Goal: Use online tool/utility: Utilize a website feature to perform a specific function

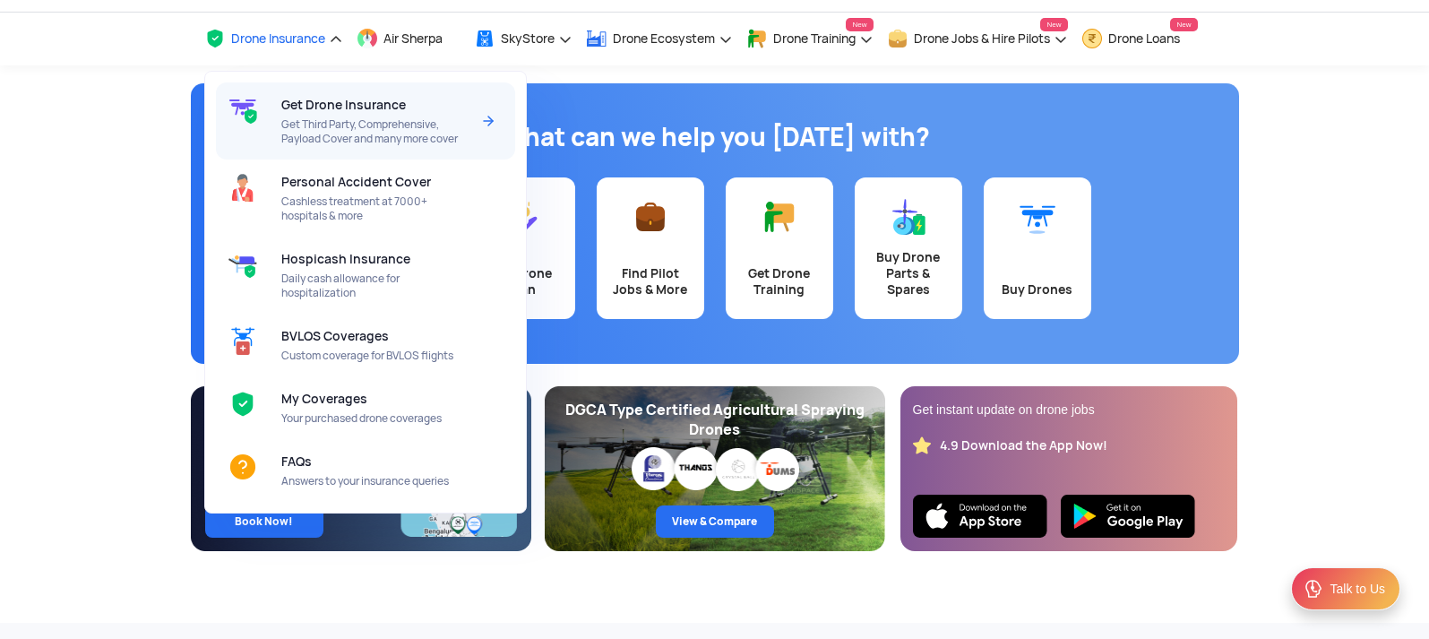
scroll to position [90, 0]
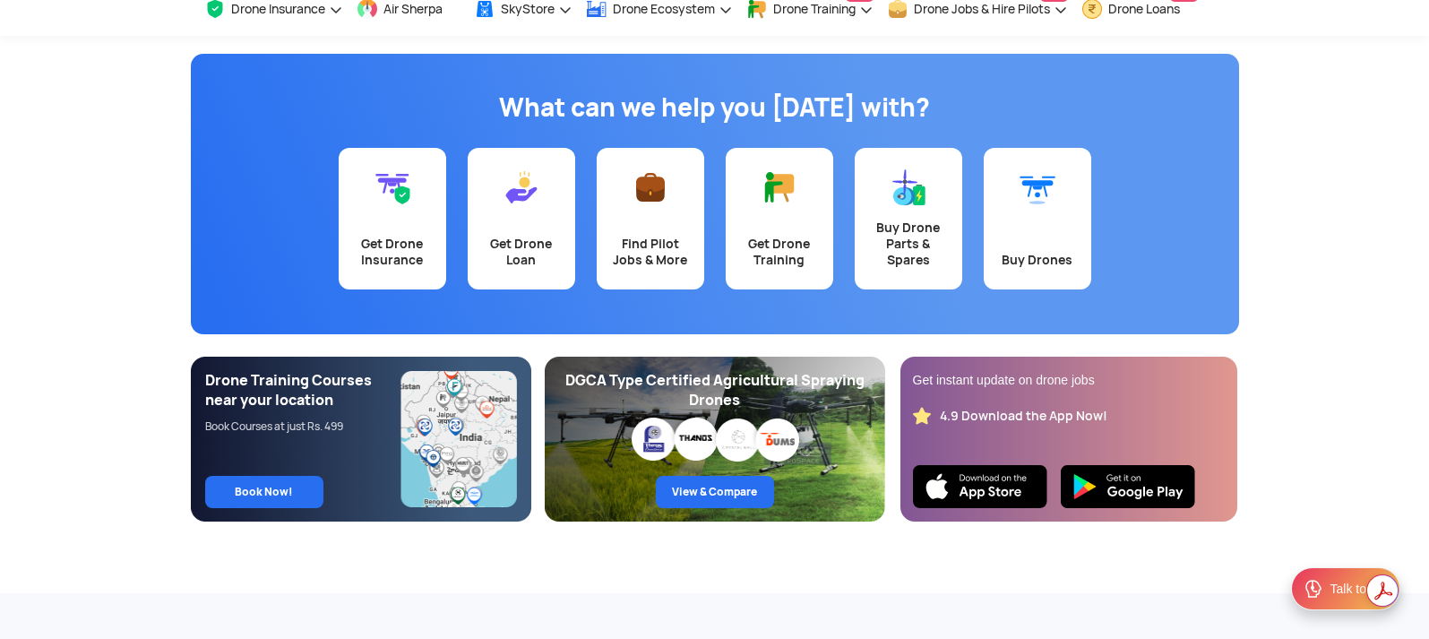
click at [1339, 234] on app-banner "What can we help you [DATE] with? Get Drone Insurance Get Drone Loan Find Pilot…" at bounding box center [714, 279] width 1429 height 486
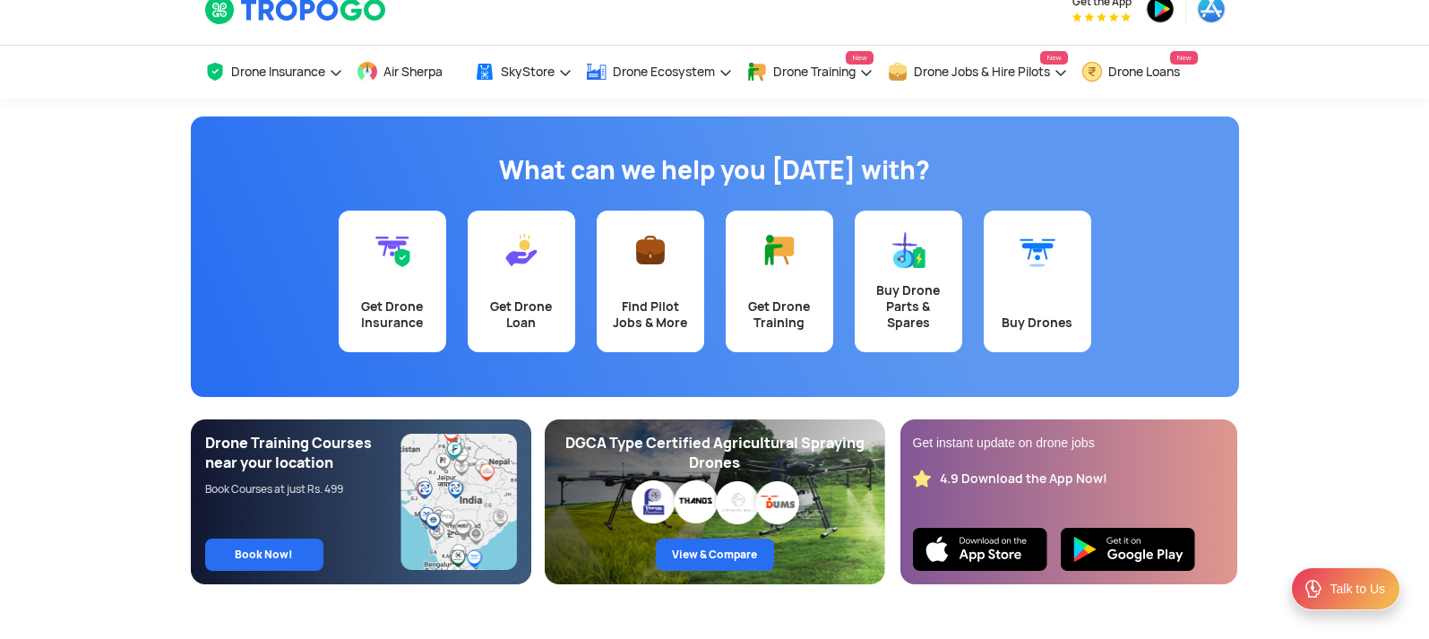
scroll to position [0, 0]
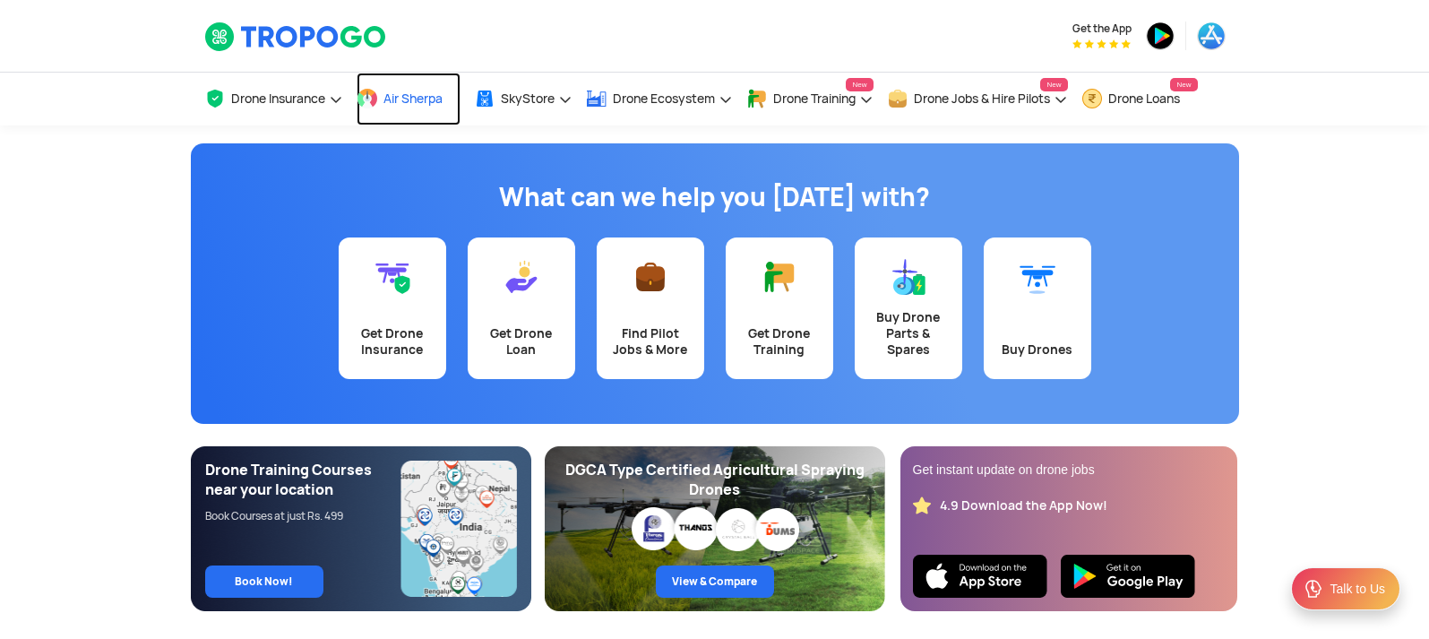
click at [402, 91] on span "Air Sherpa" at bounding box center [412, 98] width 59 height 14
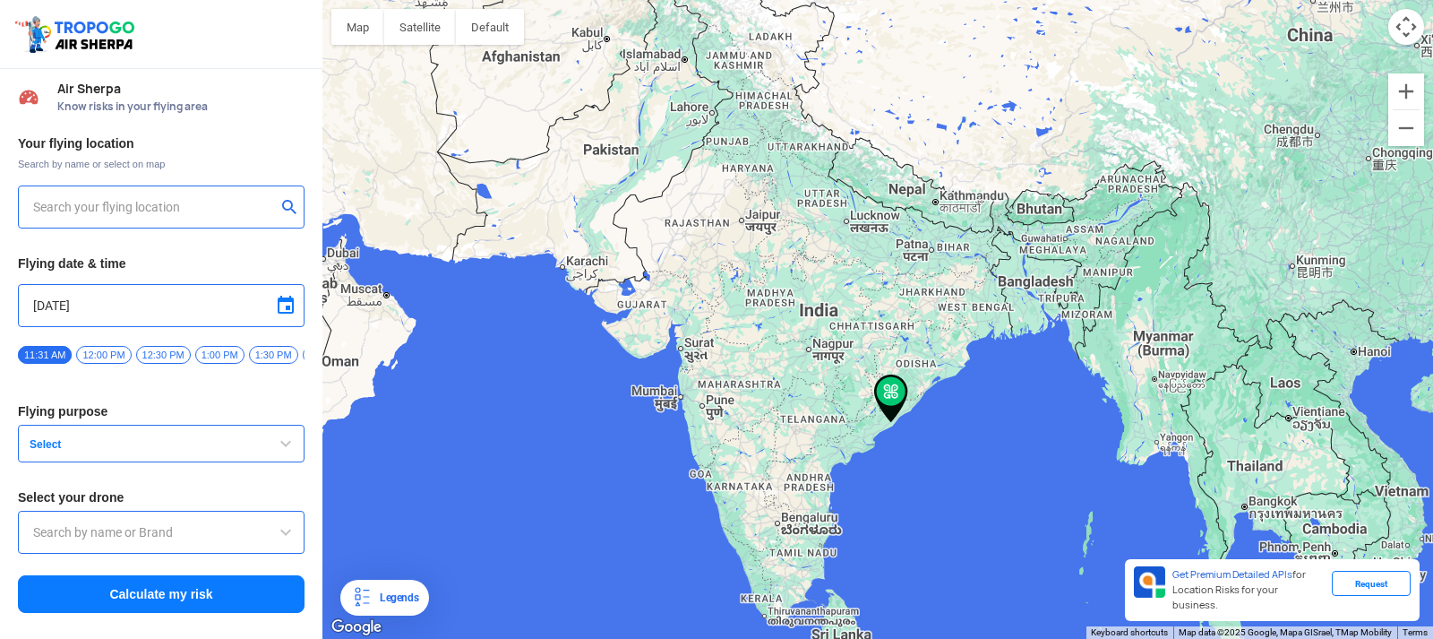
type input "[STREET_ADDRESS]"
click at [174, 590] on button "Calculate my risk" at bounding box center [161, 594] width 287 height 38
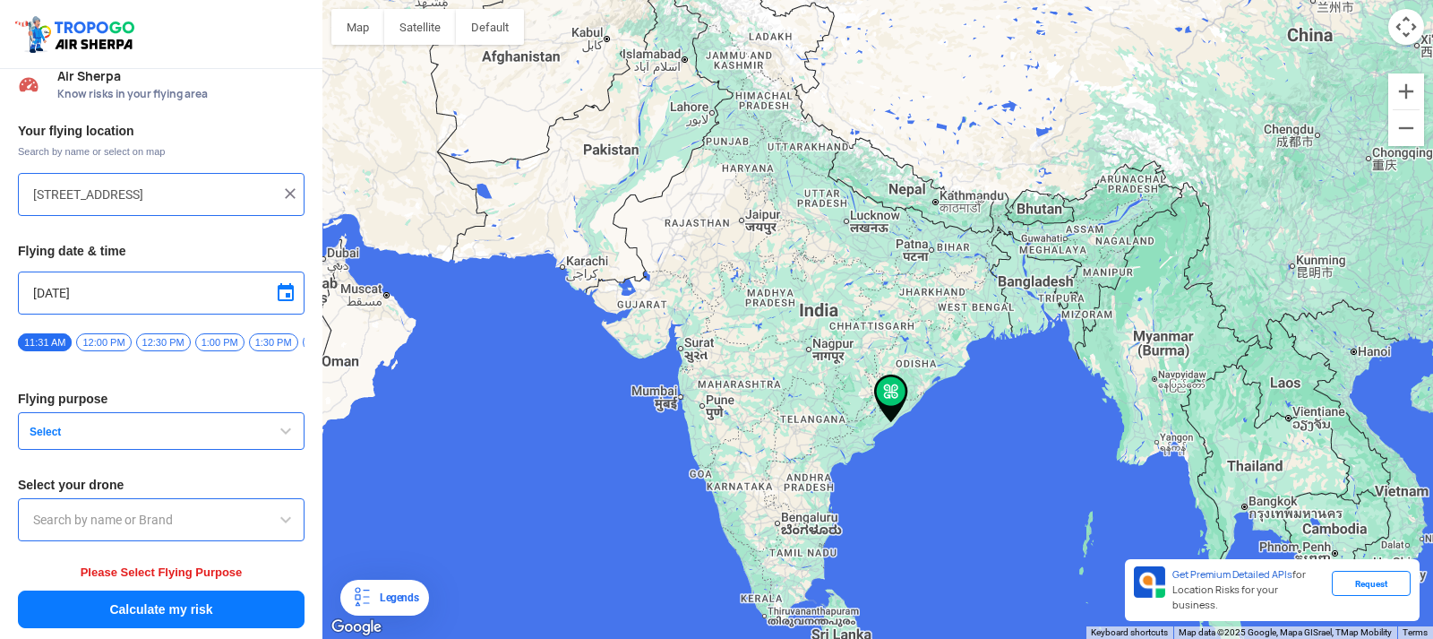
scroll to position [20, 0]
click at [185, 426] on span "Select" at bounding box center [134, 432] width 224 height 14
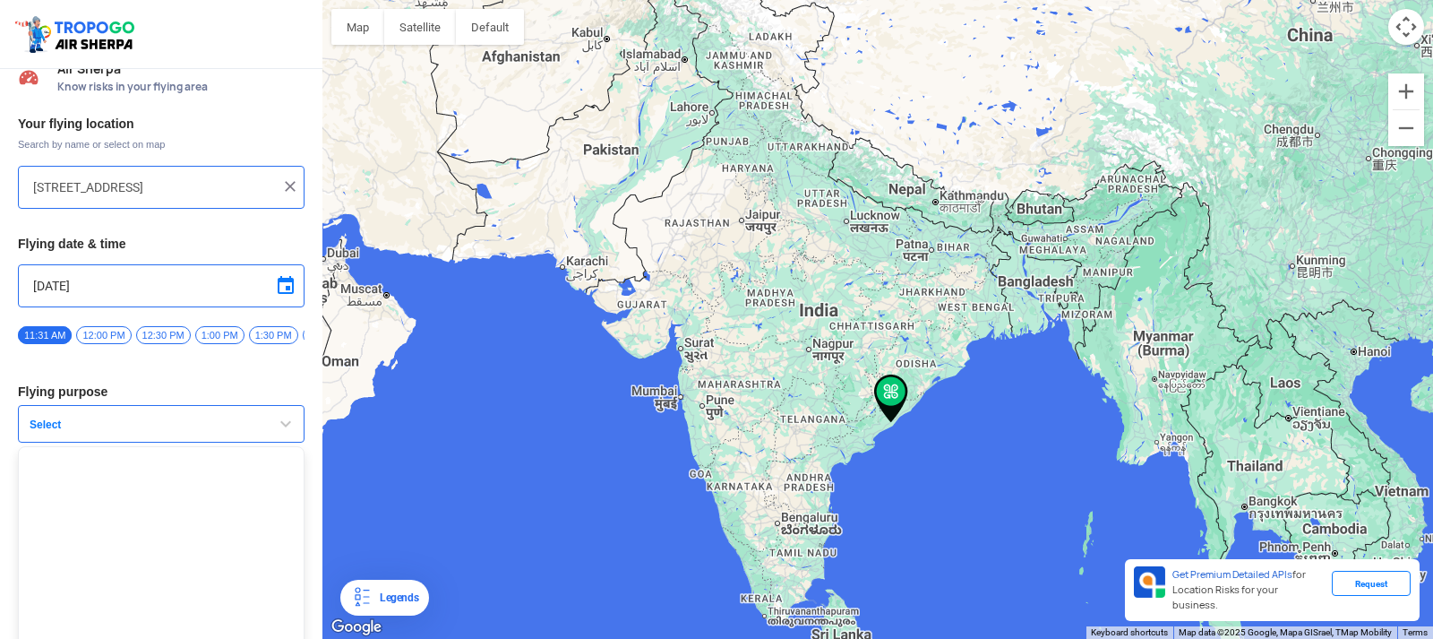
click at [211, 432] on span "Select" at bounding box center [134, 424] width 224 height 14
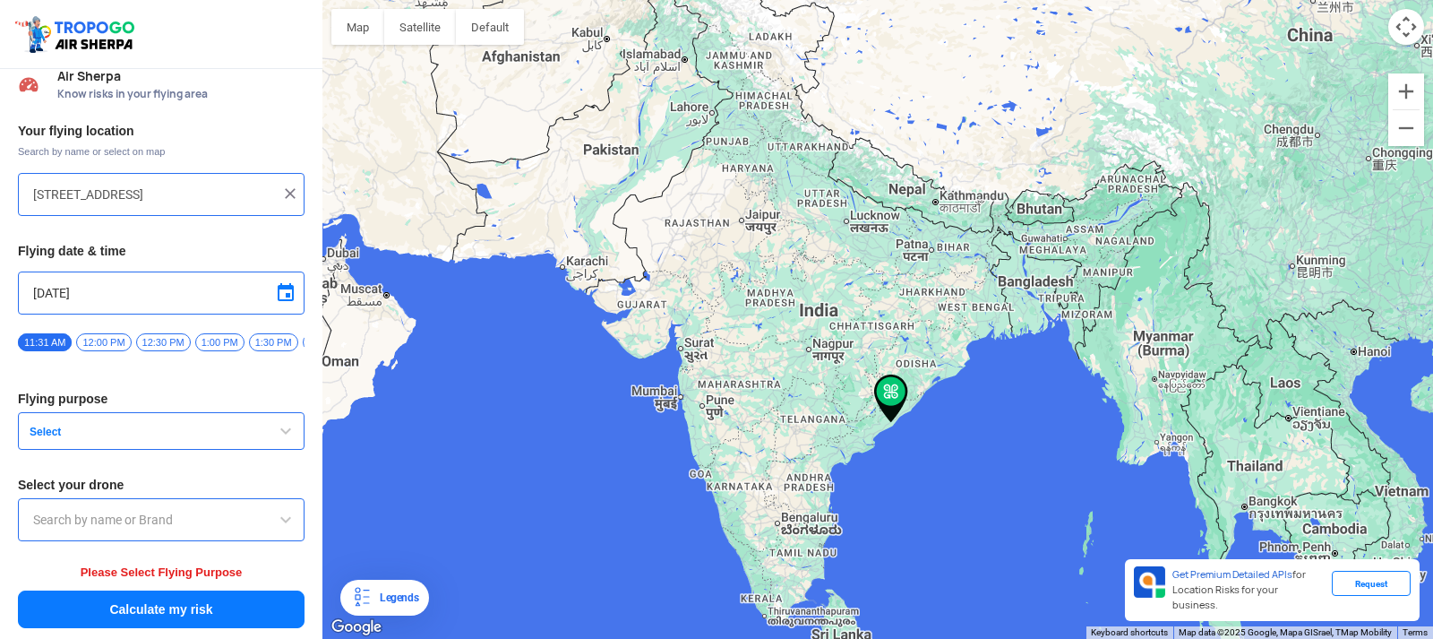
click at [210, 432] on span "Select" at bounding box center [134, 432] width 224 height 14
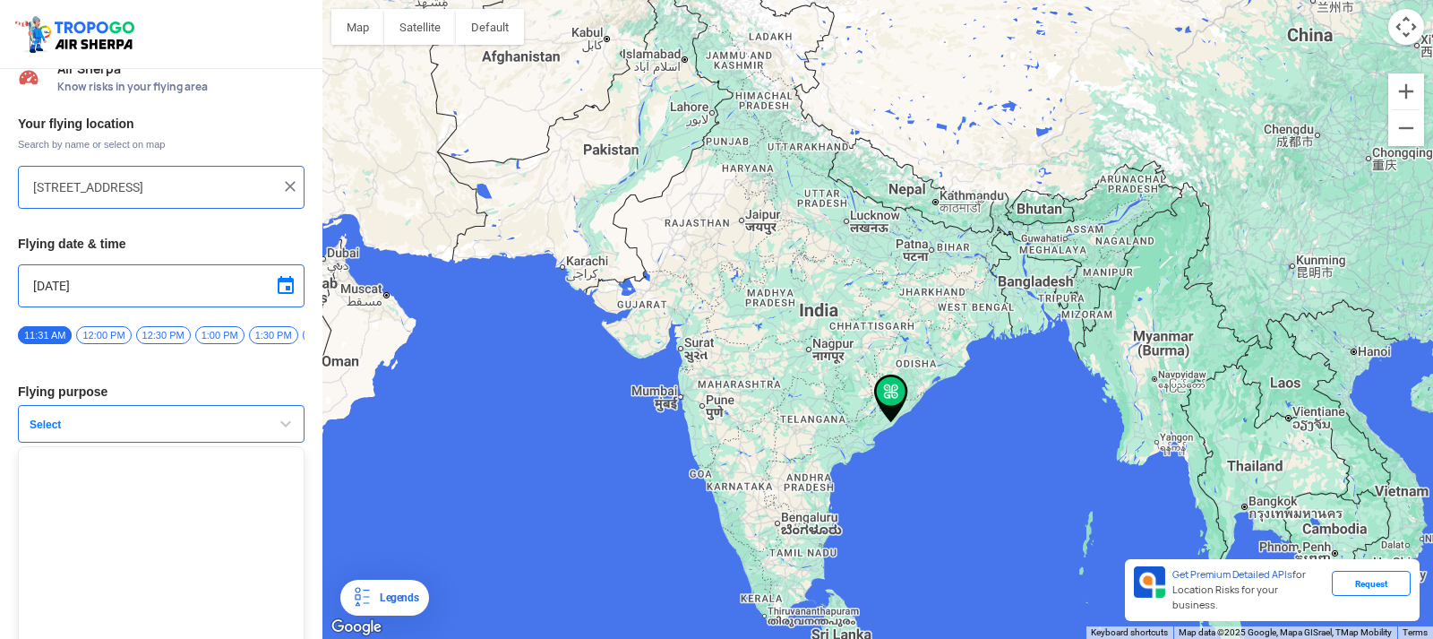
click at [281, 426] on span "button" at bounding box center [285, 423] width 21 height 21
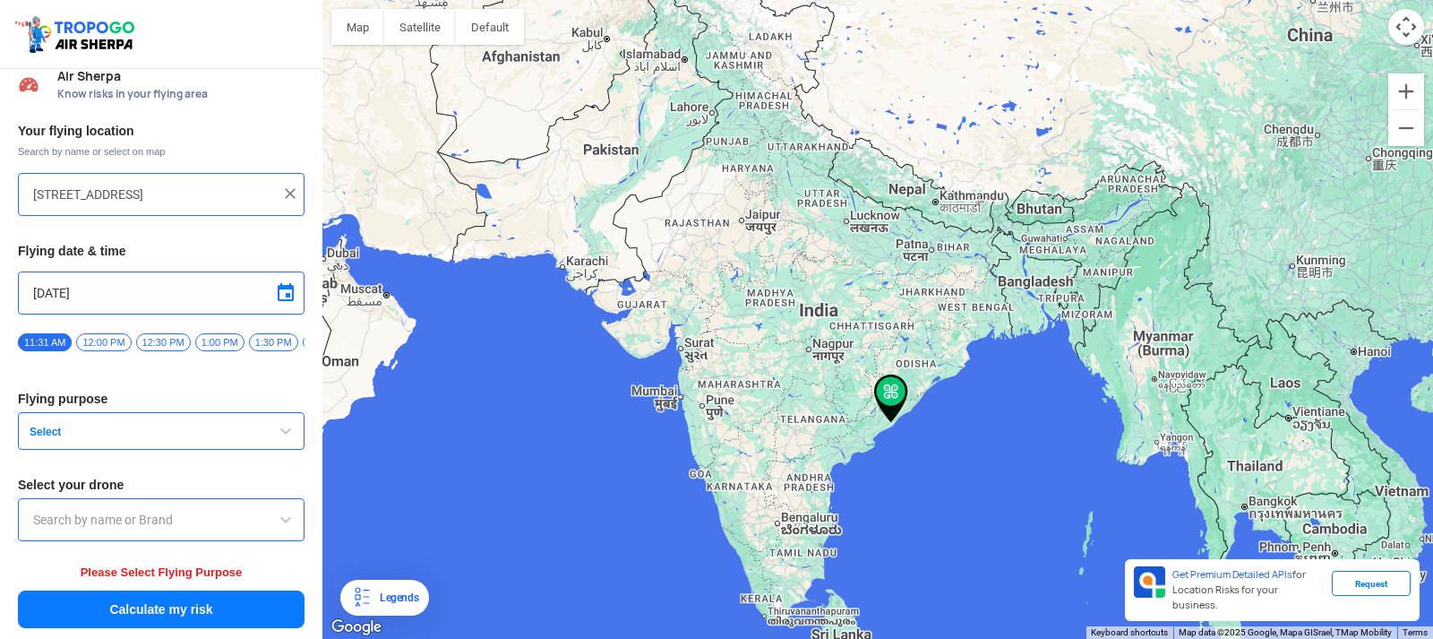
click at [194, 524] on input "text" at bounding box center [161, 519] width 256 height 21
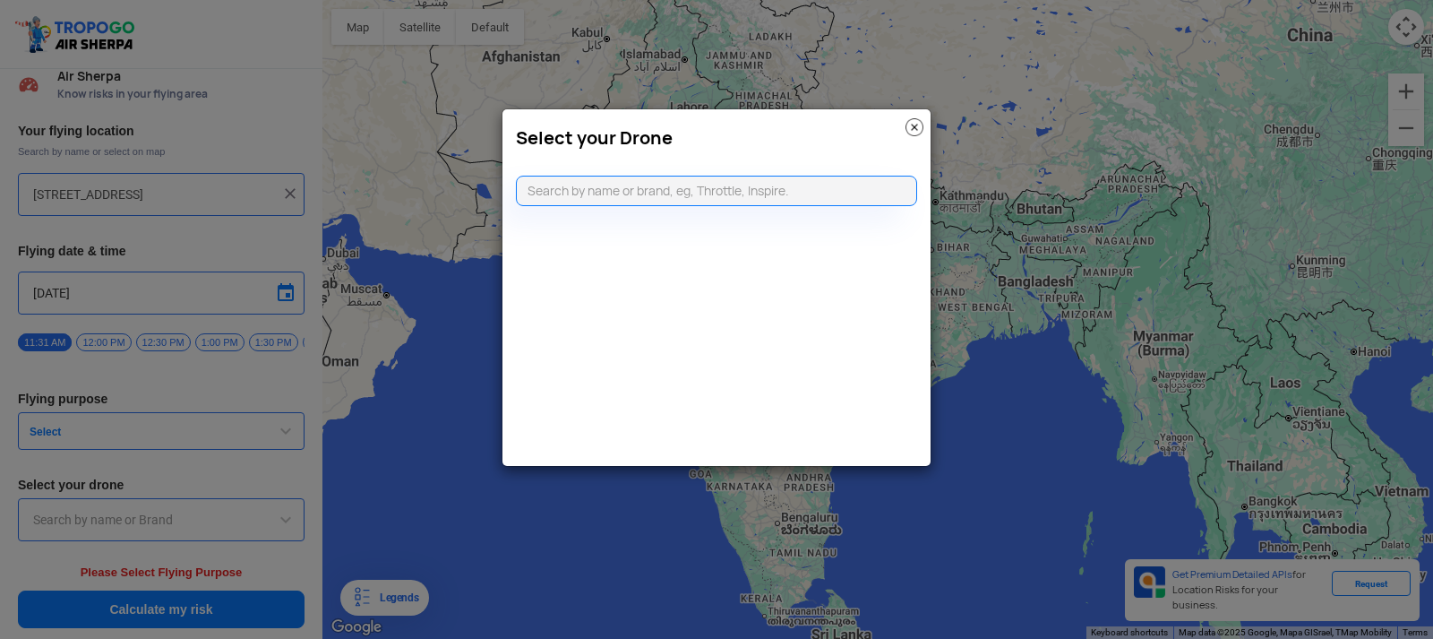
click at [383, 365] on modal-container "Select your Drone" at bounding box center [716, 319] width 1433 height 639
click at [916, 124] on img at bounding box center [915, 127] width 18 height 18
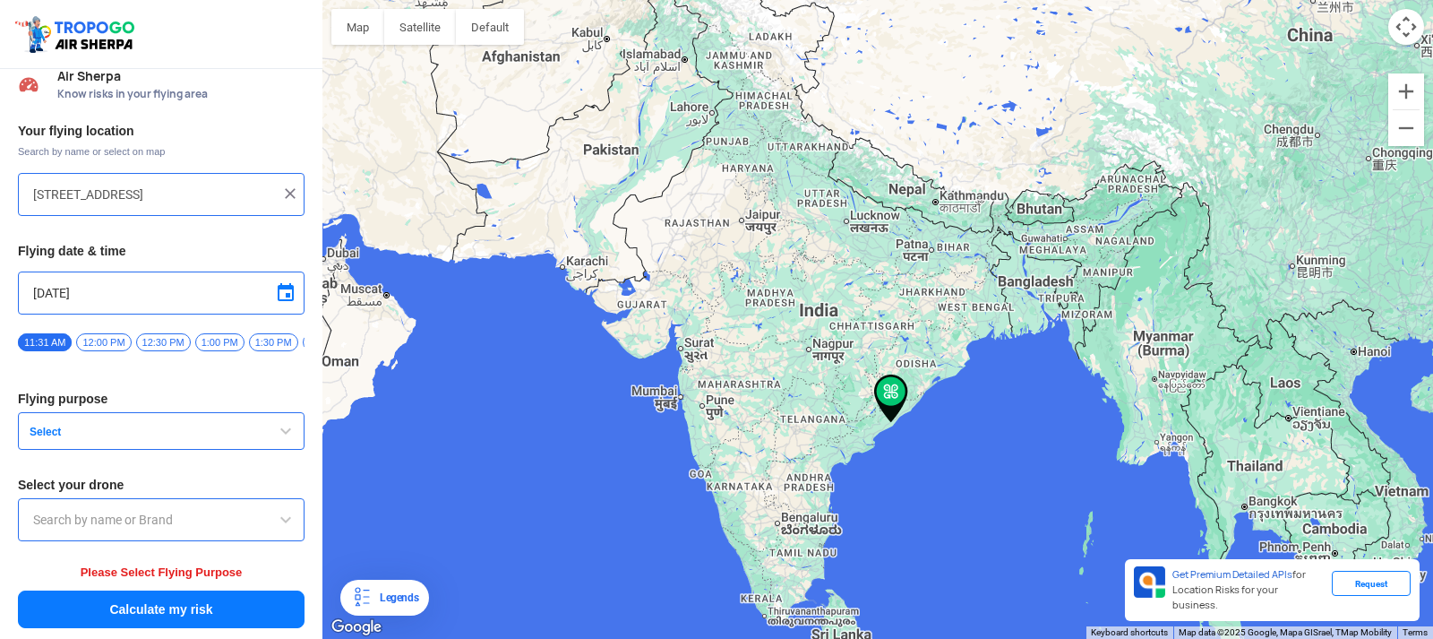
click at [34, 434] on span "Select" at bounding box center [134, 432] width 224 height 14
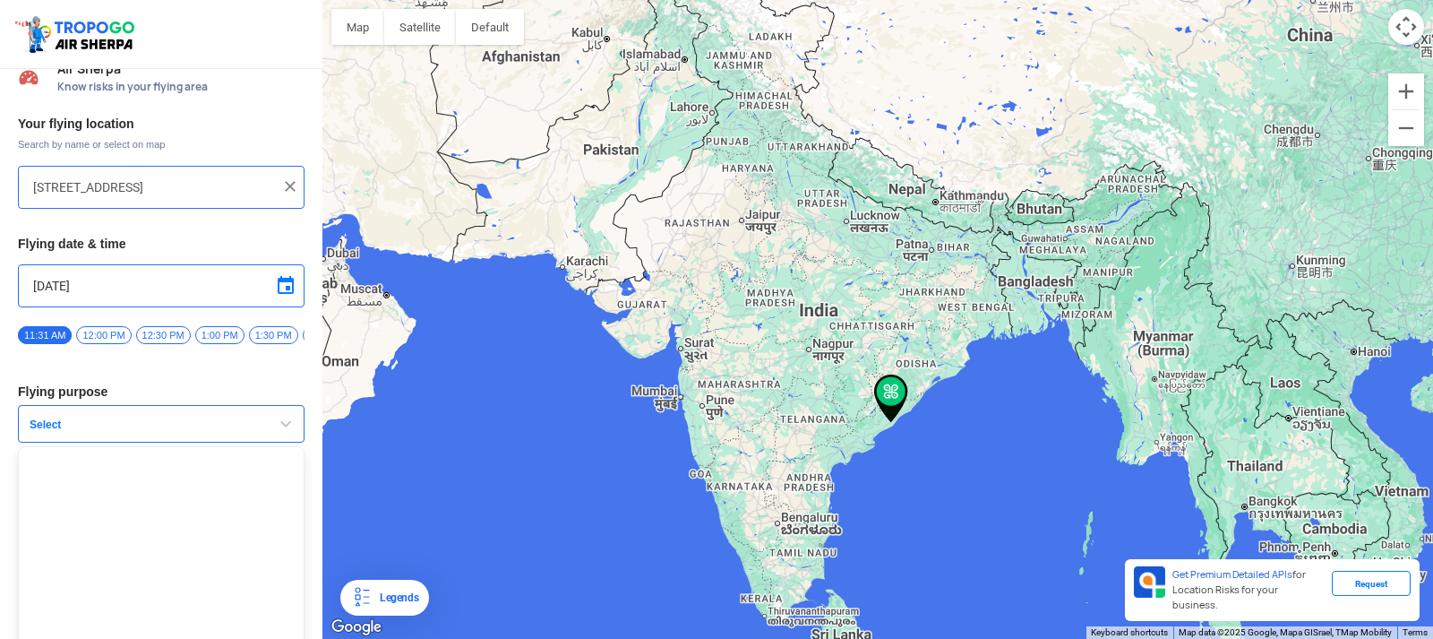
click at [41, 426] on span "Select" at bounding box center [134, 424] width 224 height 14
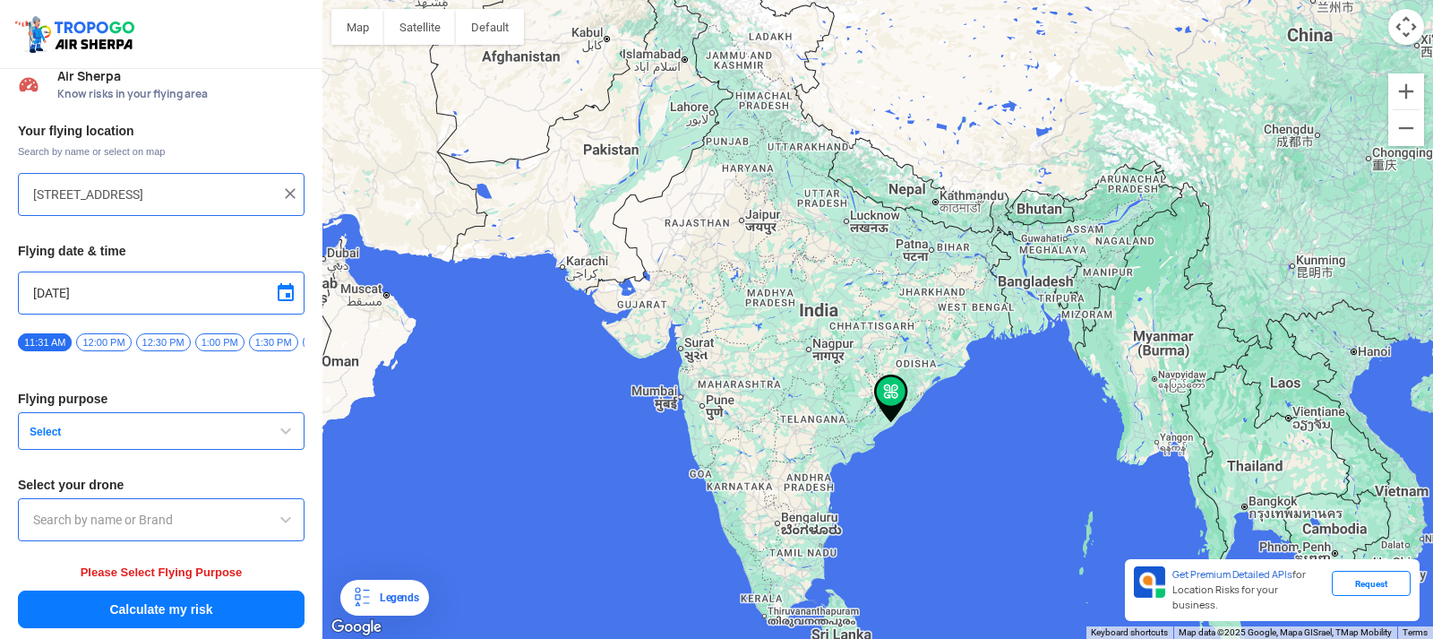
click at [284, 185] on img at bounding box center [290, 194] width 18 height 18
click at [186, 190] on input "text" at bounding box center [154, 194] width 243 height 21
type input "[GEOGRAPHIC_DATA], [GEOGRAPHIC_DATA] 530049, [GEOGRAPHIC_DATA]"
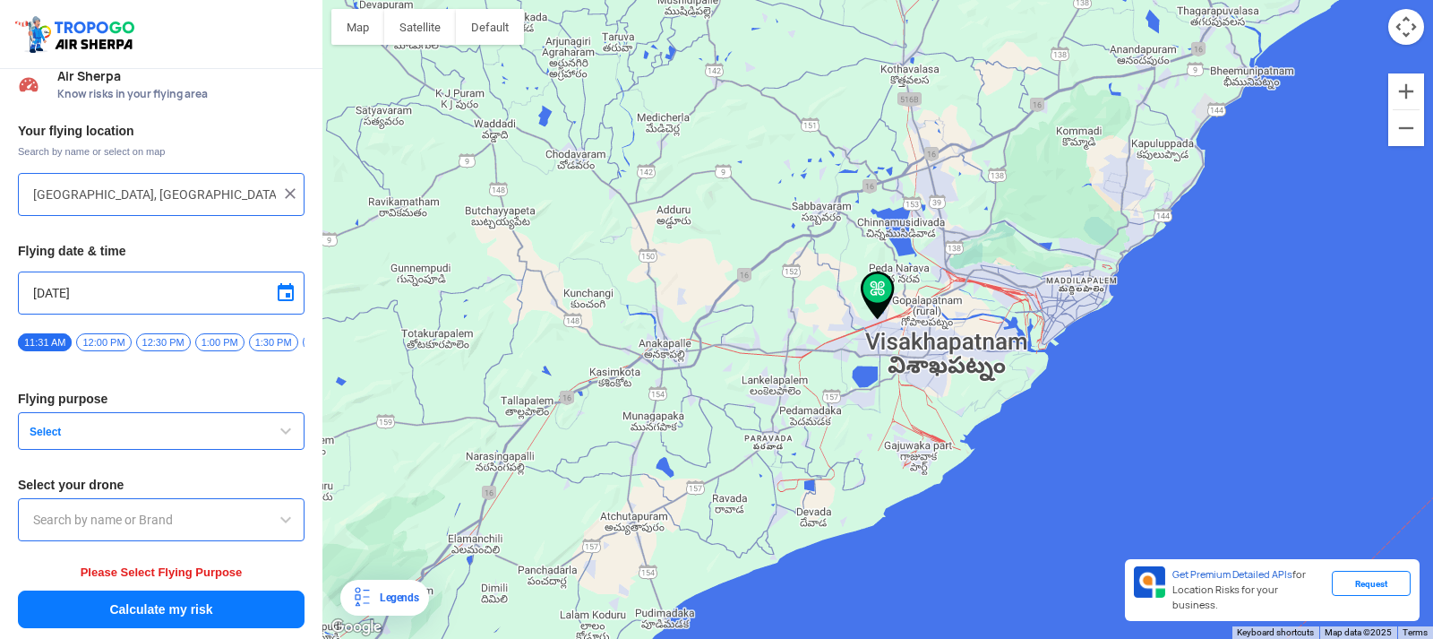
click at [97, 336] on span "12:00 PM" at bounding box center [103, 342] width 55 height 18
click at [116, 433] on span "Select" at bounding box center [134, 432] width 224 height 14
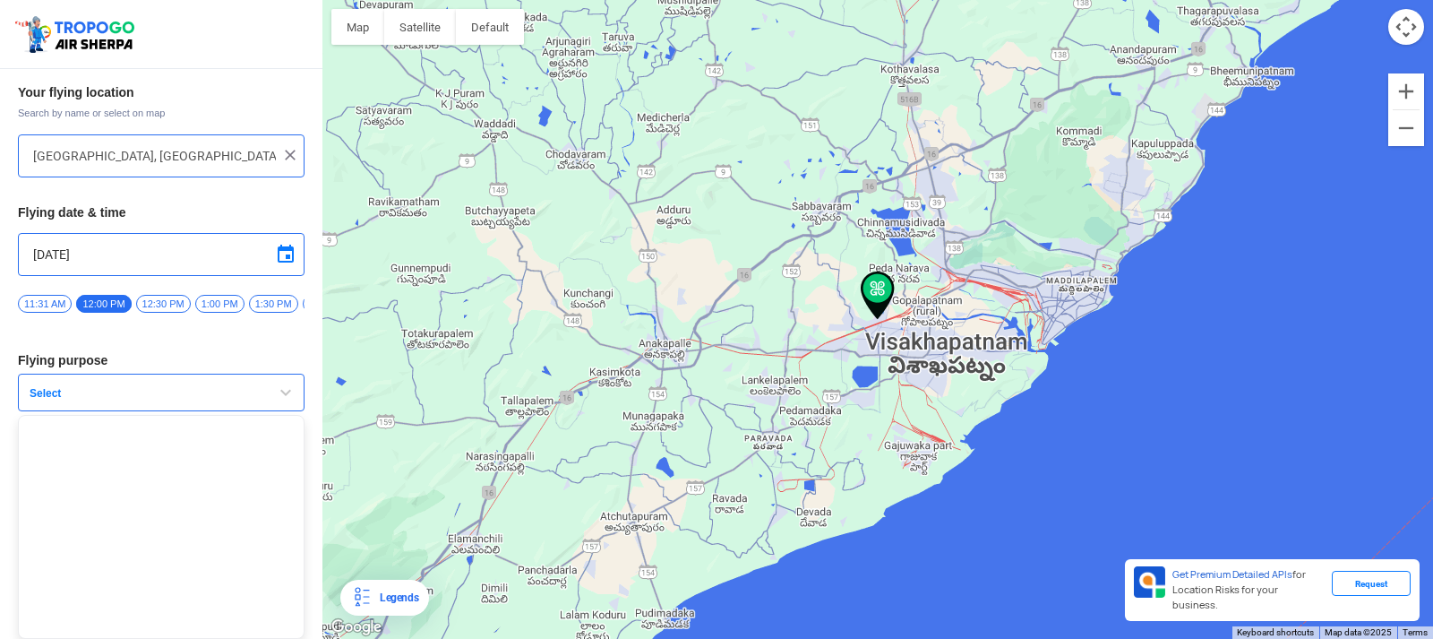
click at [53, 391] on span "Select" at bounding box center [134, 393] width 224 height 14
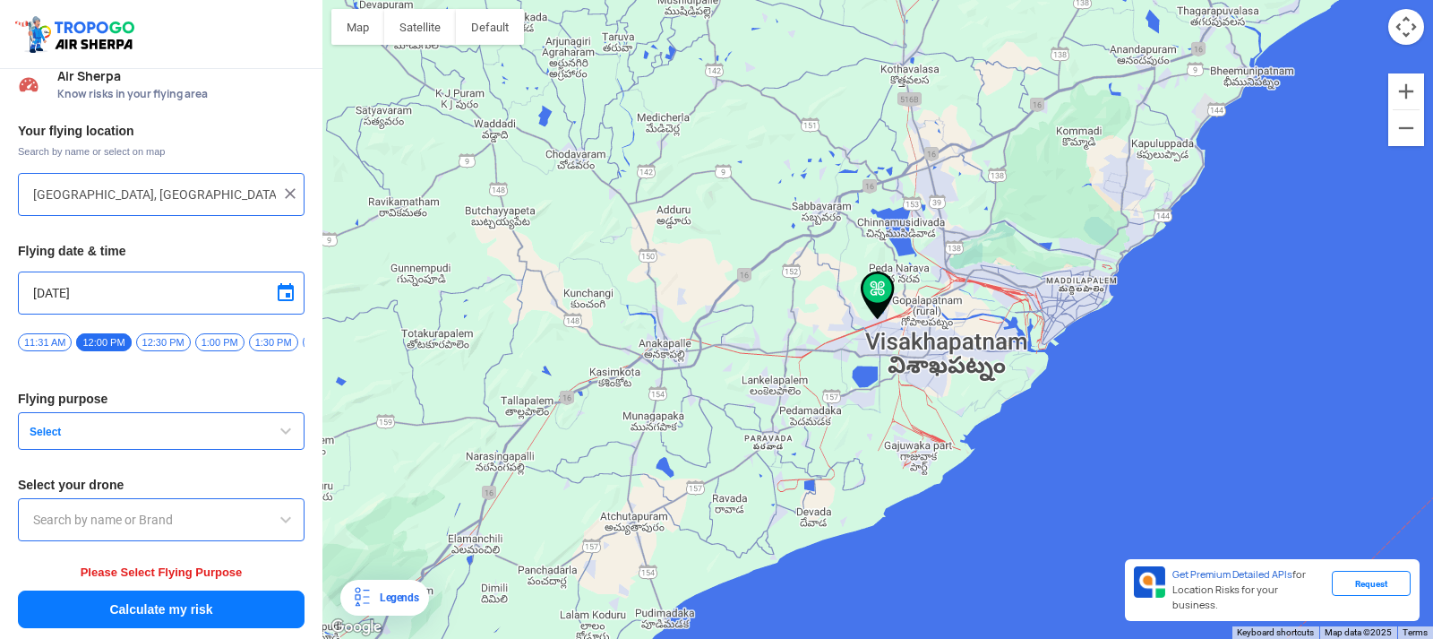
click at [53, 423] on button "Select" at bounding box center [161, 431] width 287 height 38
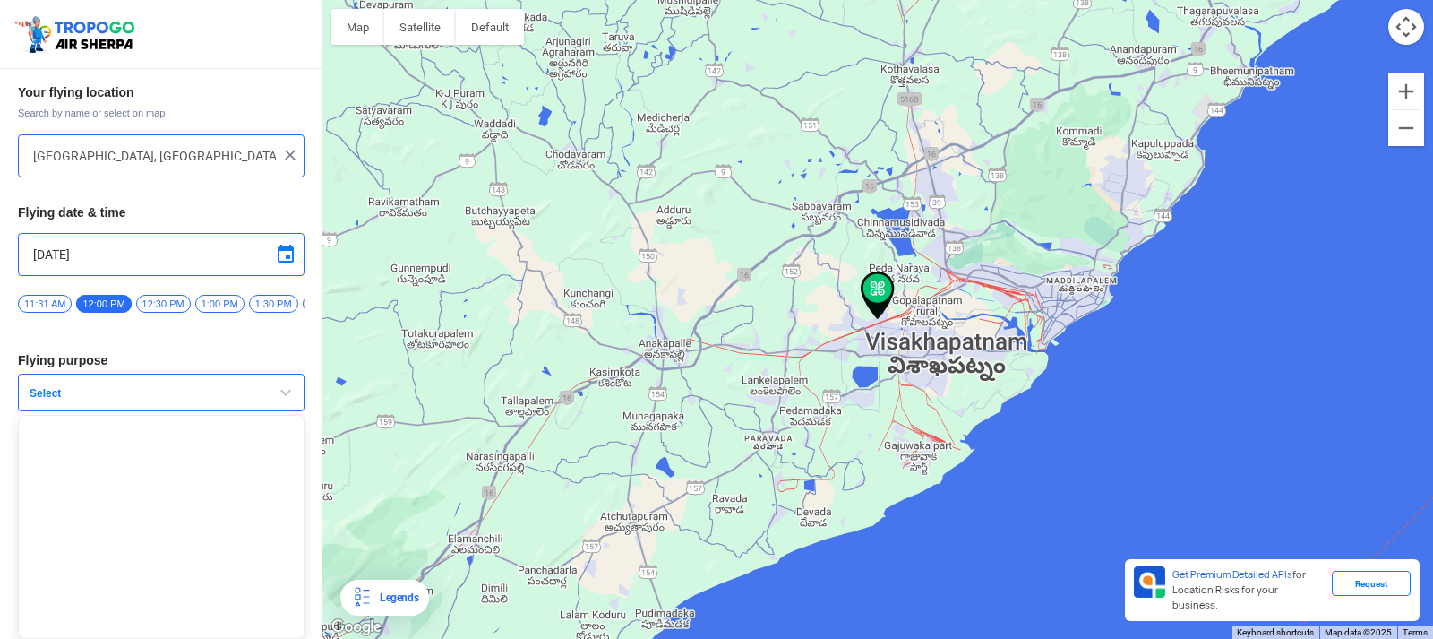
click at [278, 393] on span "button" at bounding box center [285, 392] width 21 height 21
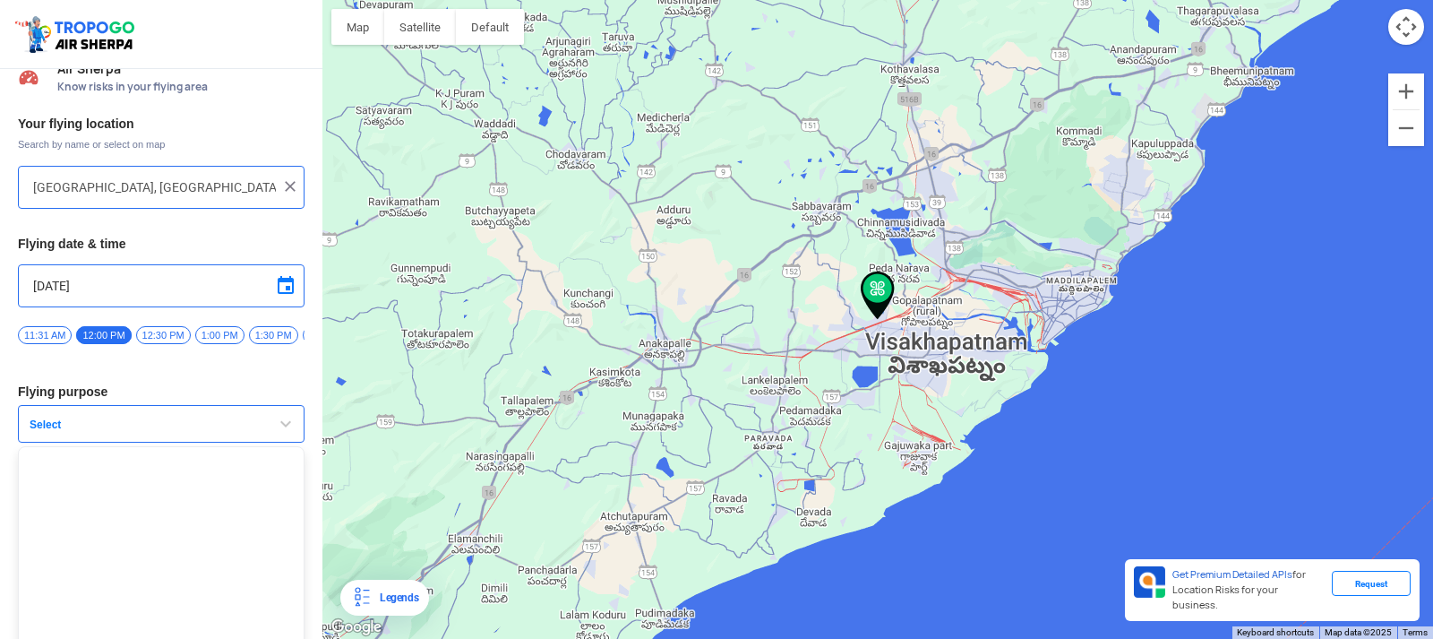
click at [278, 393] on h3 "Flying purpose" at bounding box center [161, 391] width 287 height 13
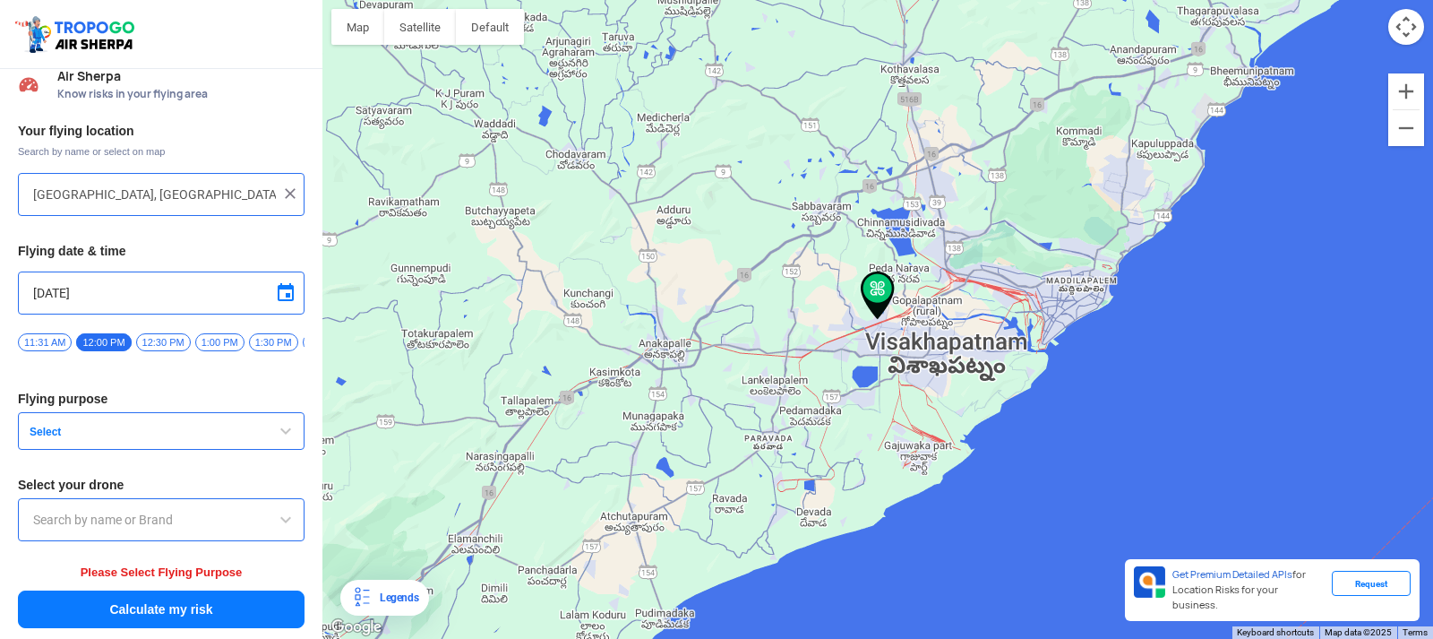
click at [199, 507] on div at bounding box center [161, 519] width 287 height 43
click at [169, 524] on input "text" at bounding box center [161, 519] width 256 height 21
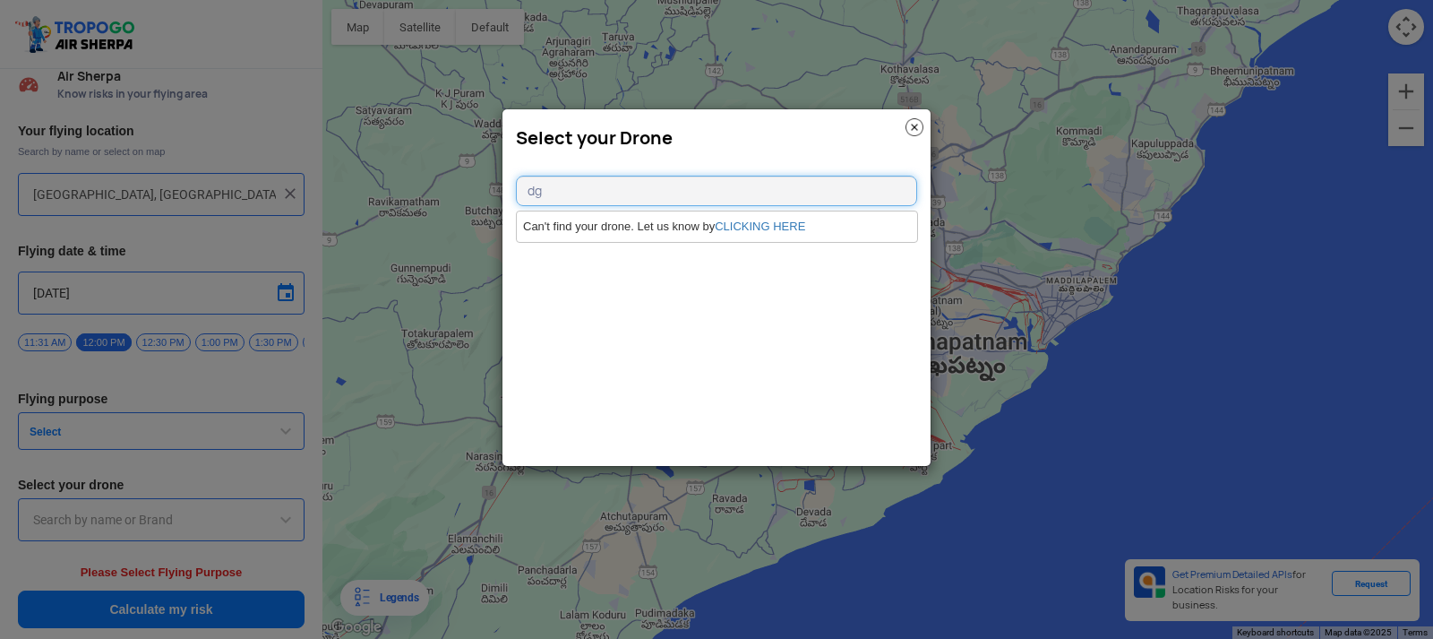
type input "d"
click at [408, 370] on modal-container "Select your Drone" at bounding box center [716, 319] width 1433 height 639
click at [911, 123] on img at bounding box center [915, 127] width 18 height 18
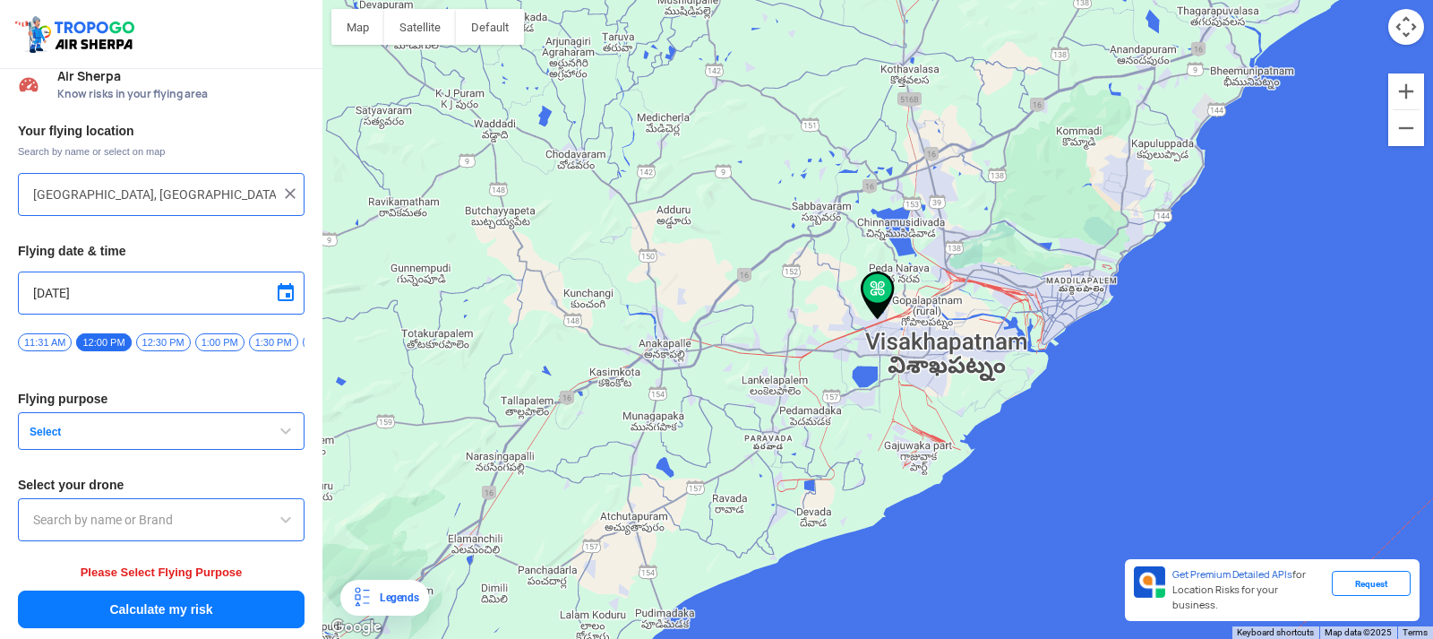
click at [280, 427] on span "button" at bounding box center [285, 430] width 21 height 21
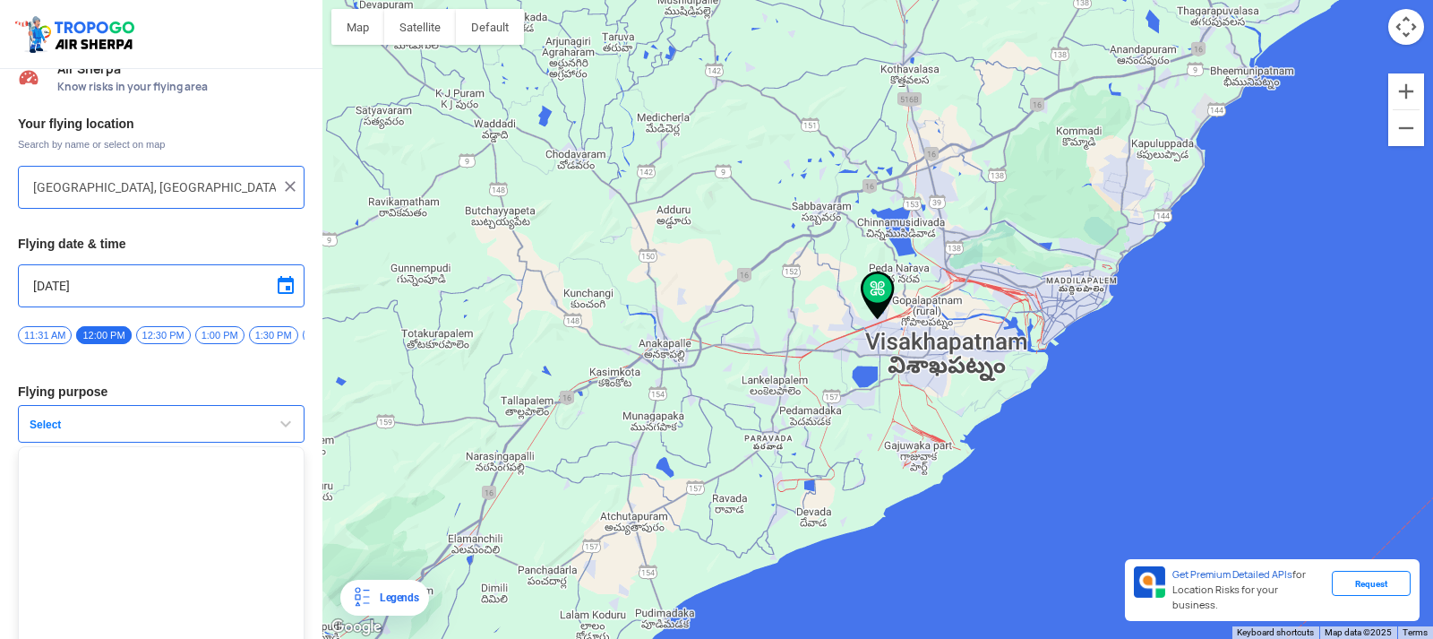
click at [280, 428] on span "button" at bounding box center [285, 423] width 21 height 21
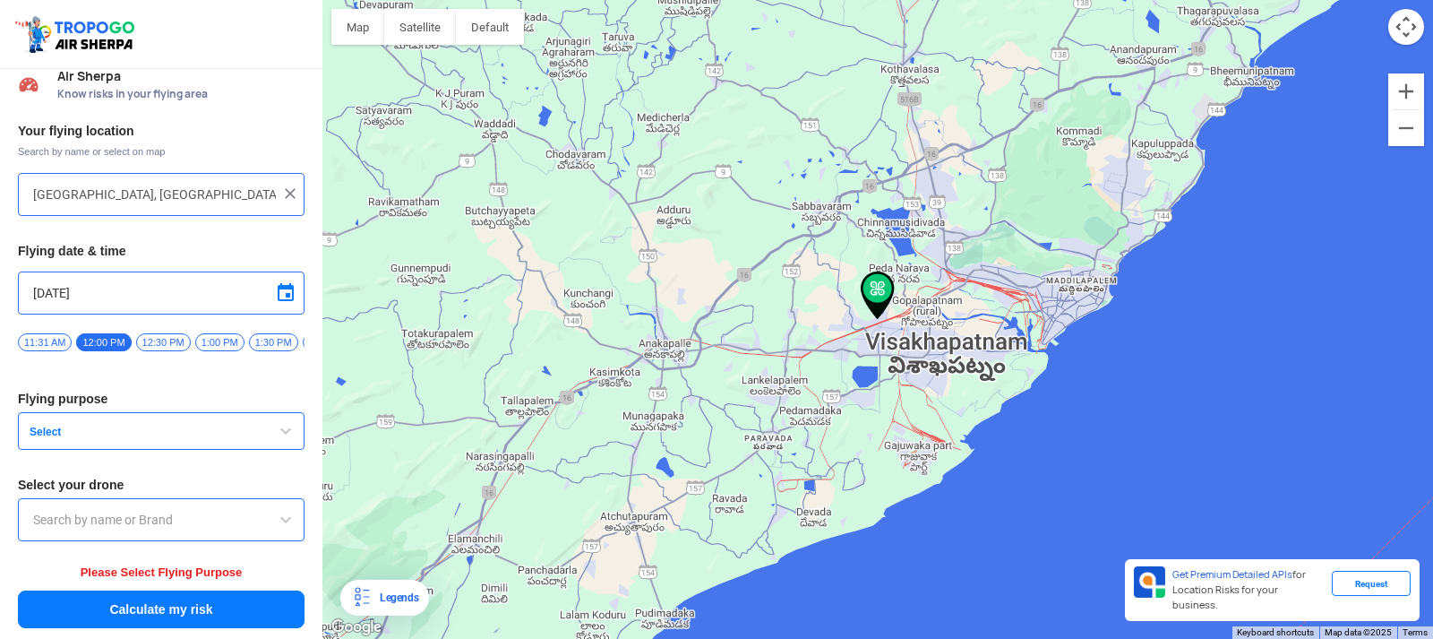
click at [254, 430] on button "Select" at bounding box center [161, 431] width 287 height 38
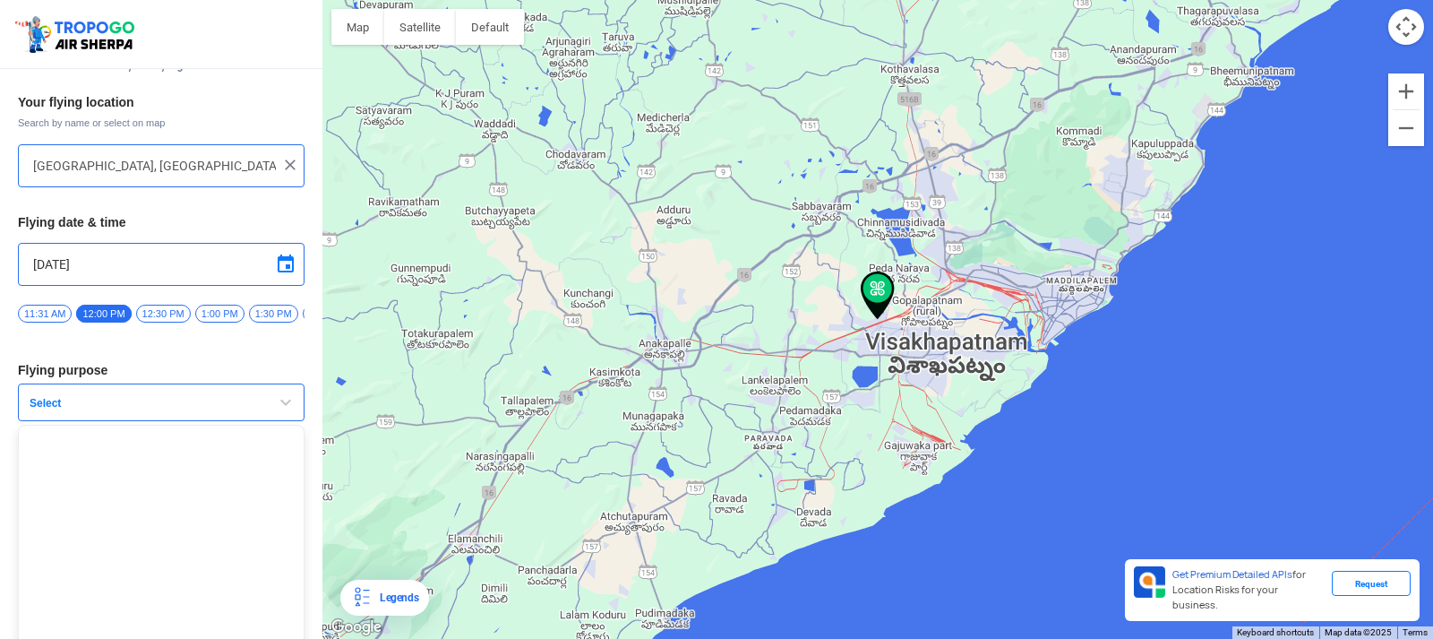
scroll to position [58, 0]
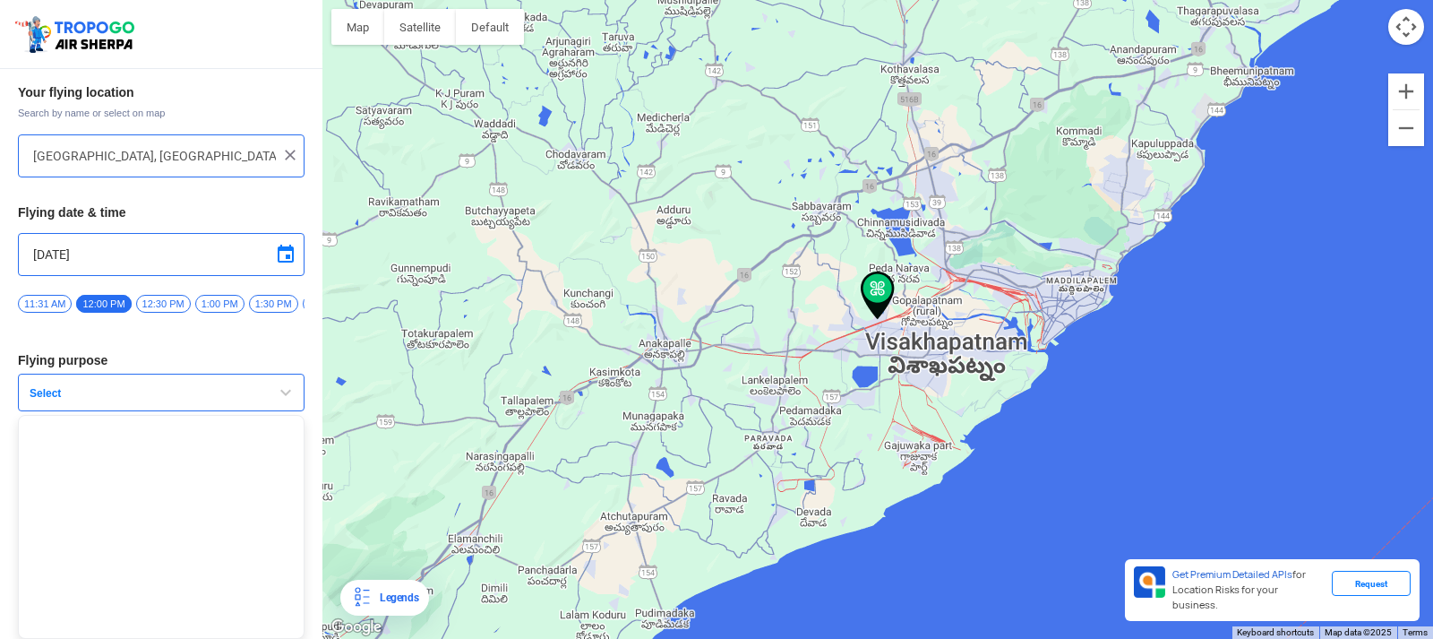
click at [378, 321] on div at bounding box center [877, 319] width 1111 height 639
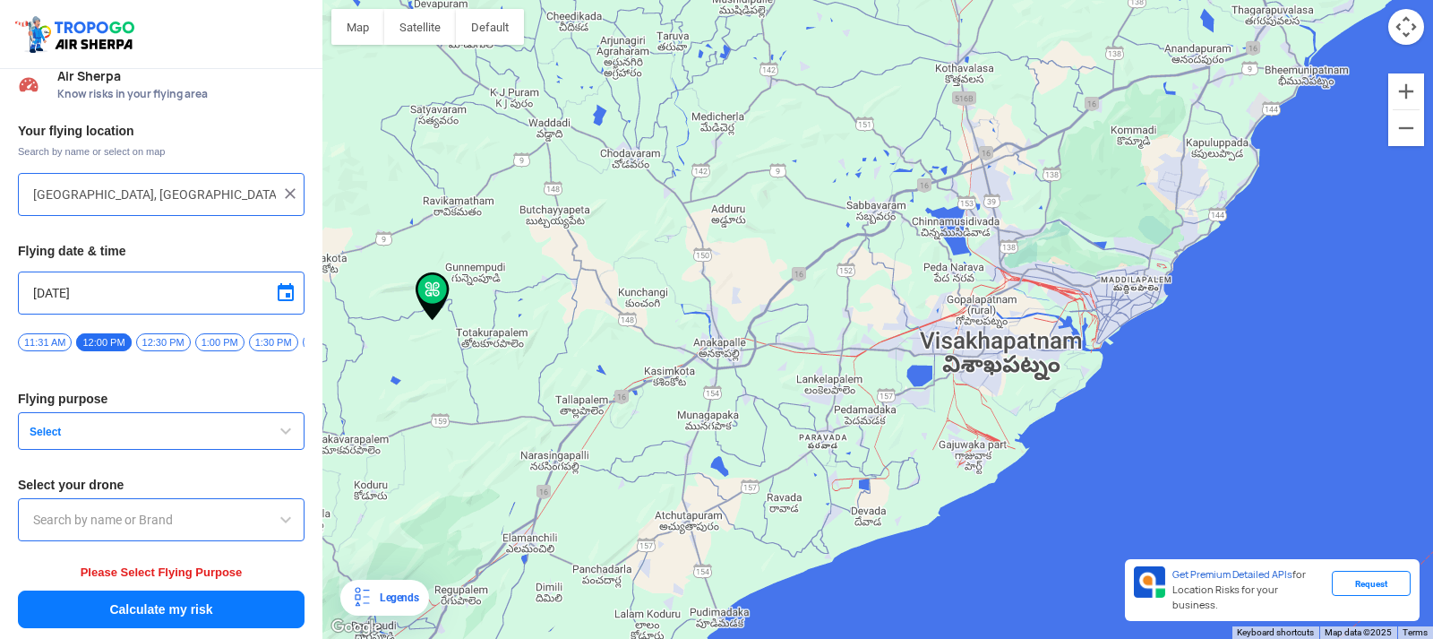
scroll to position [20, 0]
type input "Gompa, Andhra Pradesh, India"
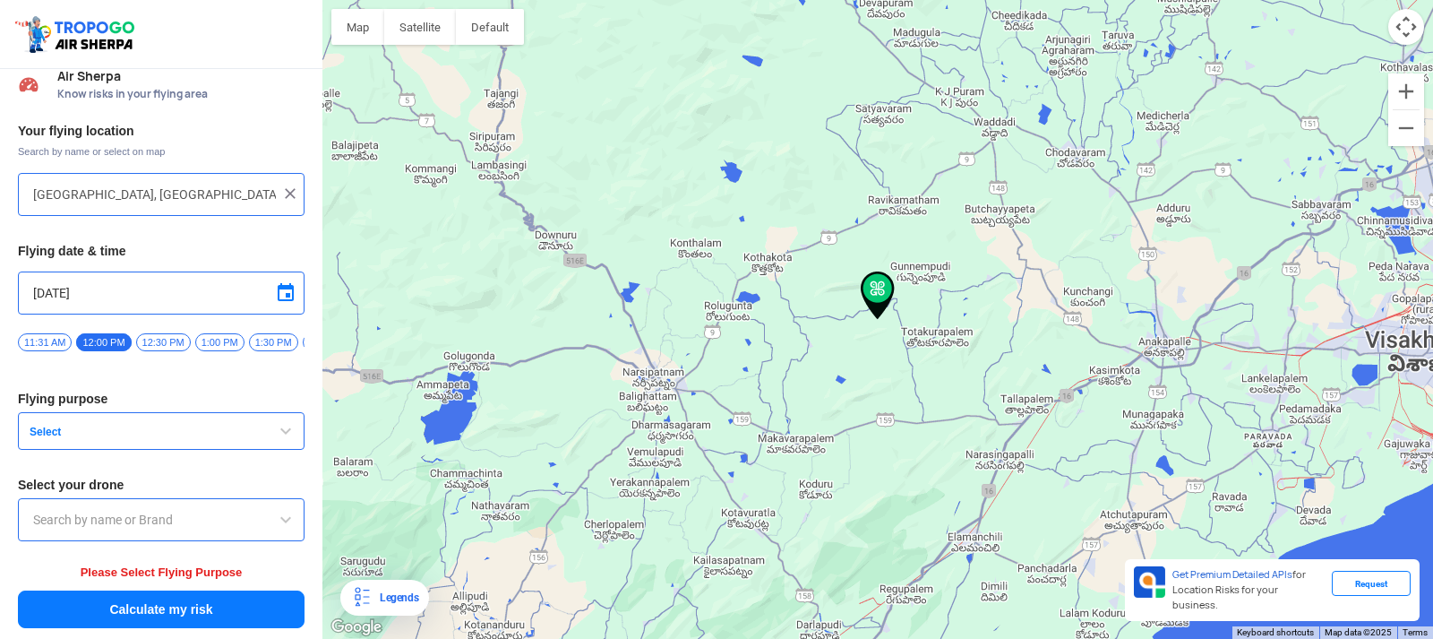
click at [296, 180] on div "Gompa, Andhra Pradesh, India" at bounding box center [161, 194] width 287 height 43
click at [281, 185] on img at bounding box center [290, 194] width 18 height 18
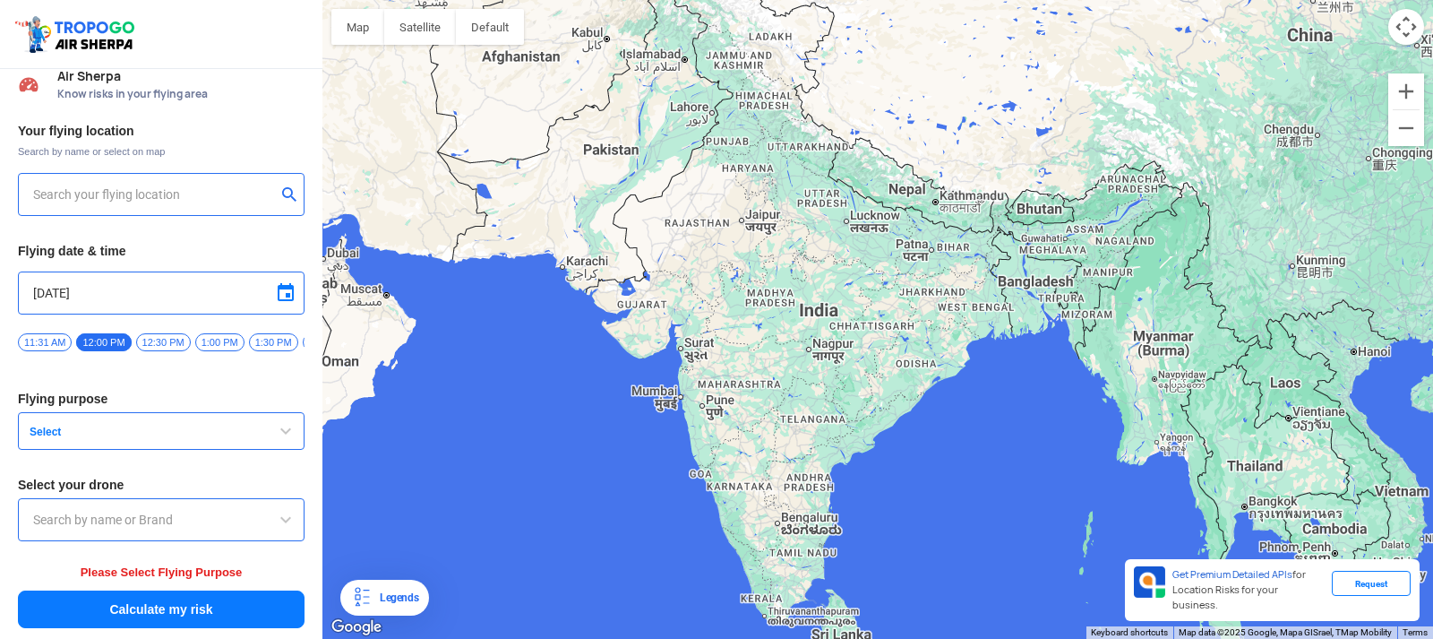
click at [199, 184] on input "text" at bounding box center [154, 194] width 243 height 21
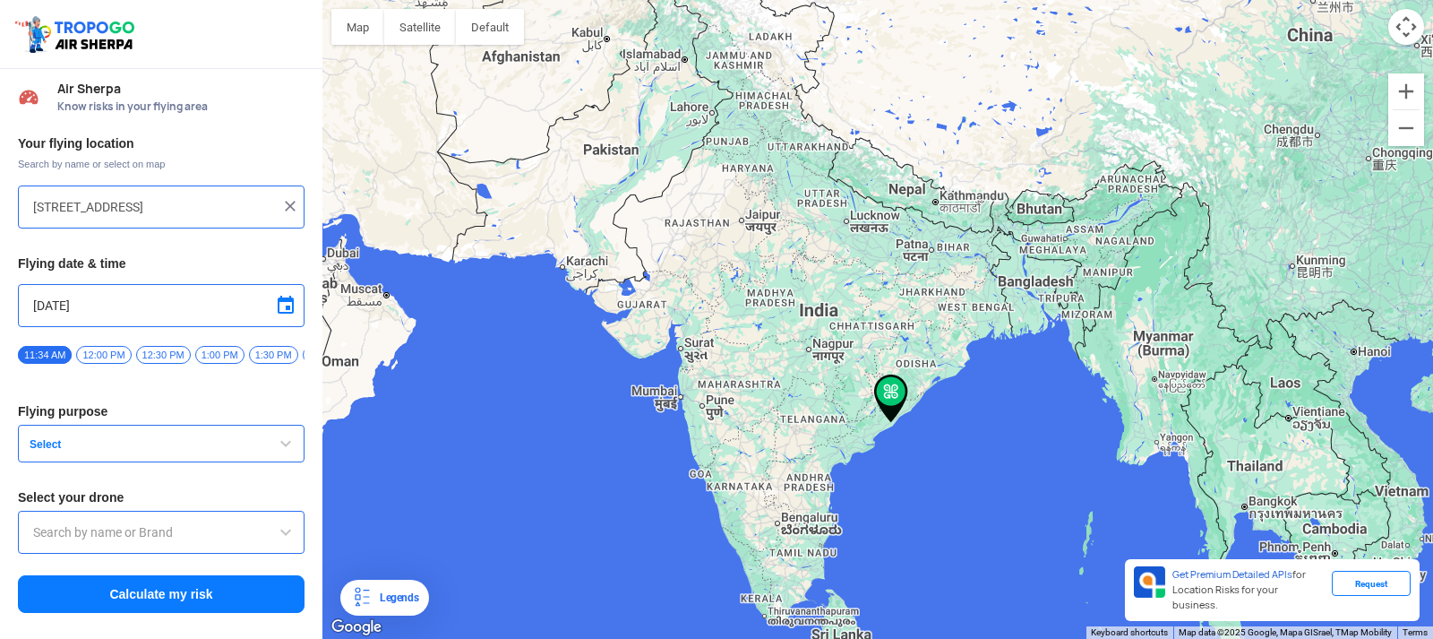
click at [285, 202] on img at bounding box center [290, 206] width 18 height 18
click at [233, 215] on input "text" at bounding box center [154, 206] width 243 height 21
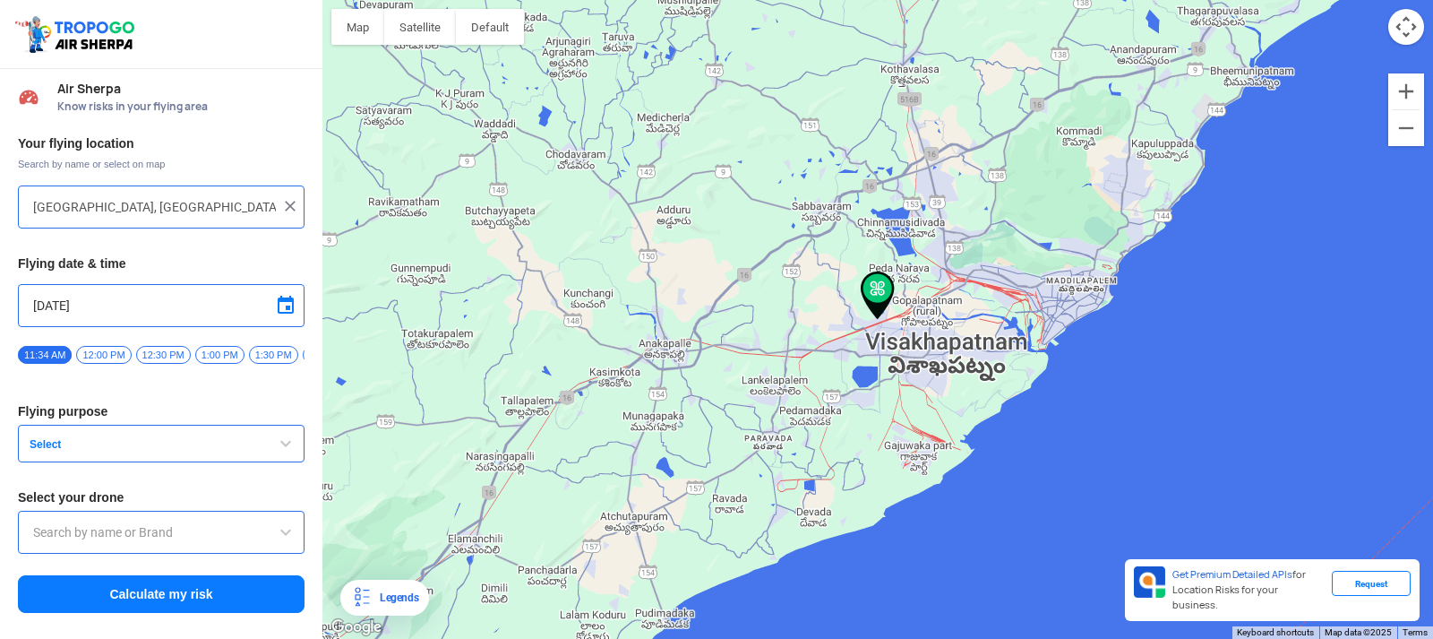
click at [111, 355] on span "12:00 PM" at bounding box center [103, 355] width 55 height 18
click at [285, 451] on span "button" at bounding box center [285, 443] width 21 height 21
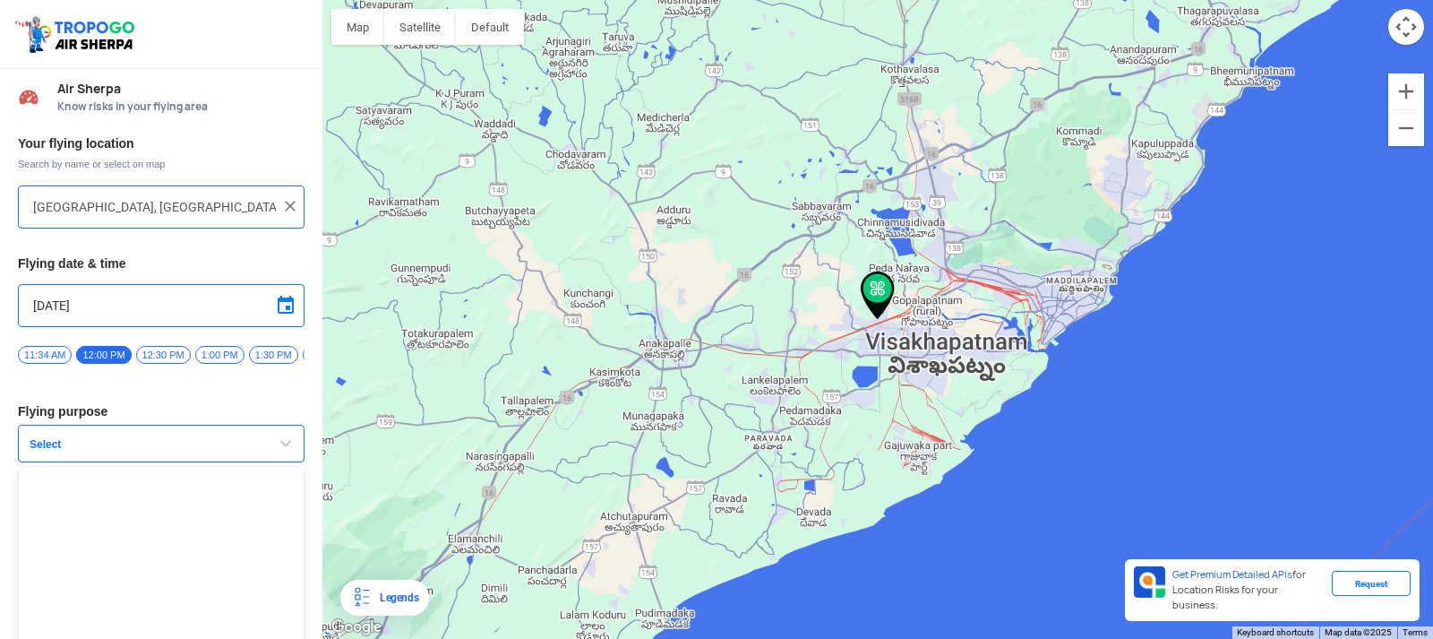
click at [52, 450] on span "Select" at bounding box center [134, 444] width 224 height 14
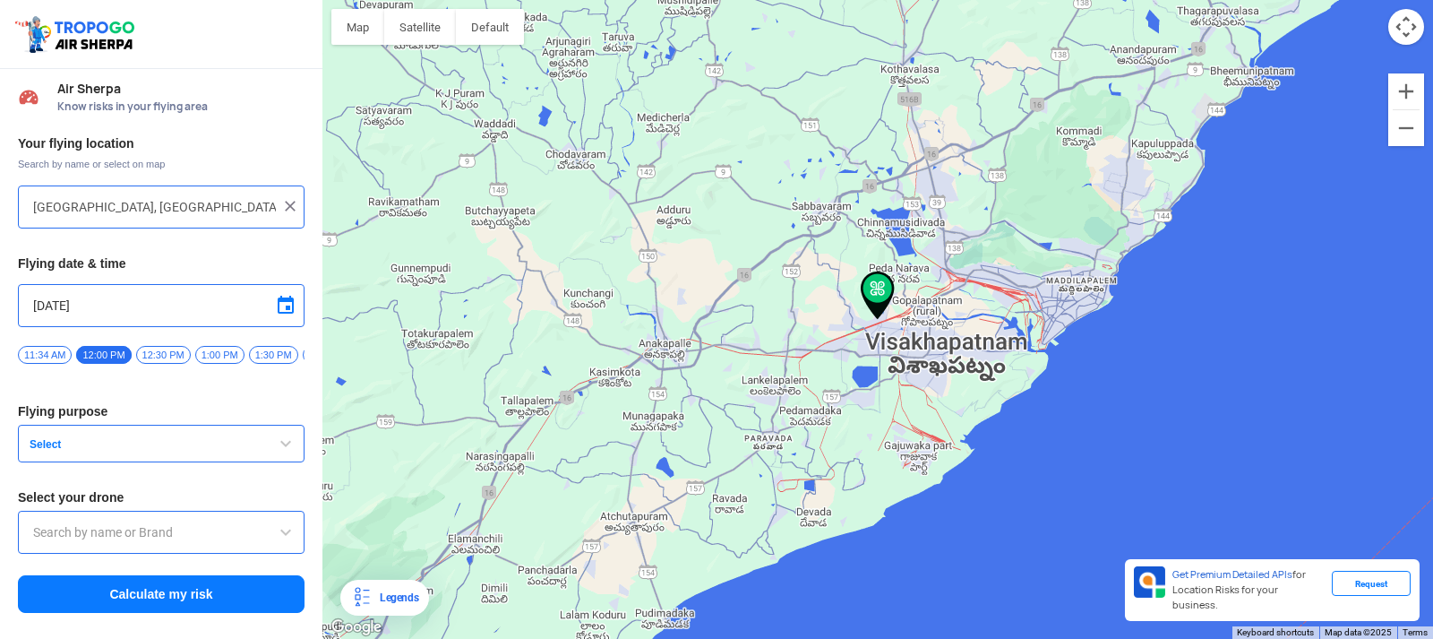
click at [49, 451] on span "Select" at bounding box center [134, 444] width 224 height 14
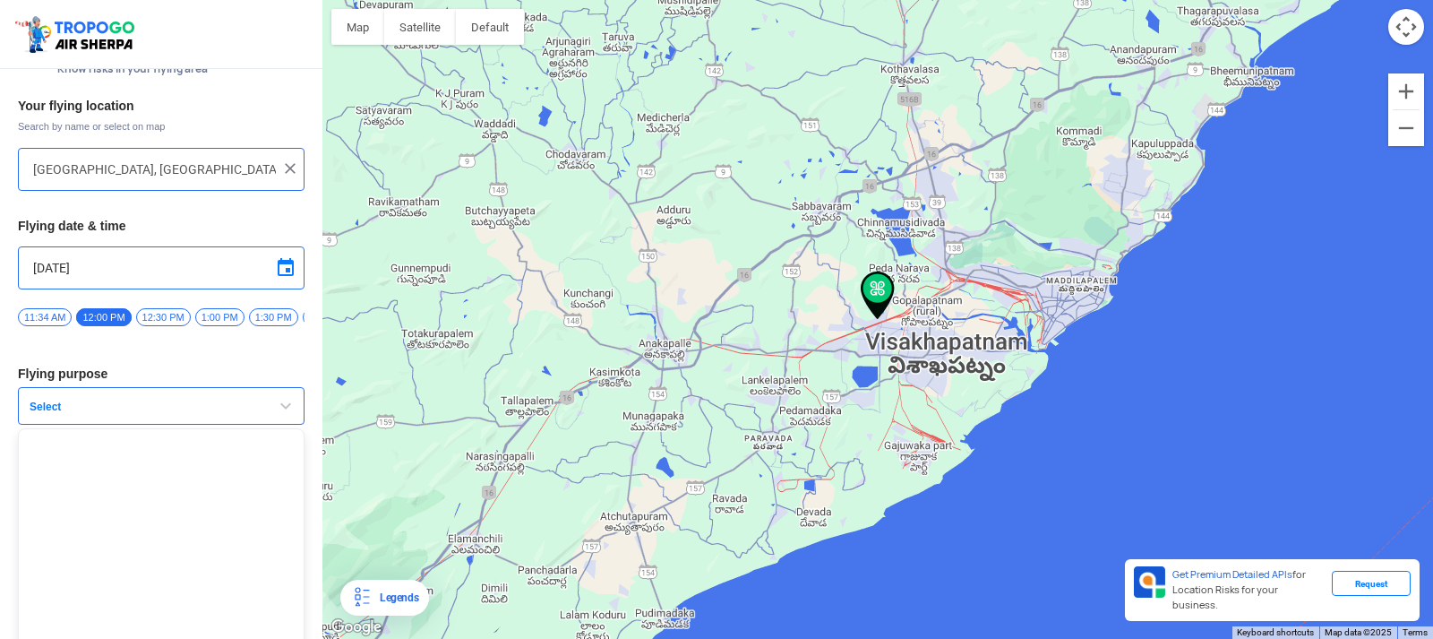
scroll to position [58, 0]
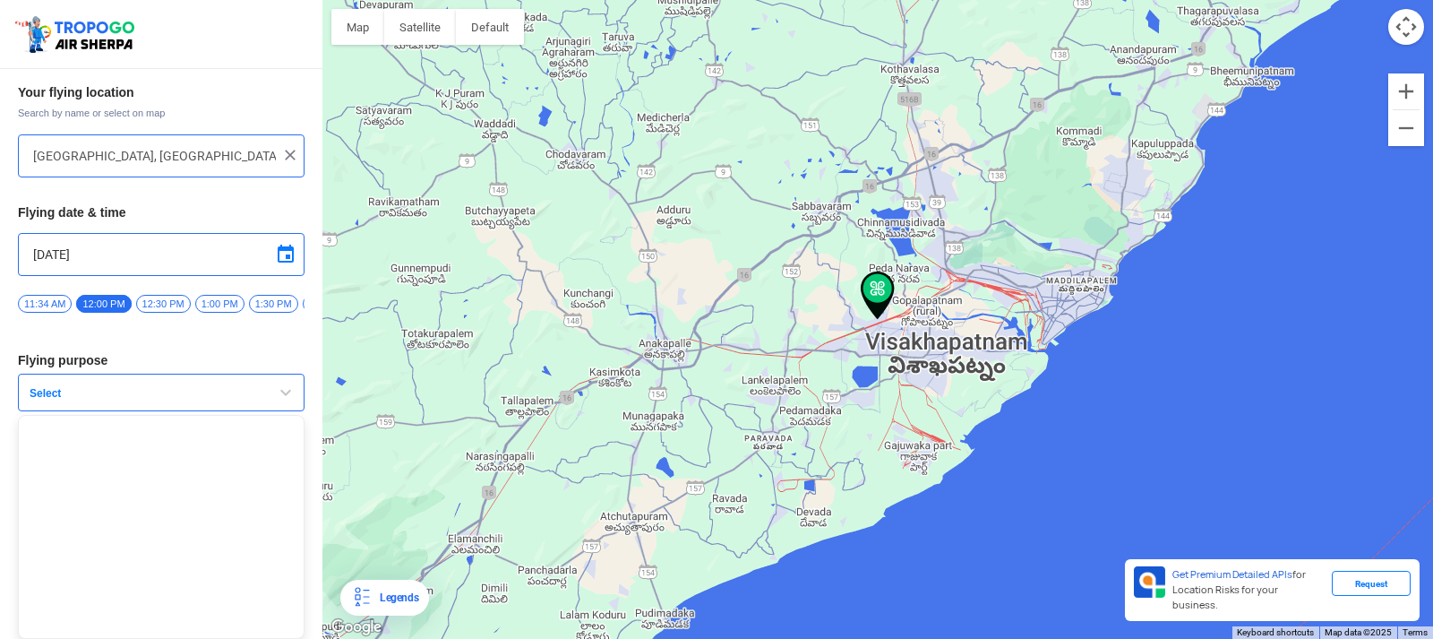
click at [1088, 439] on div at bounding box center [877, 319] width 1111 height 639
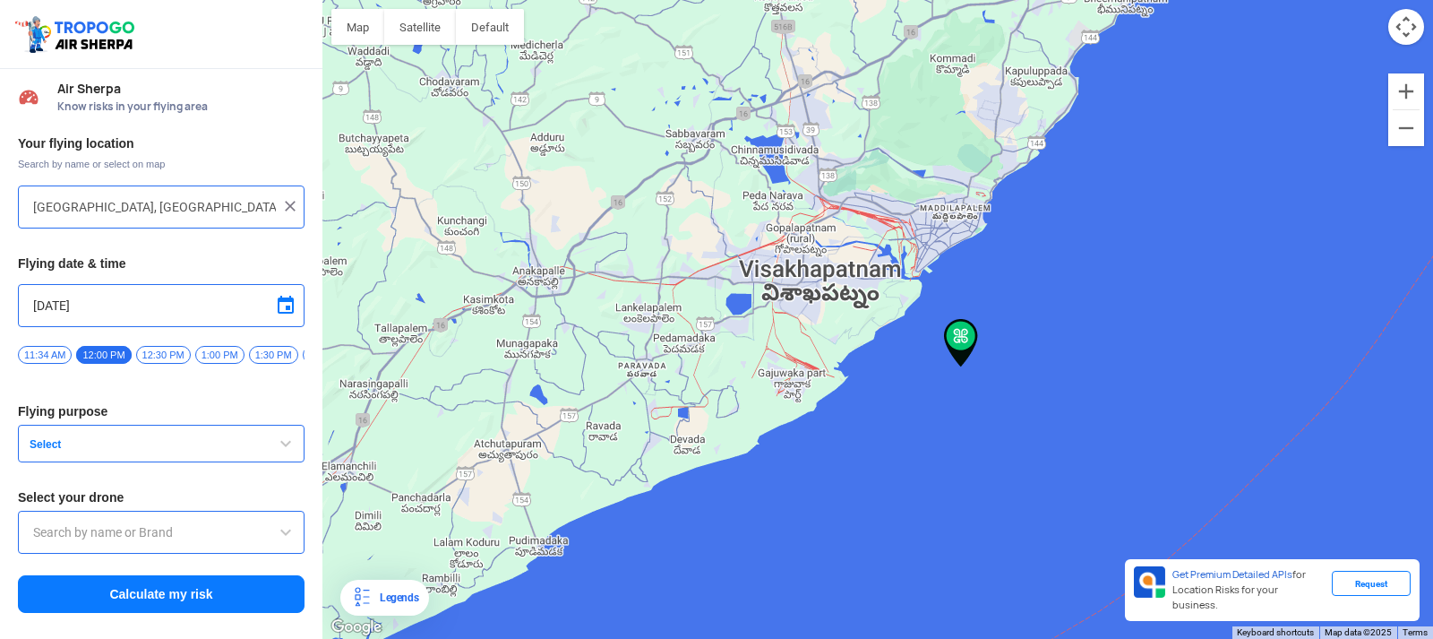
type input "Visakhapatnam, Andhra Pradesh, India"
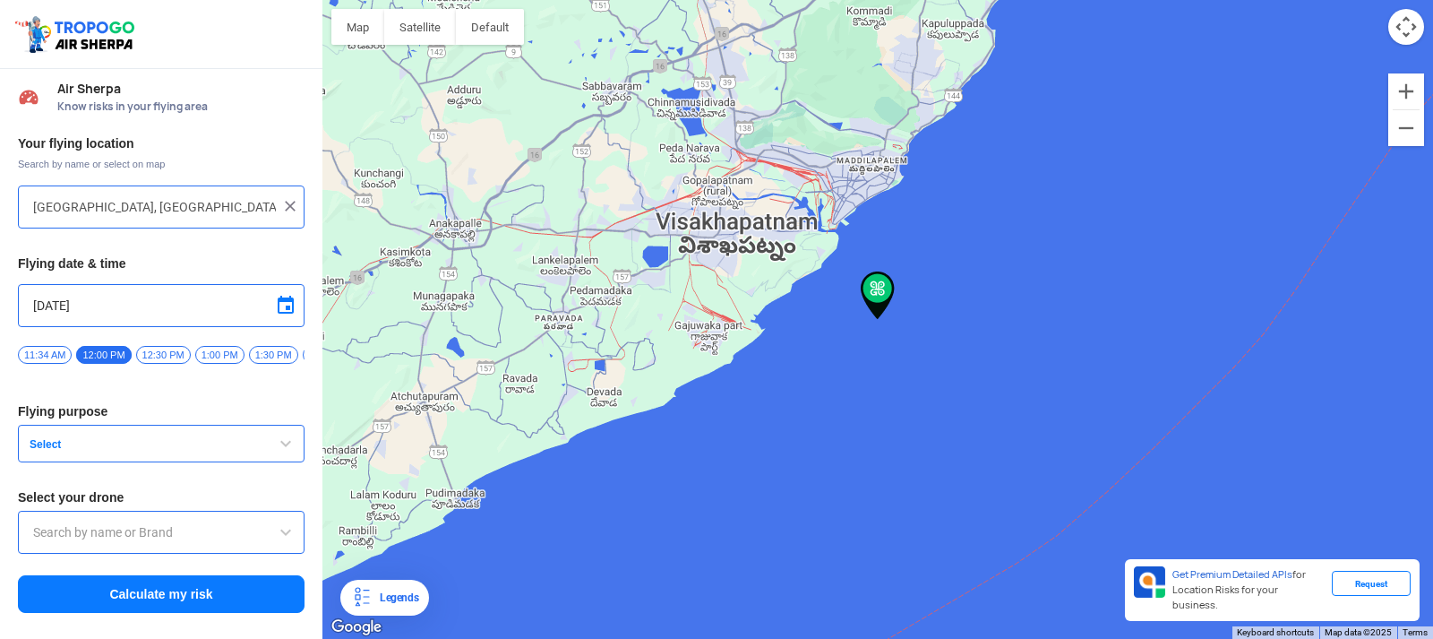
click at [291, 207] on img at bounding box center [290, 206] width 18 height 18
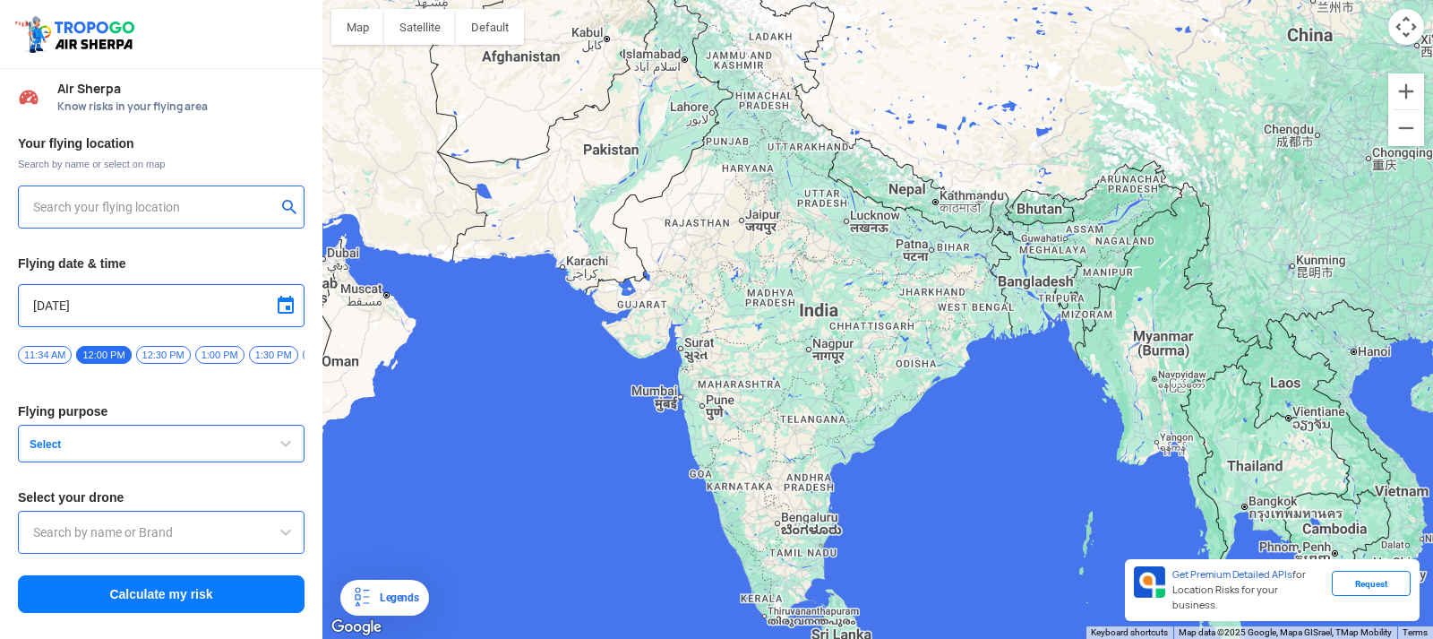
click at [136, 215] on input "text" at bounding box center [154, 206] width 243 height 21
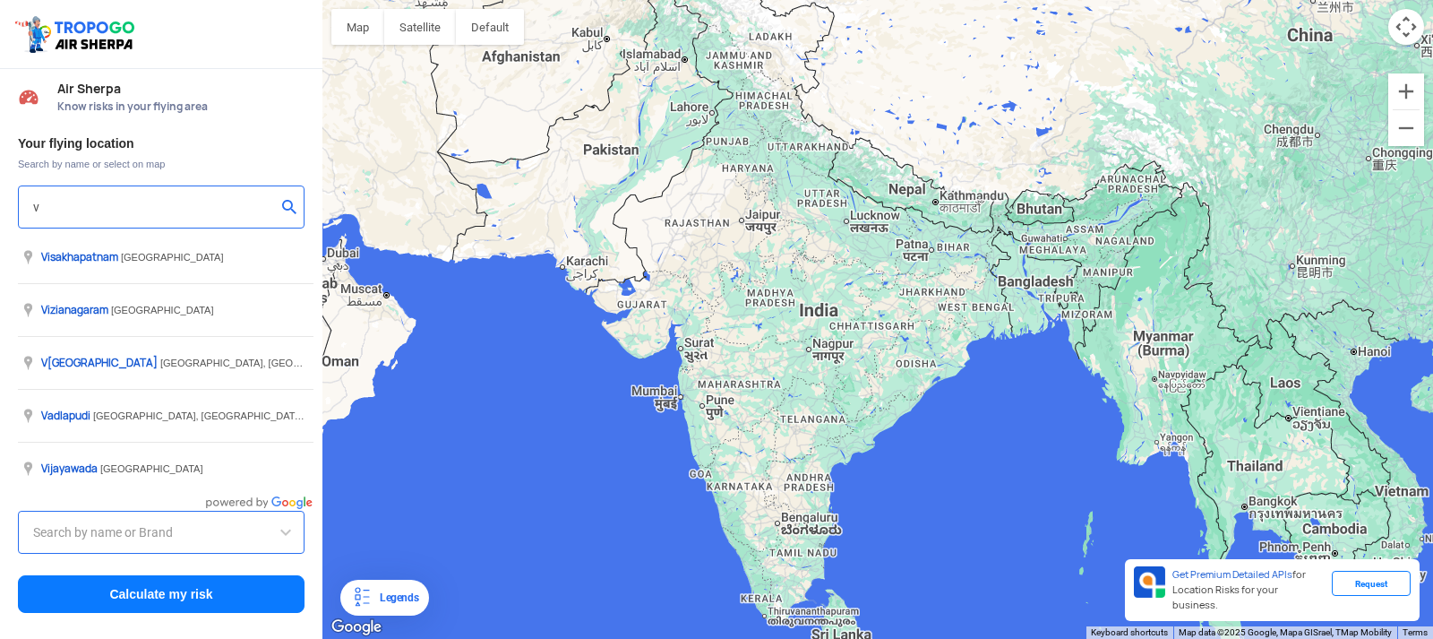
type input "vi"
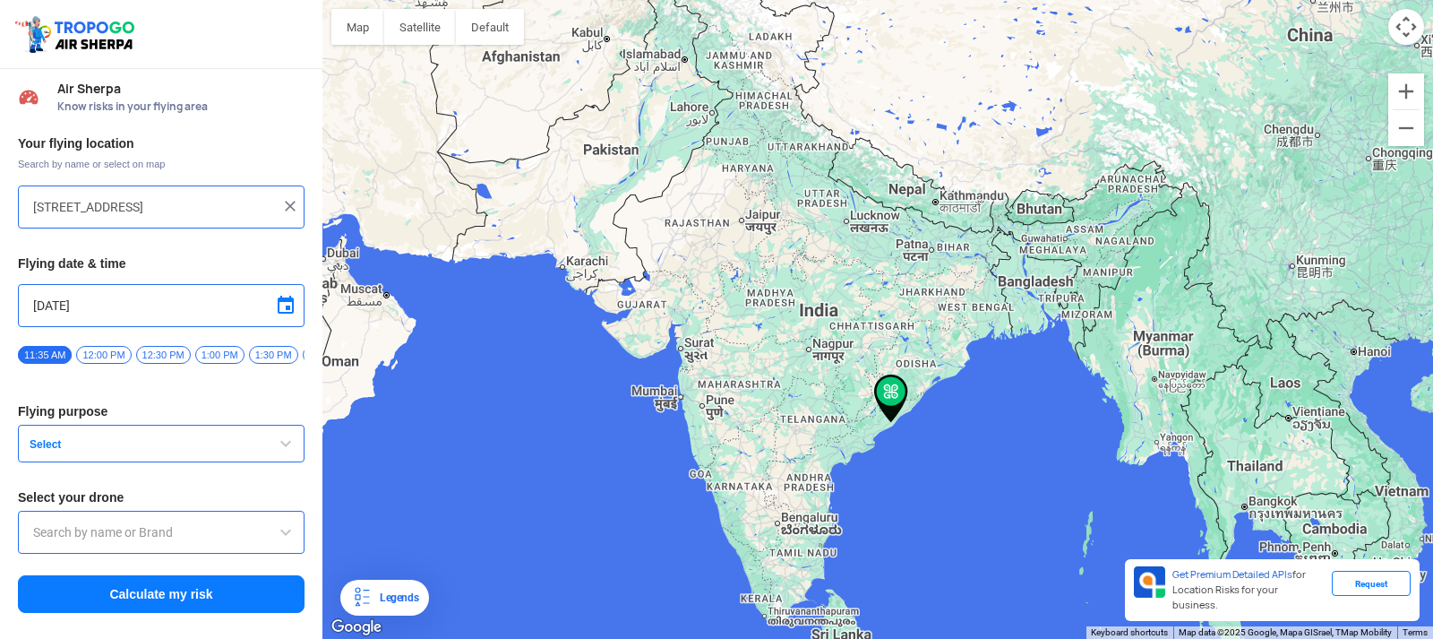
click at [291, 207] on img at bounding box center [290, 206] width 18 height 18
click at [174, 195] on div at bounding box center [161, 206] width 287 height 43
click at [174, 198] on input "text" at bounding box center [154, 206] width 243 height 21
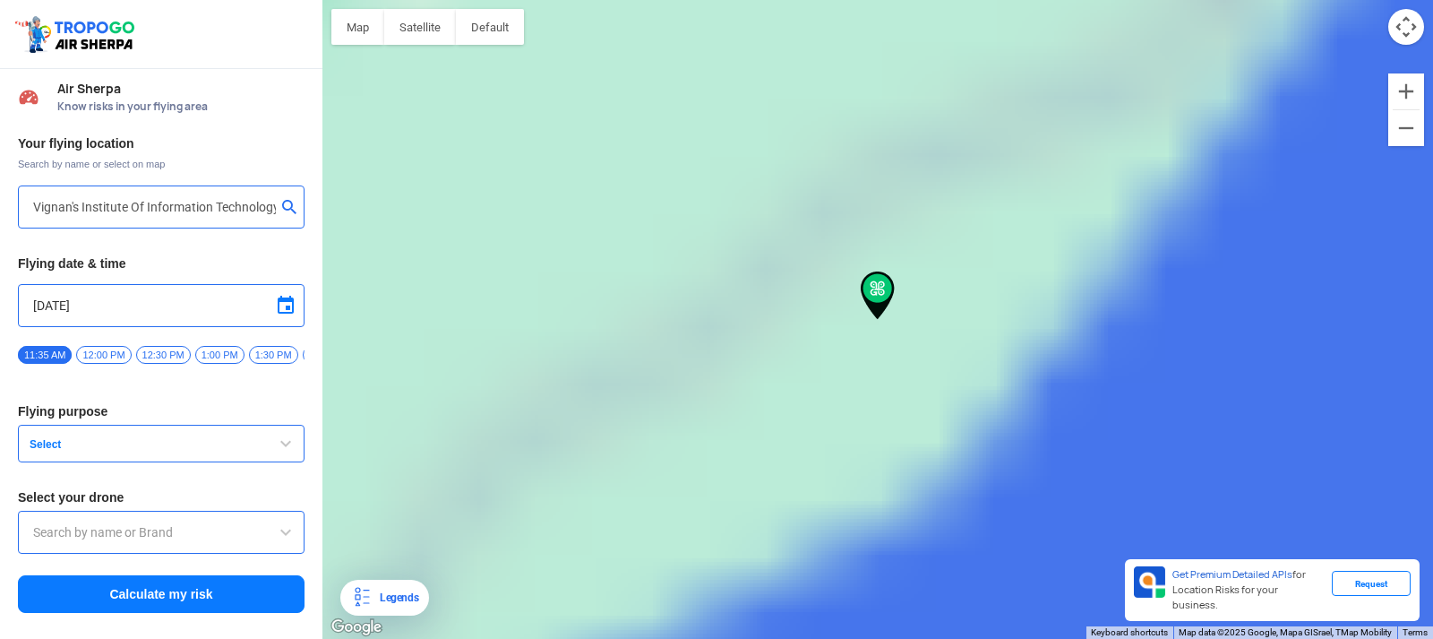
type input "[GEOGRAPHIC_DATA], [GEOGRAPHIC_DATA] 530049, [GEOGRAPHIC_DATA]"
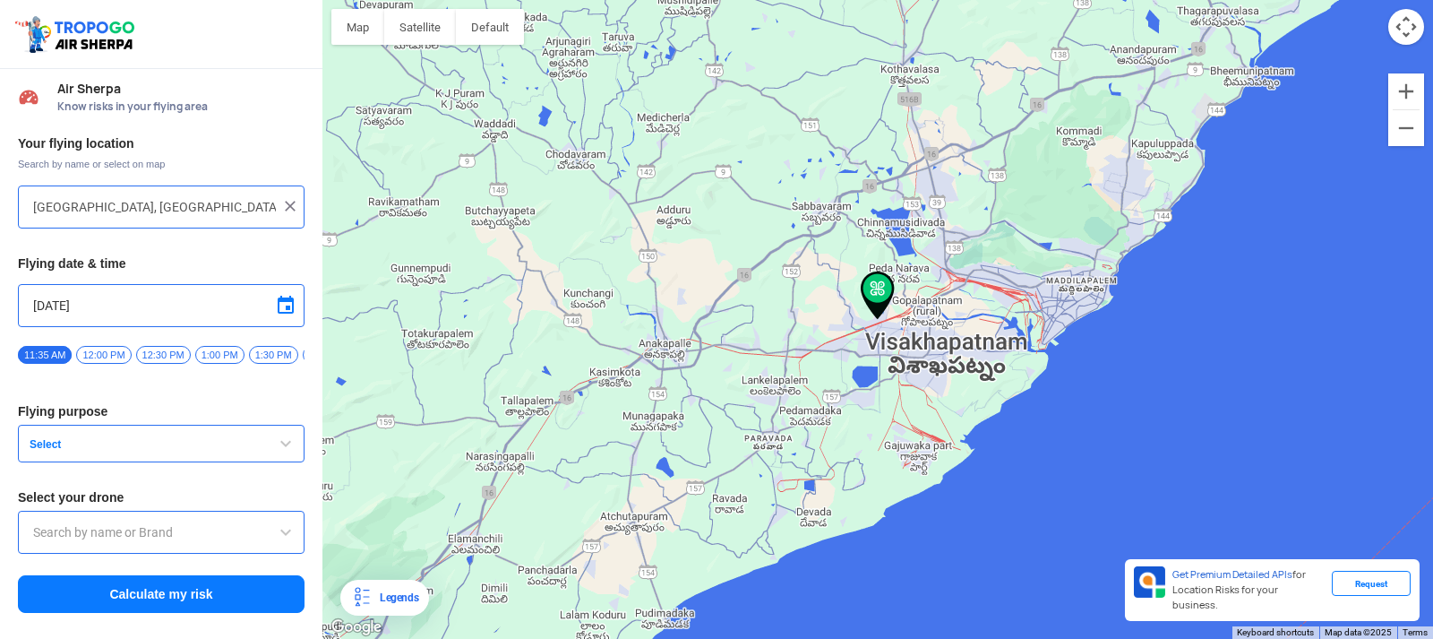
click at [113, 348] on span "12:00 PM" at bounding box center [103, 355] width 55 height 18
click at [47, 448] on span "Select" at bounding box center [134, 444] width 224 height 14
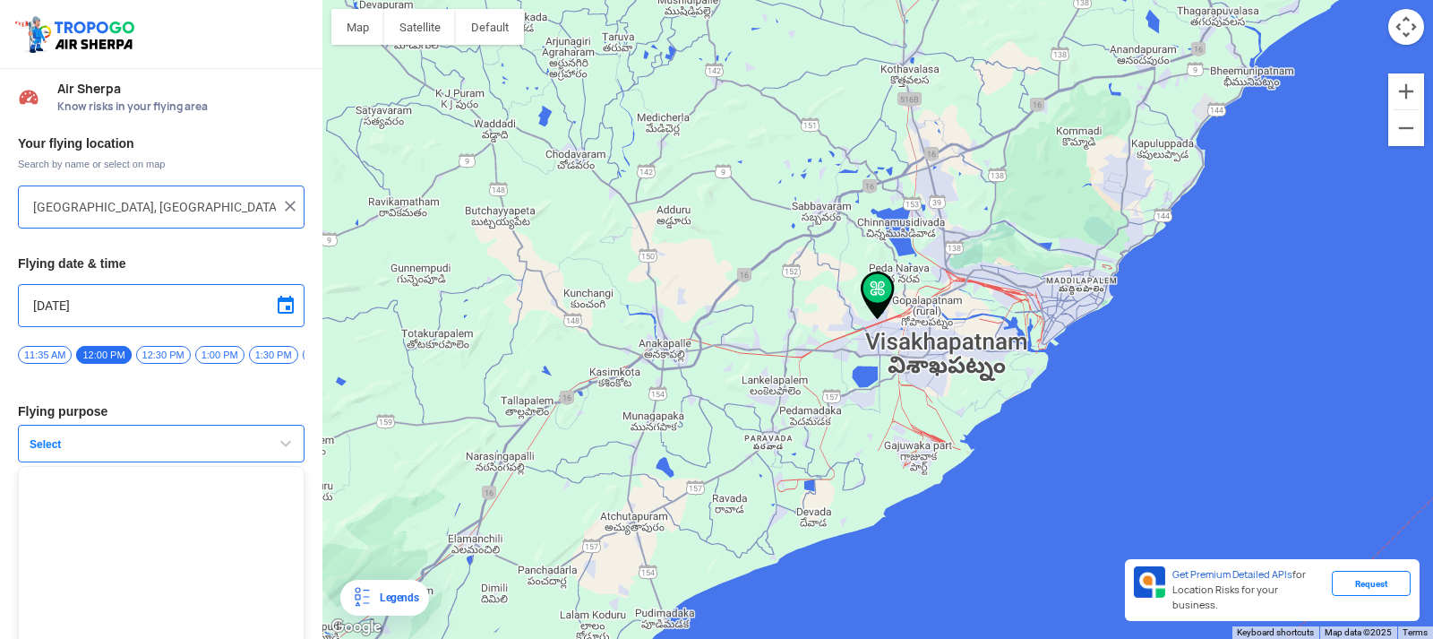
click at [281, 449] on span "button" at bounding box center [285, 443] width 21 height 21
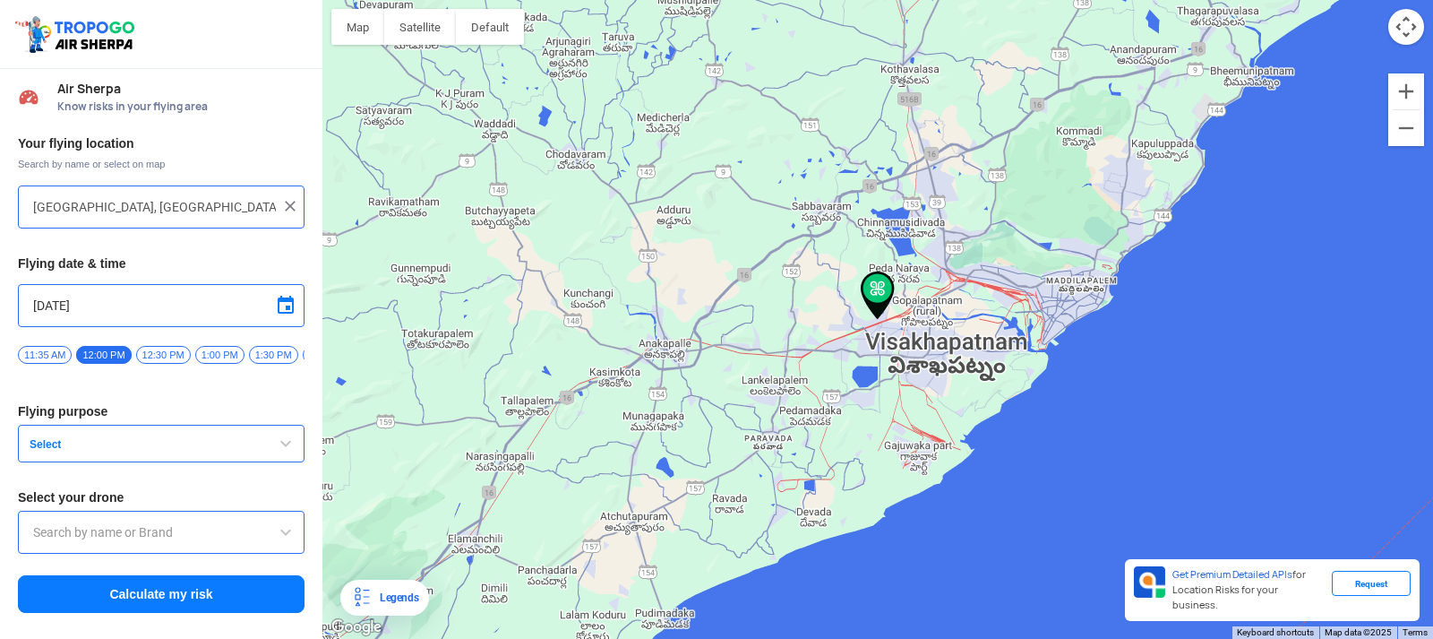
click at [280, 446] on span "button" at bounding box center [285, 443] width 21 height 21
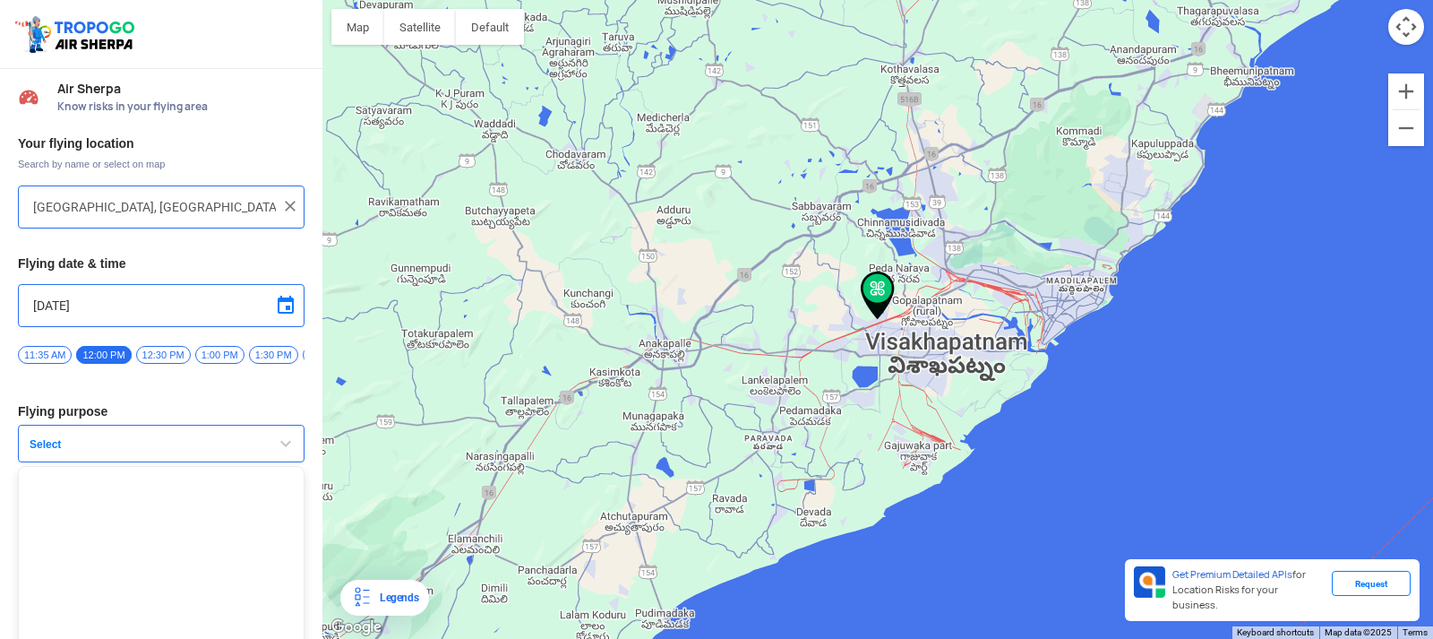
click at [280, 446] on span "button" at bounding box center [285, 443] width 21 height 21
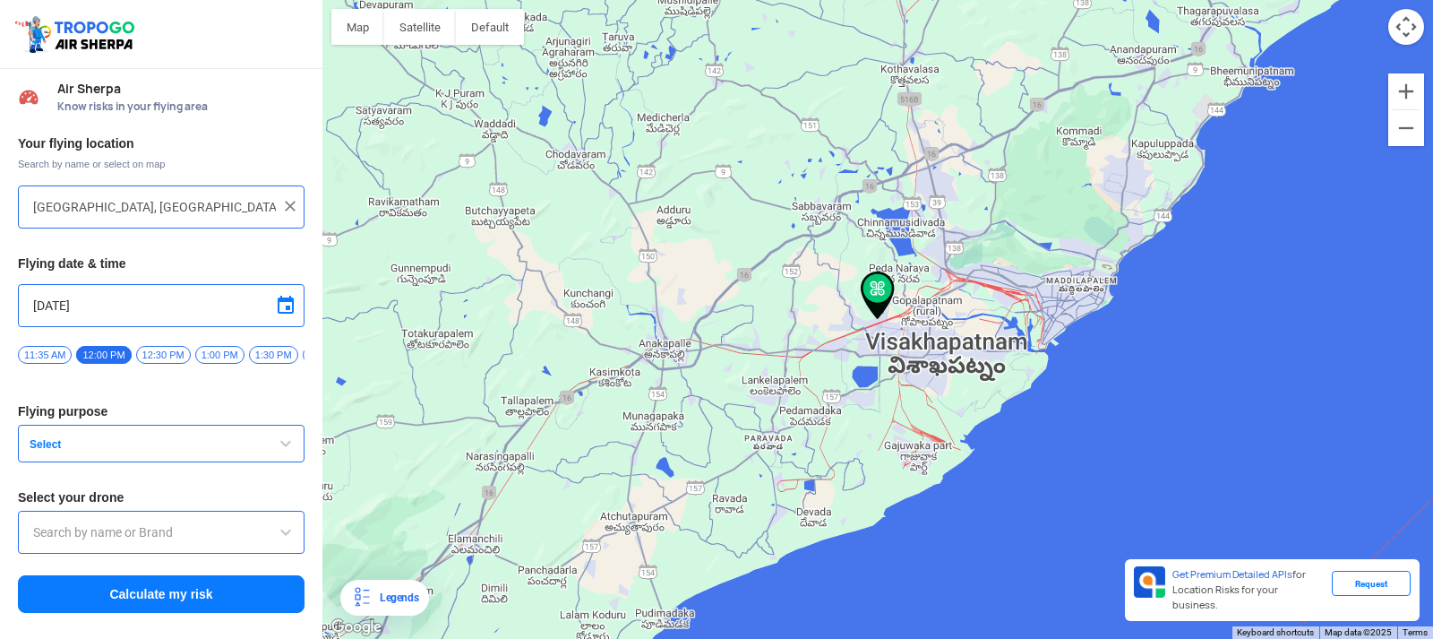
click at [162, 350] on span "12:30 PM" at bounding box center [163, 355] width 55 height 18
click at [284, 450] on span "button" at bounding box center [285, 443] width 21 height 21
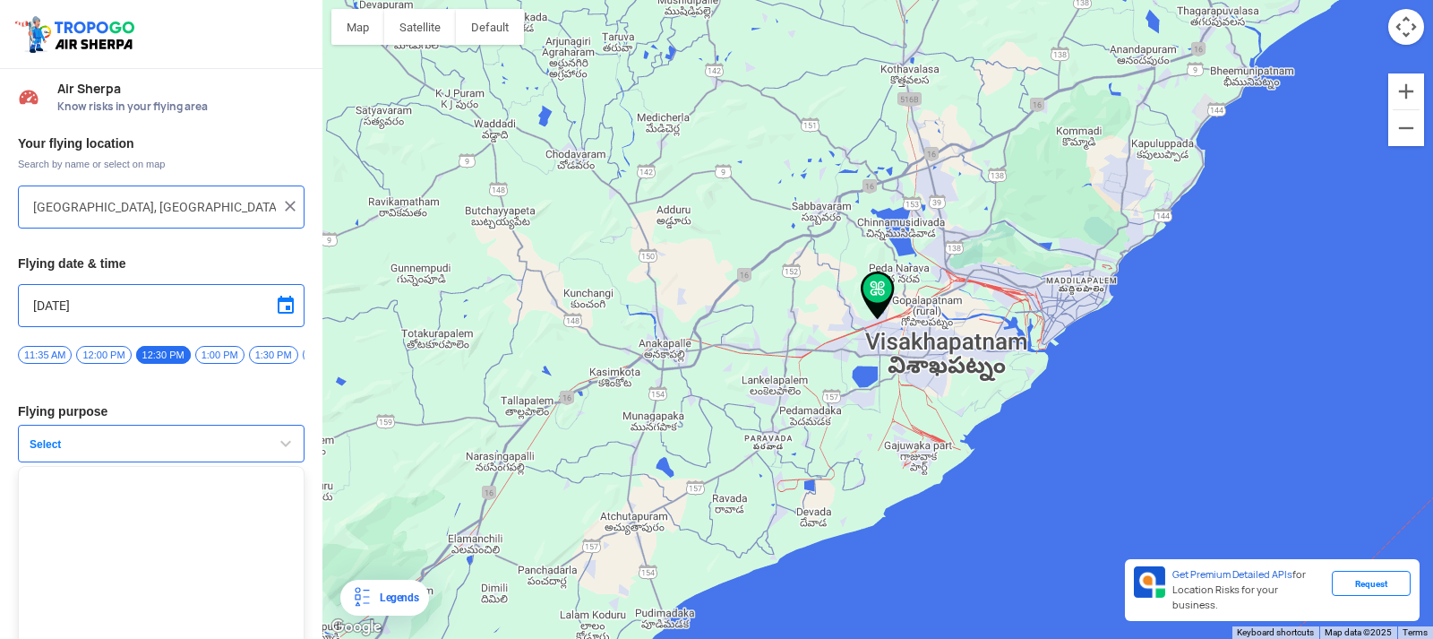
click at [275, 444] on span "button" at bounding box center [285, 443] width 21 height 21
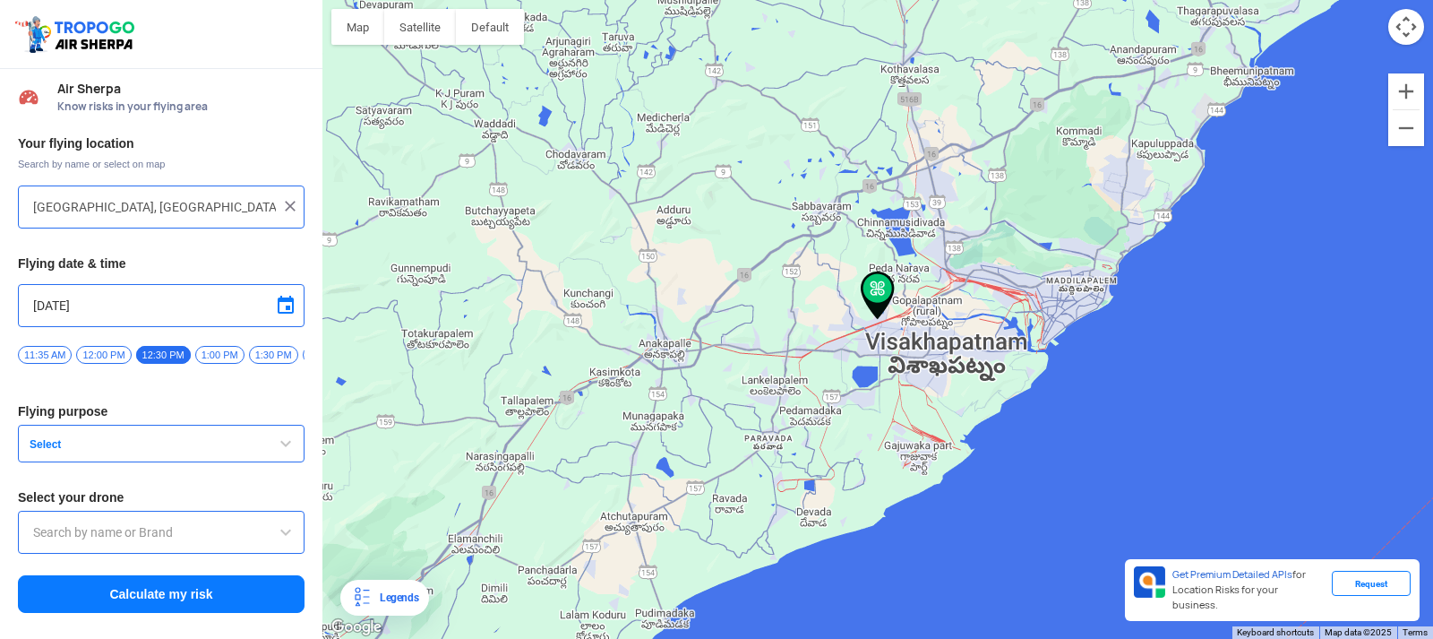
click at [110, 352] on span "12:00 PM" at bounding box center [103, 355] width 55 height 18
click at [286, 449] on span "button" at bounding box center [285, 443] width 21 height 21
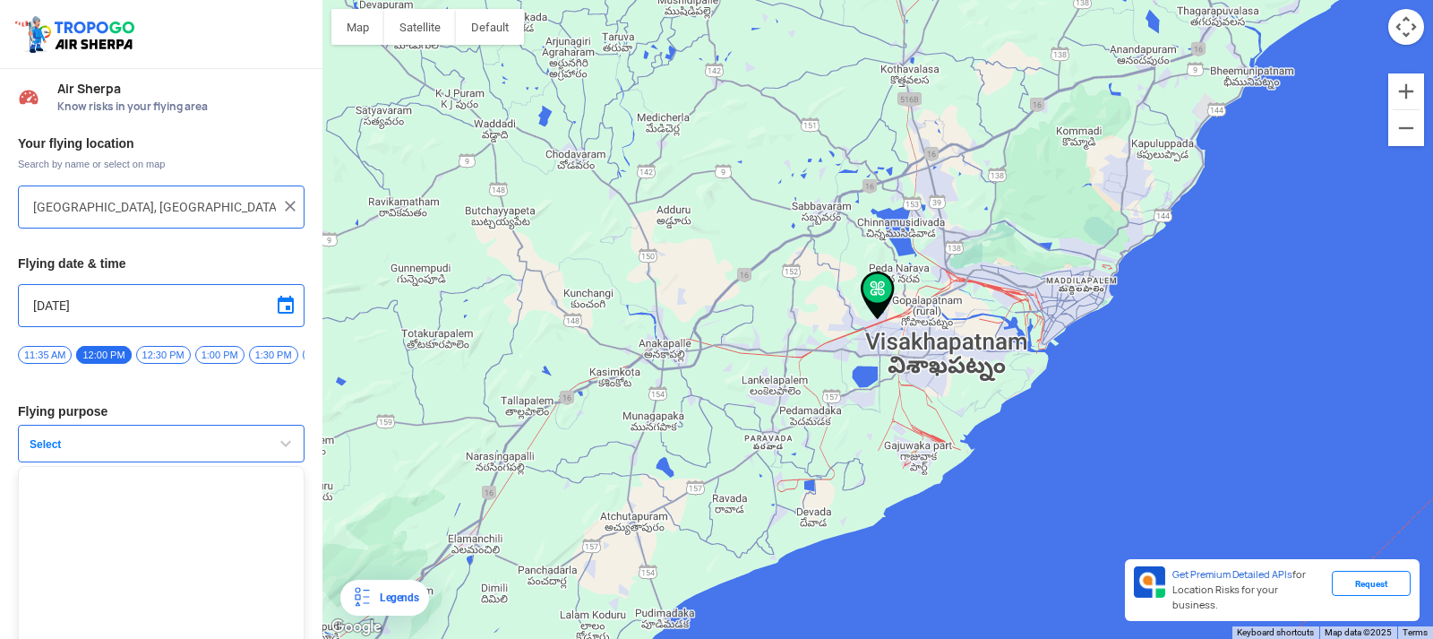
click at [281, 452] on span "button" at bounding box center [285, 443] width 21 height 21
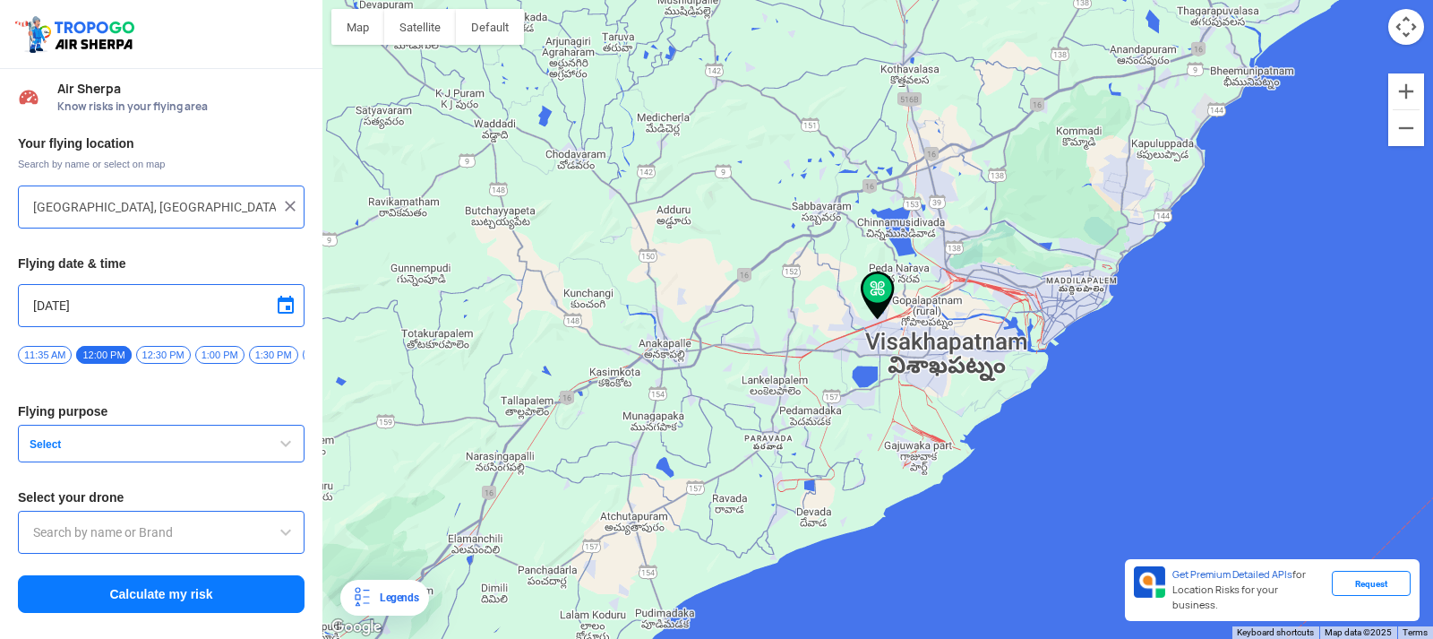
click at [288, 540] on span at bounding box center [285, 531] width 21 height 21
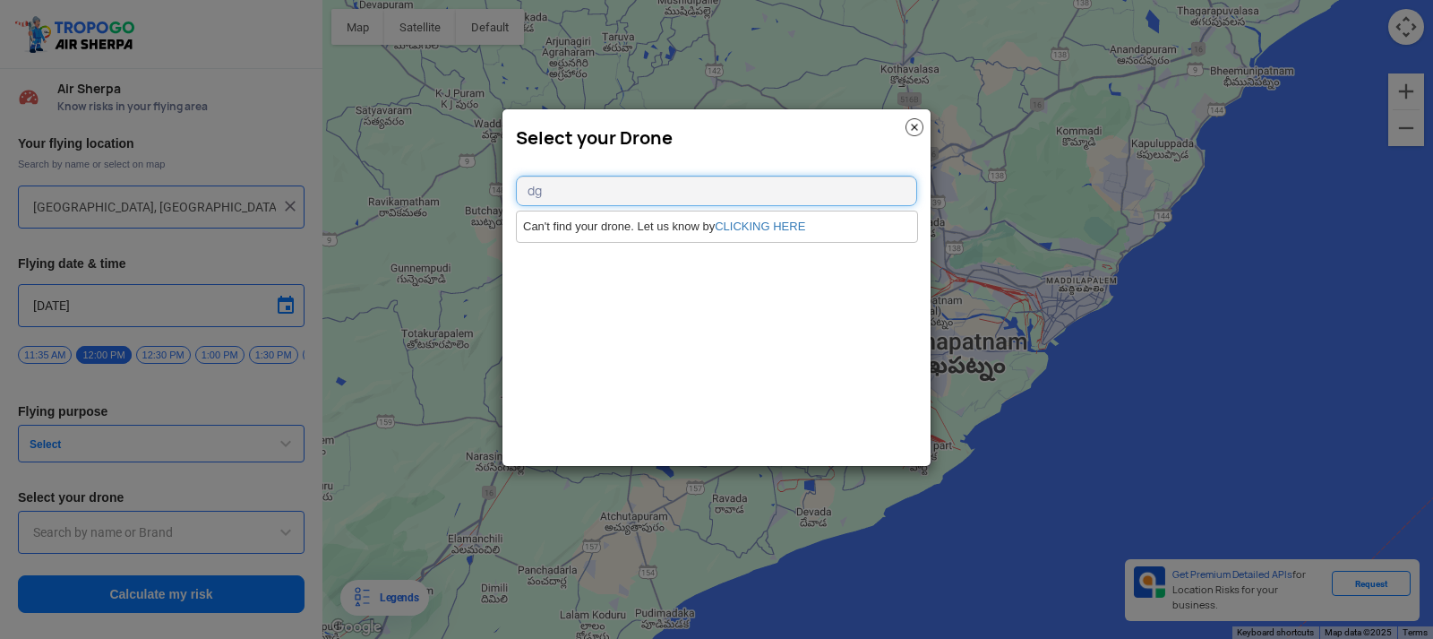
type input "d"
click at [917, 127] on img at bounding box center [915, 127] width 18 height 18
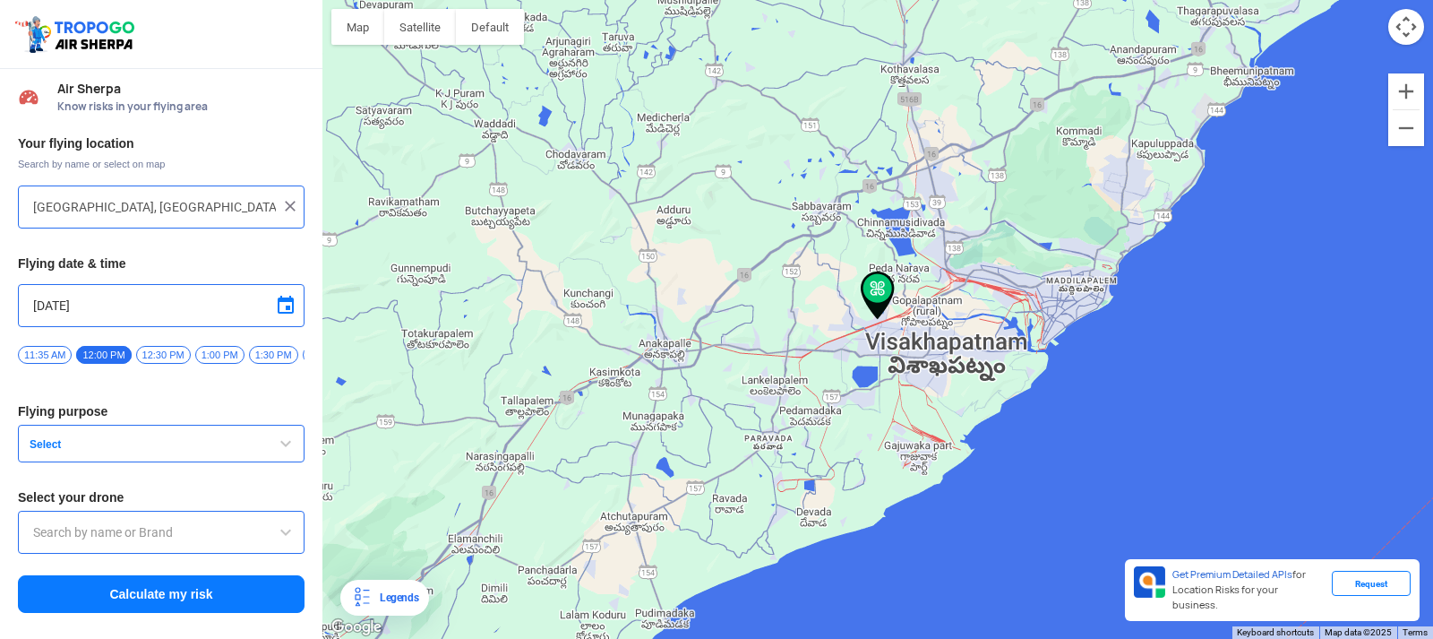
click at [176, 451] on span "Select" at bounding box center [134, 444] width 224 height 14
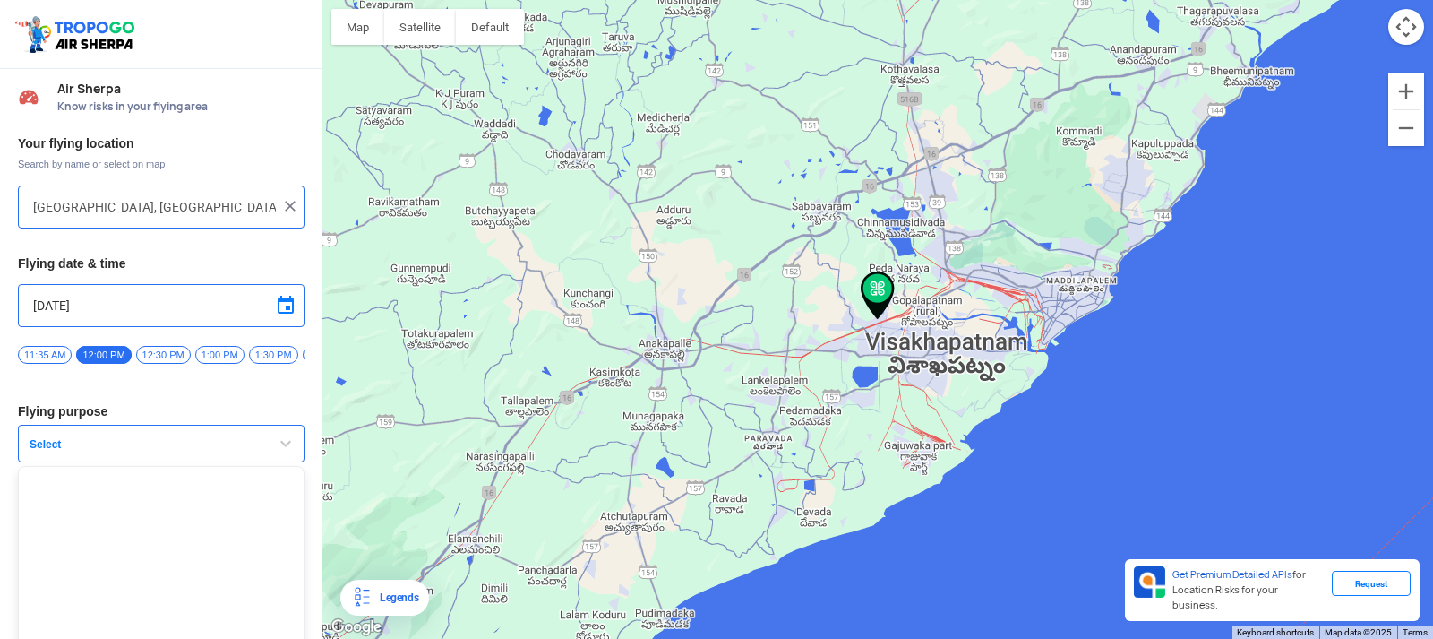
click at [279, 446] on span "button" at bounding box center [285, 443] width 21 height 21
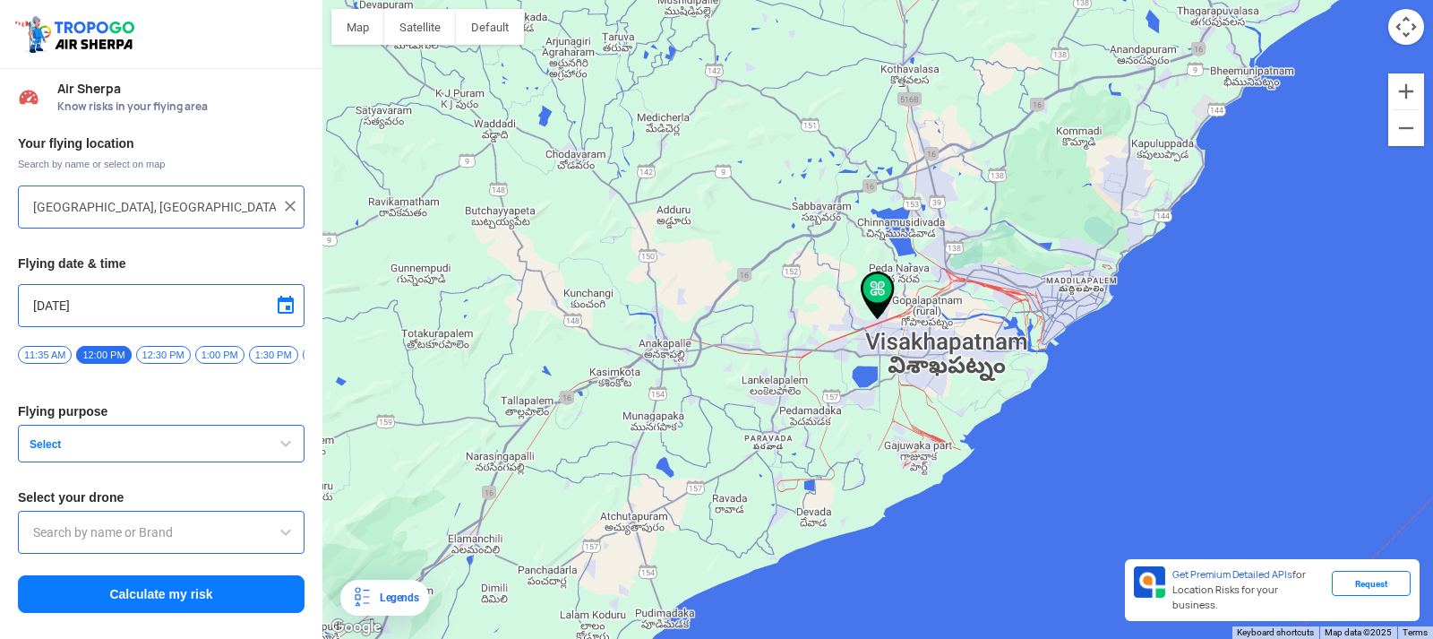
click at [1232, 214] on div at bounding box center [877, 319] width 1111 height 639
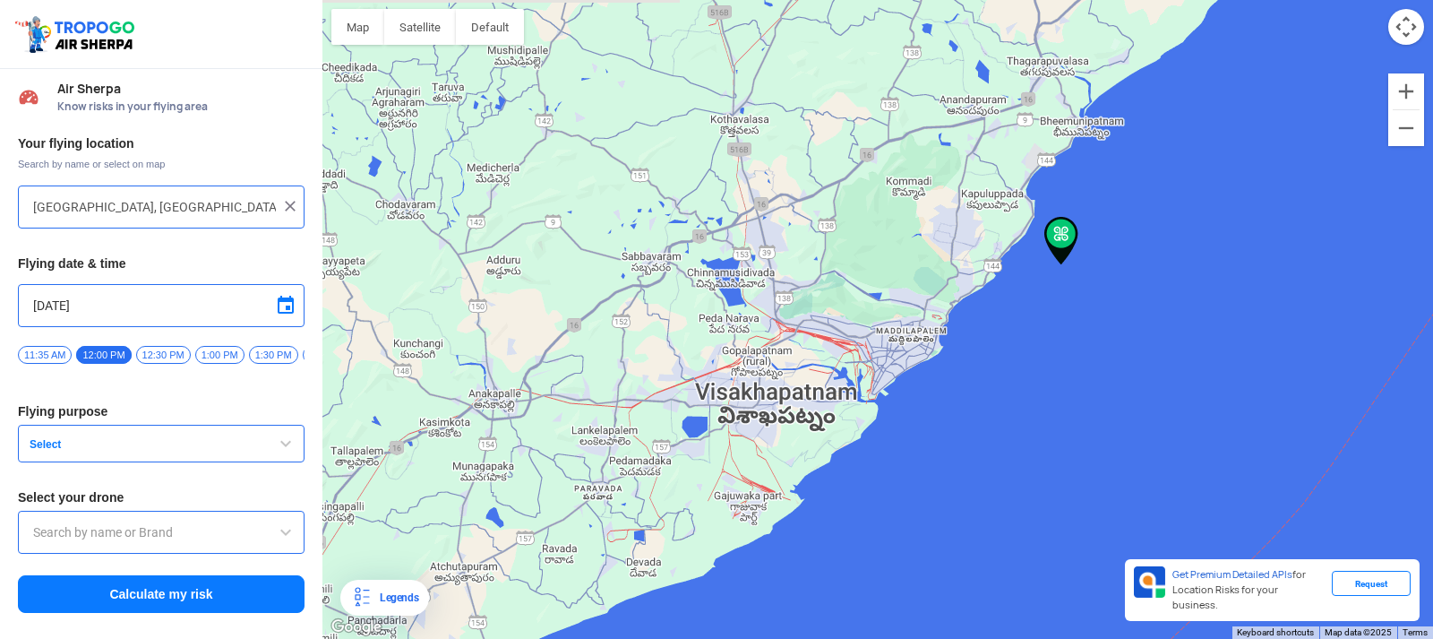
type input "Visakhapatnam, Andhra Pradesh, India"
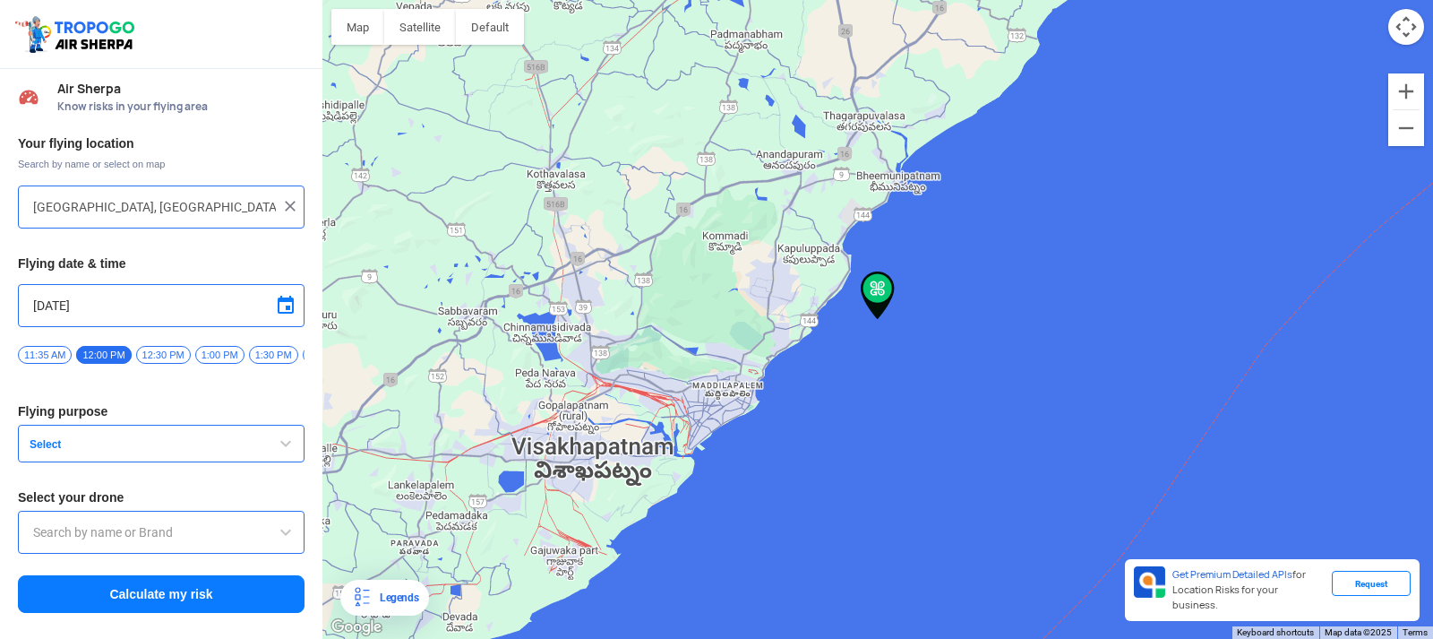
click at [284, 203] on img at bounding box center [290, 206] width 18 height 18
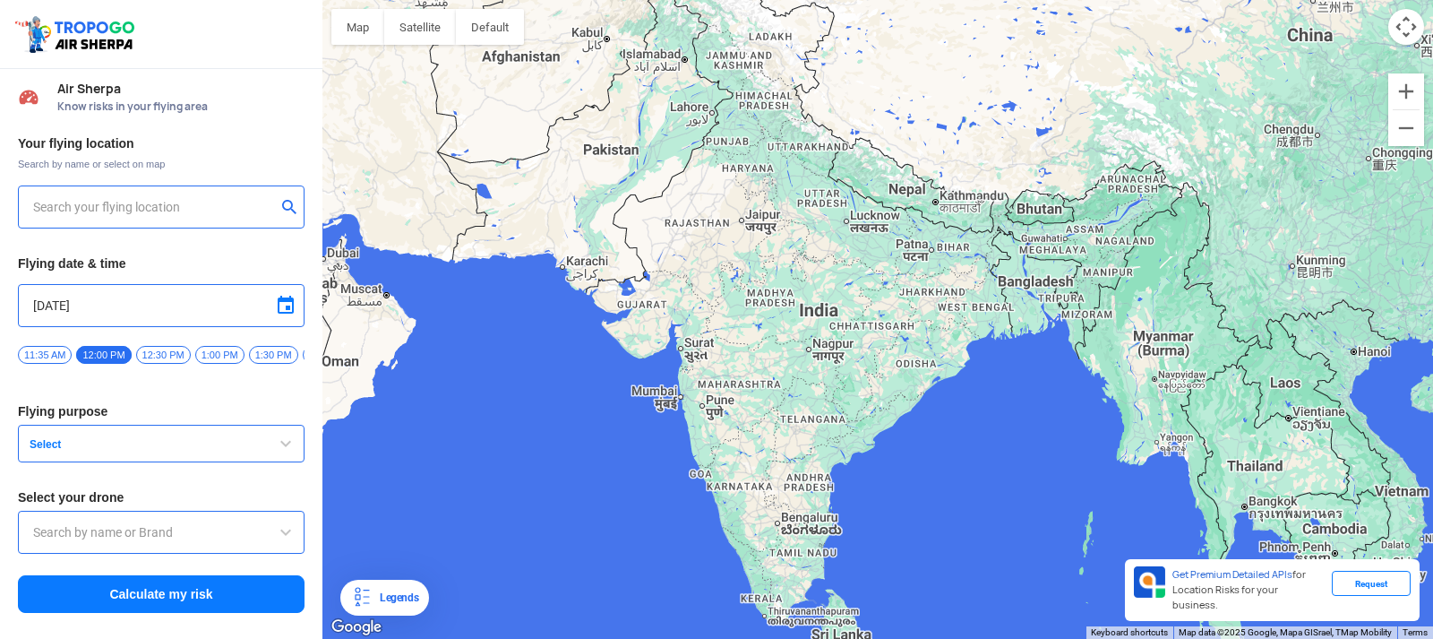
click at [207, 215] on input "text" at bounding box center [154, 206] width 243 height 21
type input "[GEOGRAPHIC_DATA], [GEOGRAPHIC_DATA] 530049, [GEOGRAPHIC_DATA]"
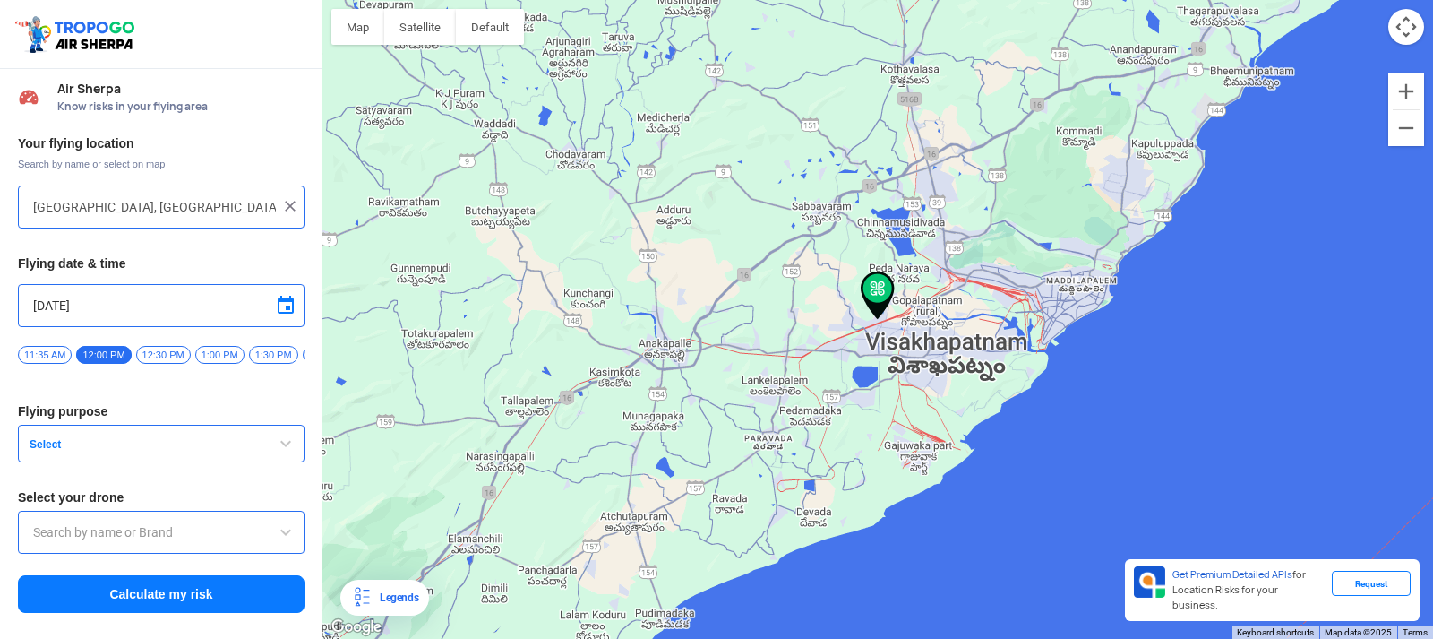
click at [282, 441] on span "button" at bounding box center [285, 443] width 21 height 21
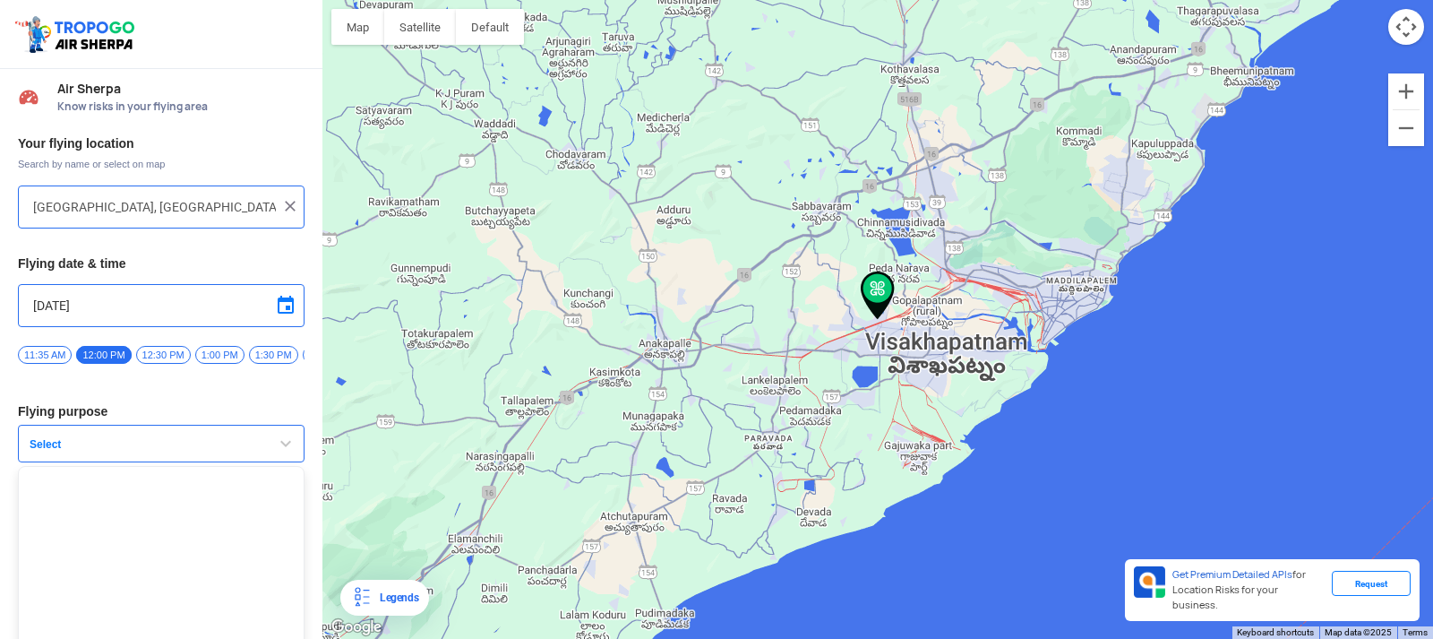
click at [275, 444] on span "button" at bounding box center [285, 443] width 21 height 21
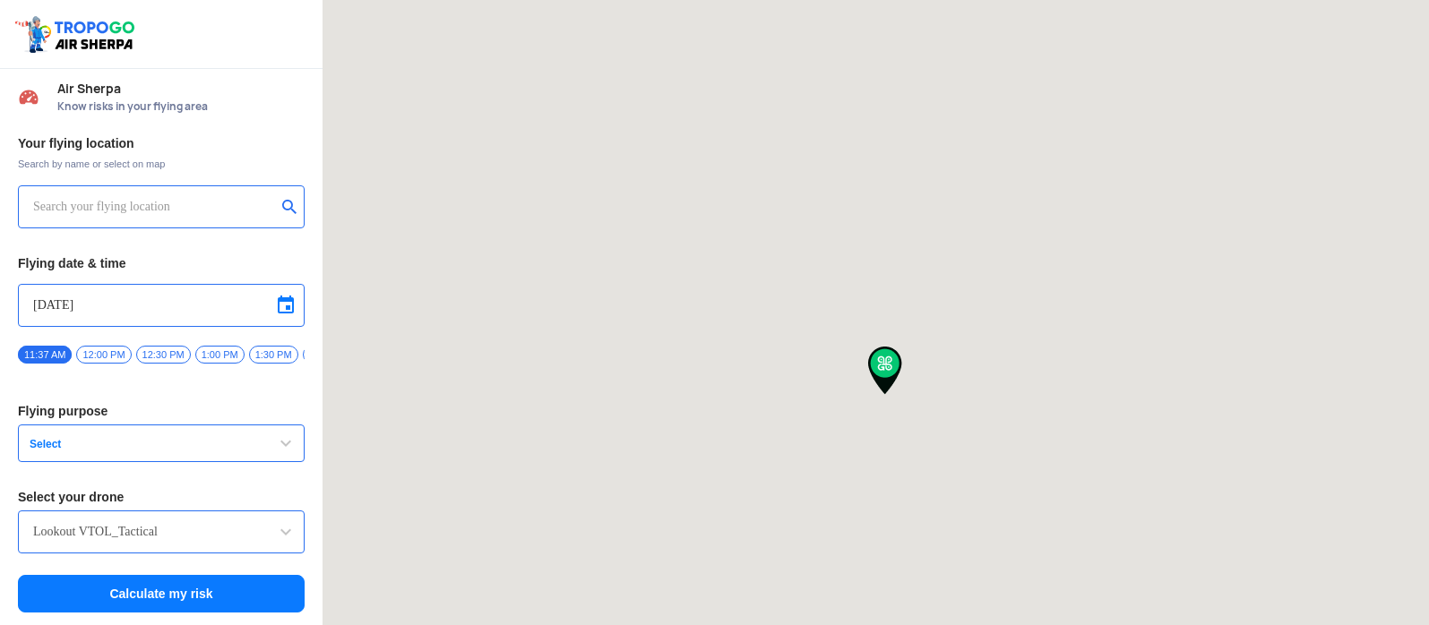
type input "[STREET_ADDRESS]"
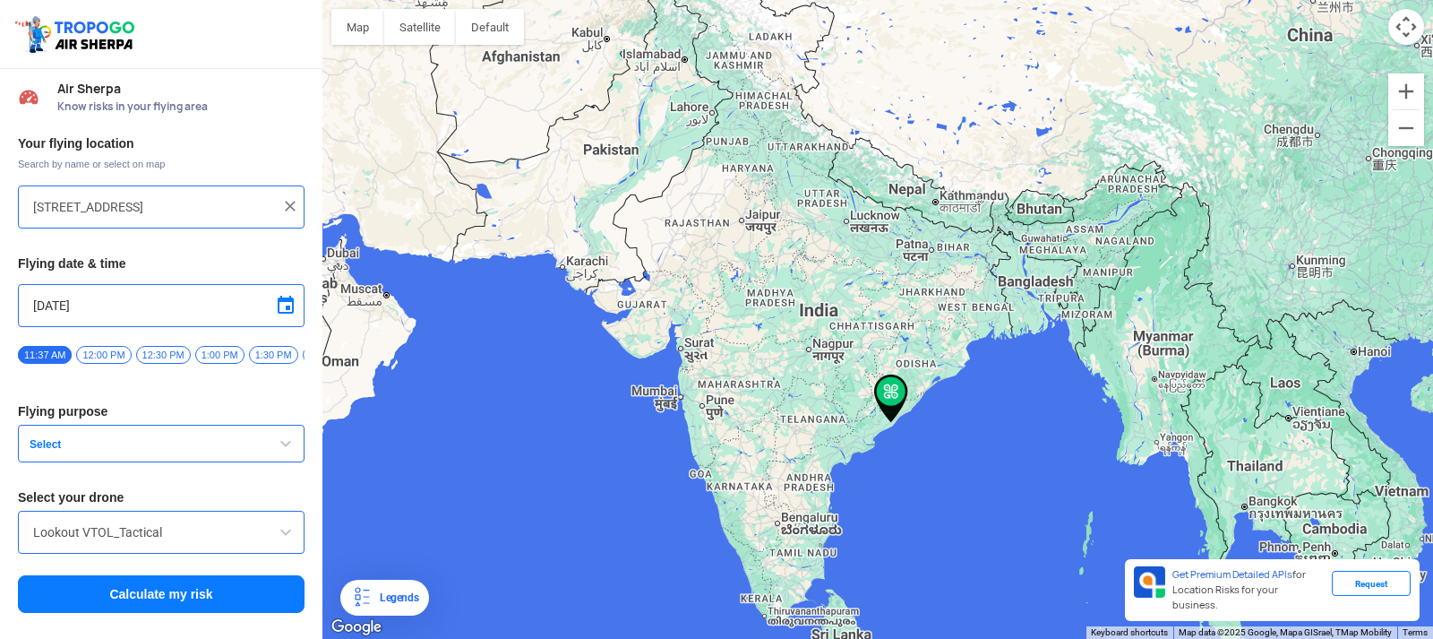
click at [291, 205] on img at bounding box center [290, 206] width 18 height 18
click at [210, 213] on input "text" at bounding box center [154, 206] width 243 height 21
click at [143, 212] on input "vignan" at bounding box center [154, 206] width 243 height 21
type input "[GEOGRAPHIC_DATA], [GEOGRAPHIC_DATA] 530049, [GEOGRAPHIC_DATA]"
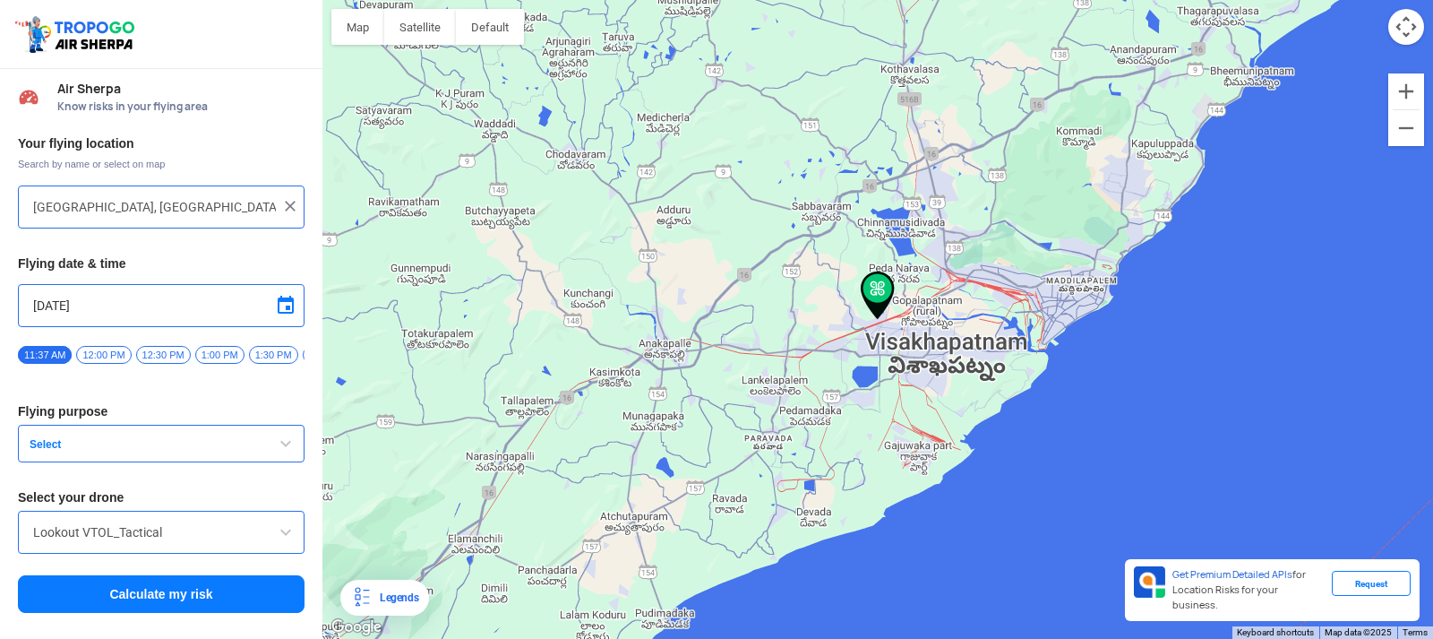
click at [283, 445] on span "button" at bounding box center [285, 443] width 21 height 21
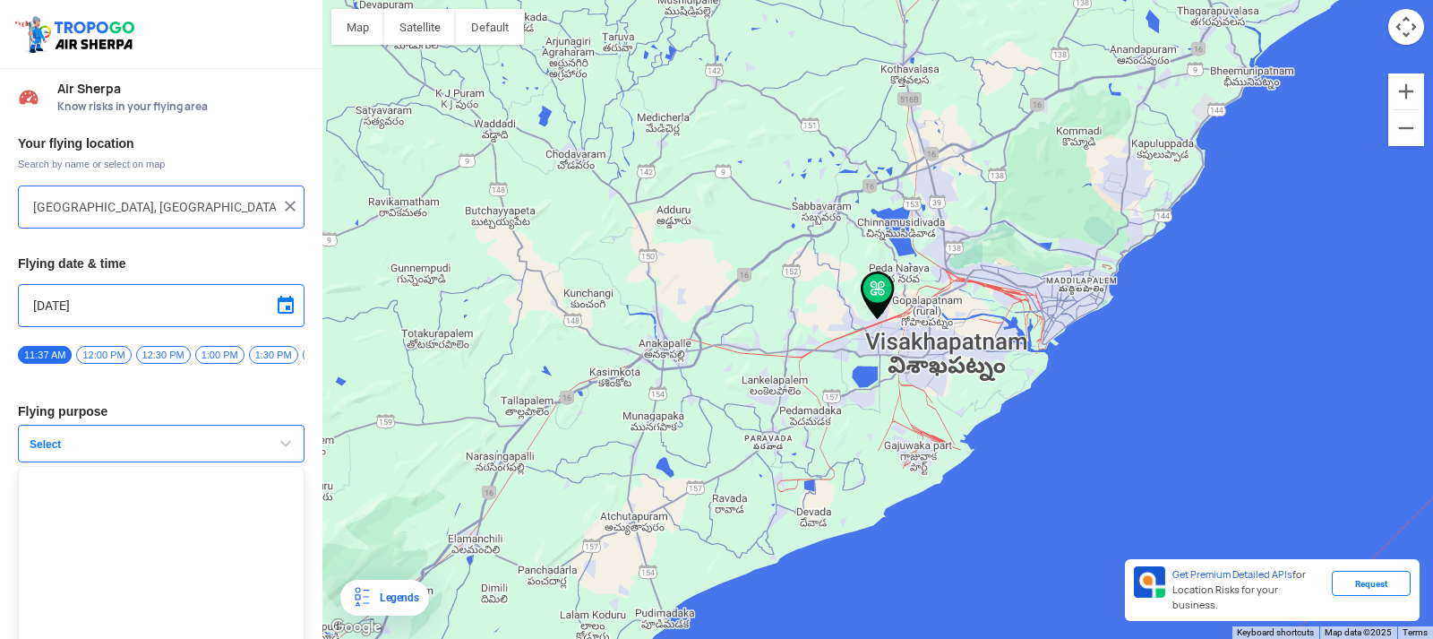
click at [282, 445] on span "button" at bounding box center [285, 443] width 21 height 21
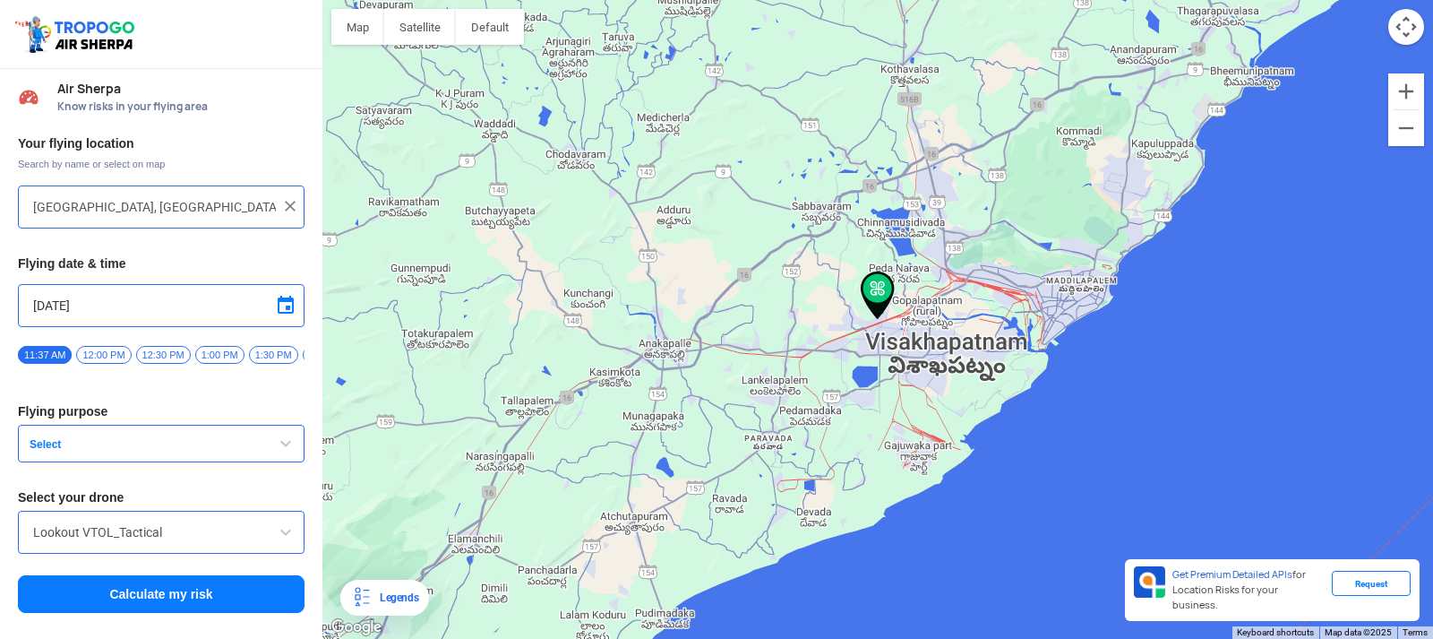
click at [260, 530] on input "Lookout VTOL_Tactical" at bounding box center [161, 531] width 256 height 21
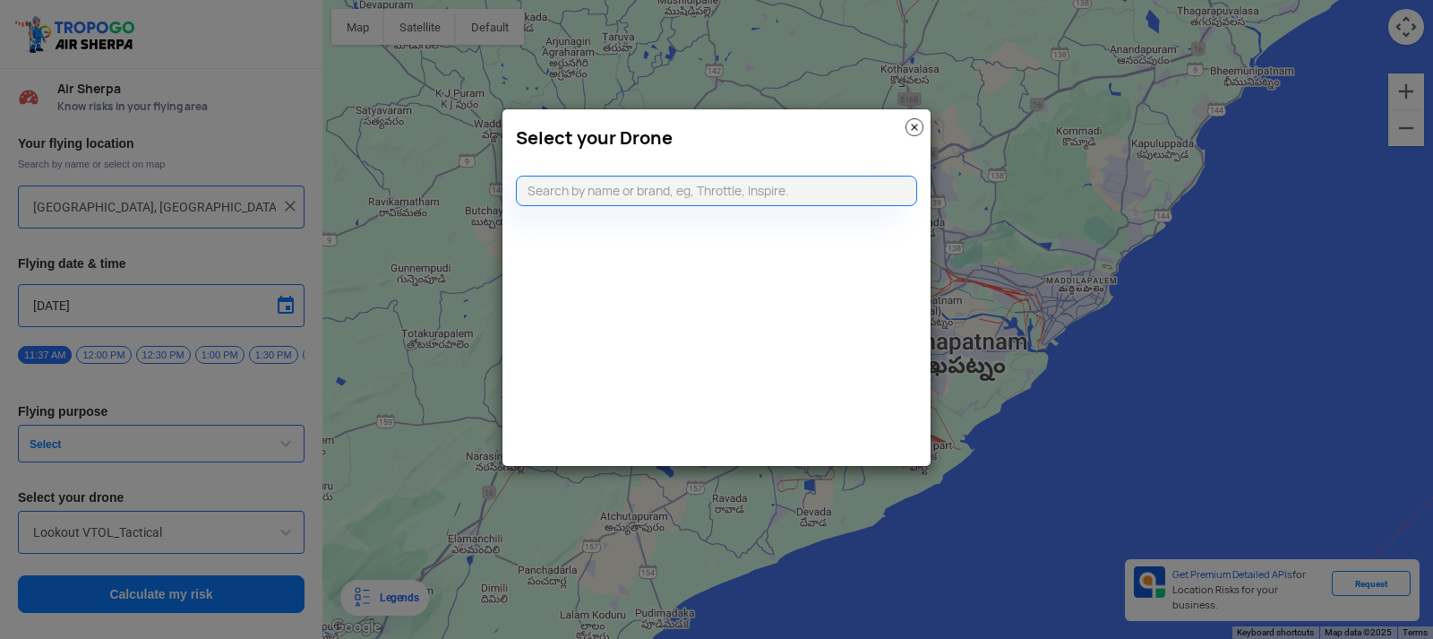
click at [237, 591] on modal-container "Select your Drone" at bounding box center [716, 319] width 1433 height 639
click at [912, 122] on img at bounding box center [915, 127] width 18 height 18
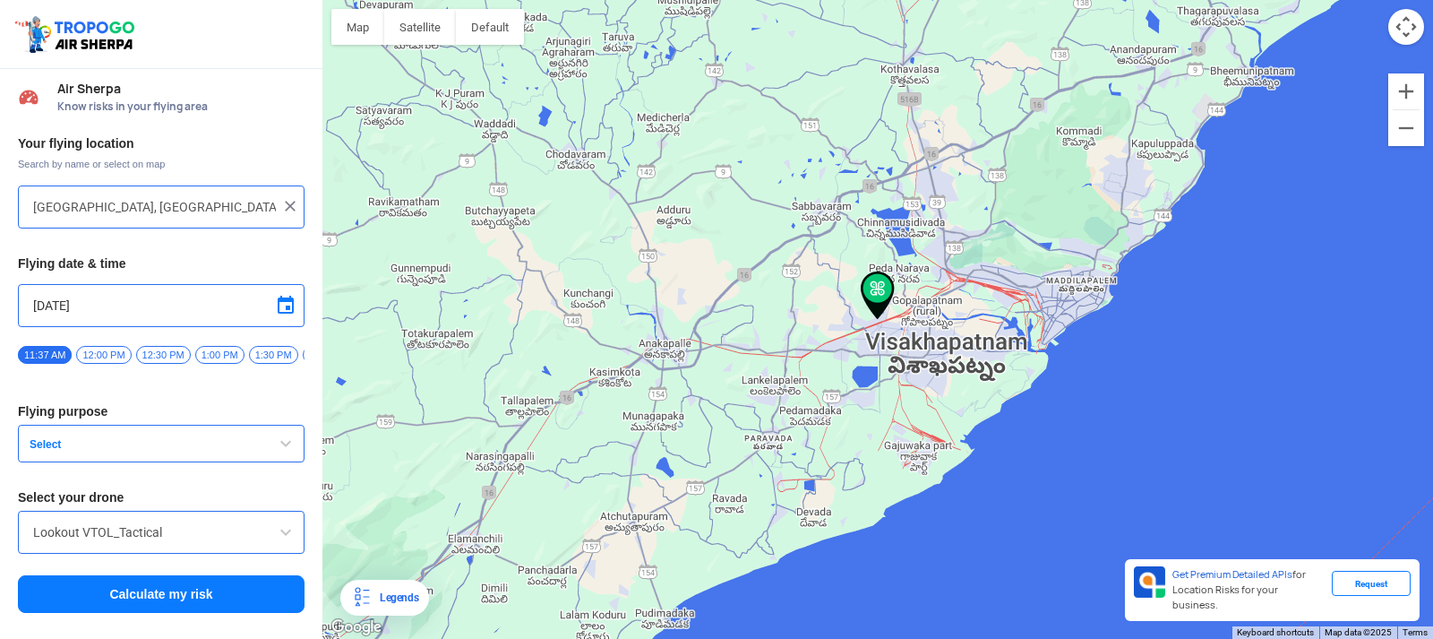
click at [202, 449] on span "Select" at bounding box center [134, 444] width 224 height 14
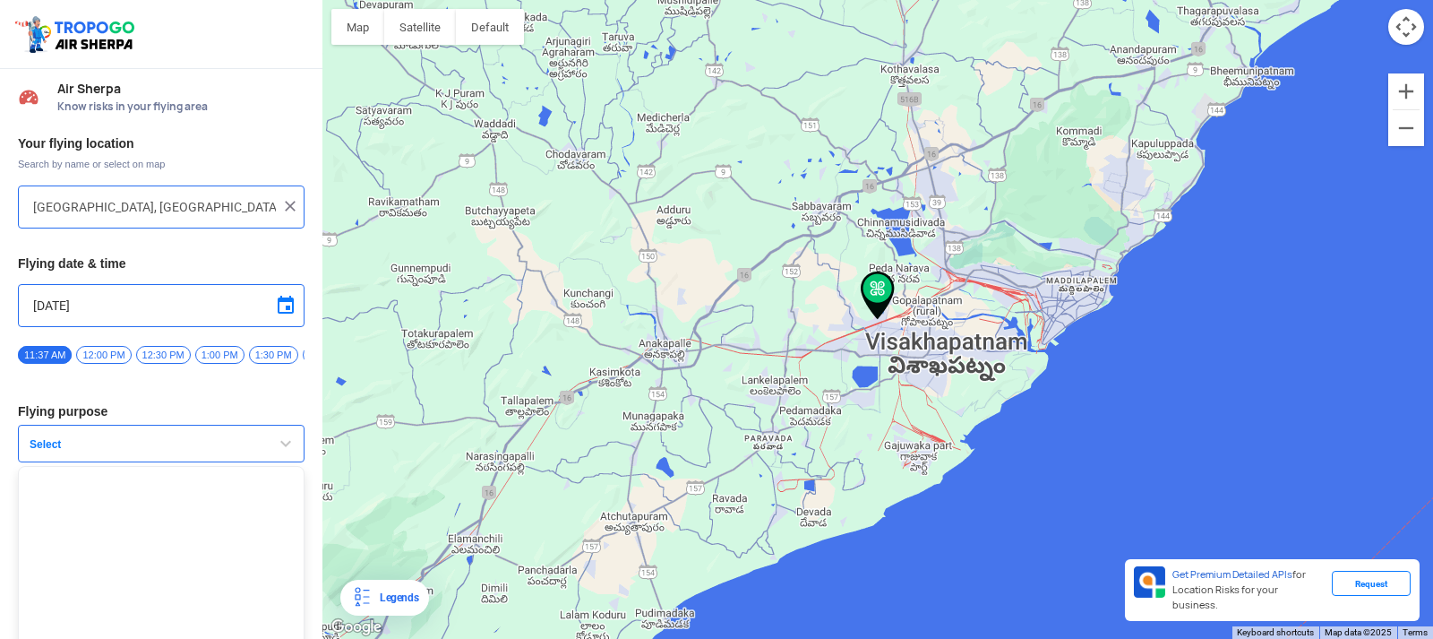
click at [288, 447] on span "button" at bounding box center [285, 443] width 21 height 21
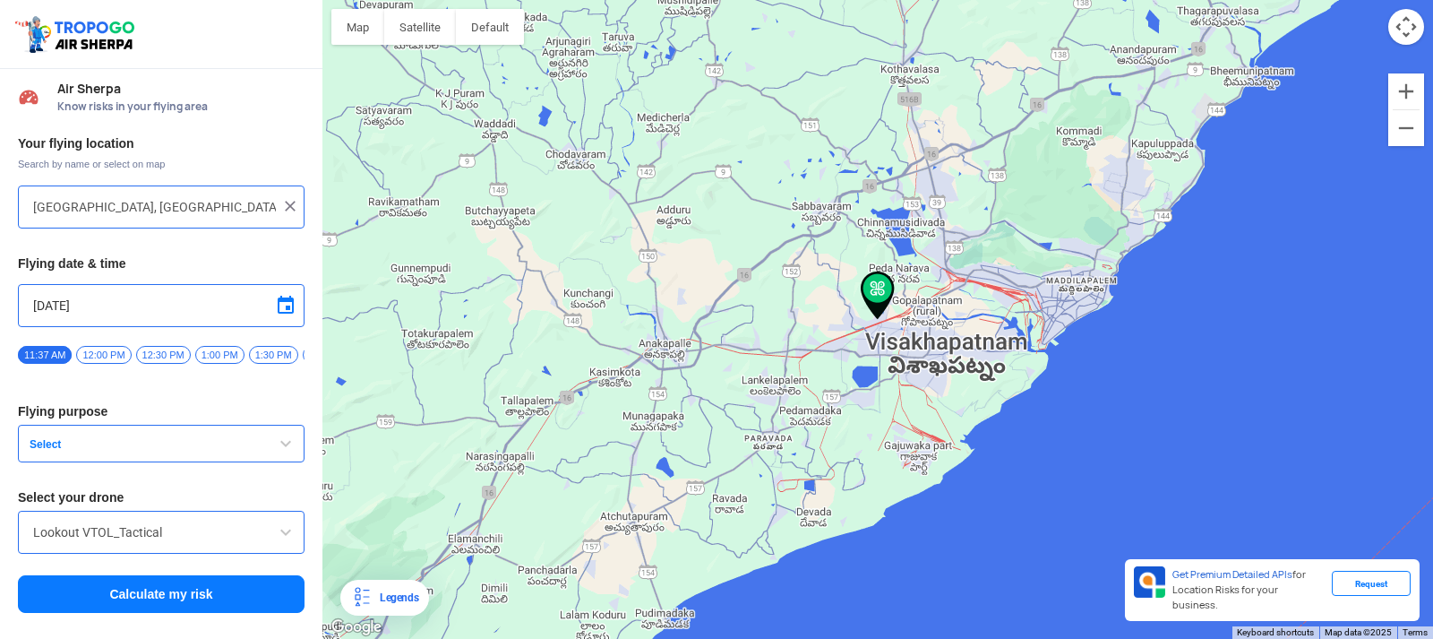
click at [42, 448] on span "Select" at bounding box center [134, 444] width 224 height 14
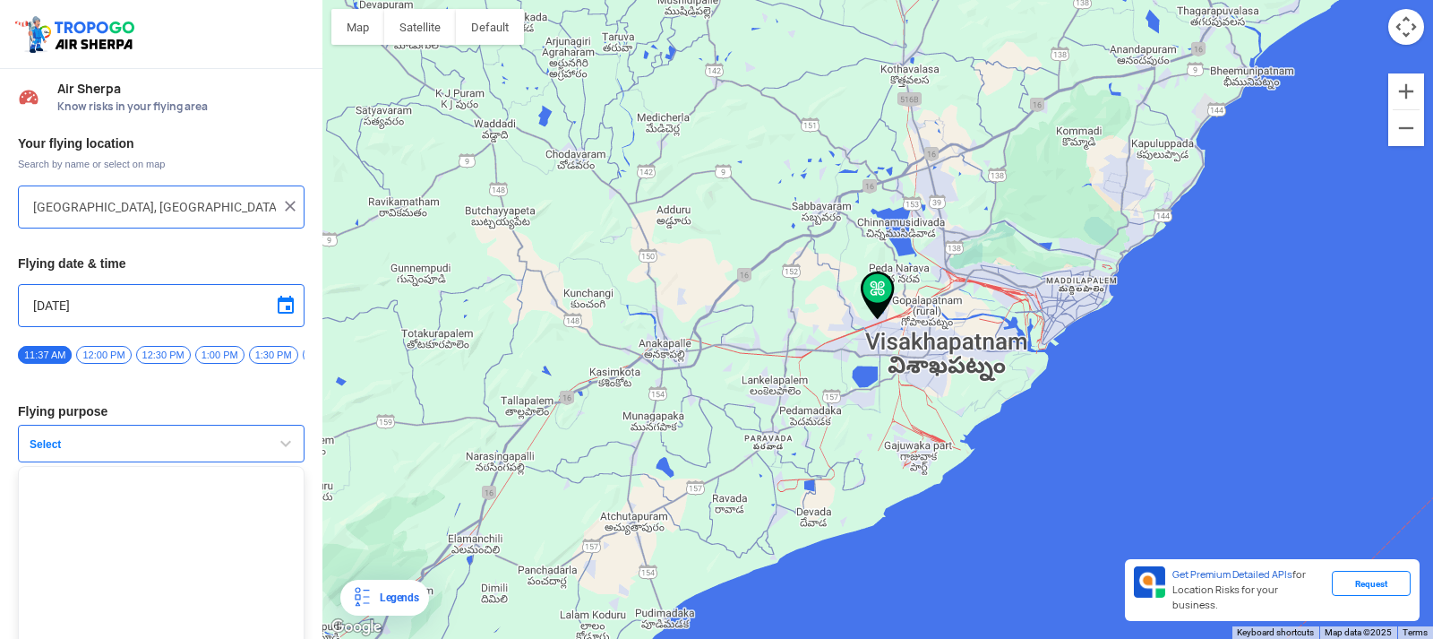
click at [64, 448] on span "Select" at bounding box center [134, 444] width 224 height 14
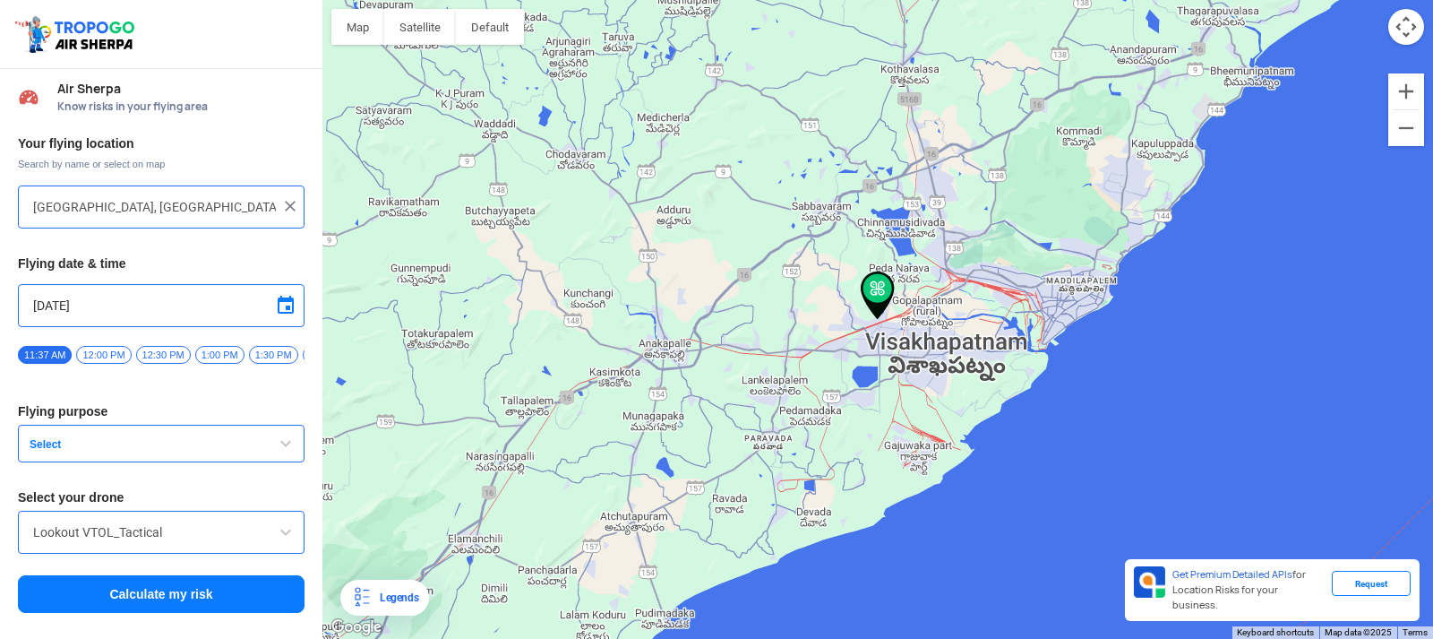
click at [249, 607] on button "Calculate my risk" at bounding box center [161, 594] width 287 height 38
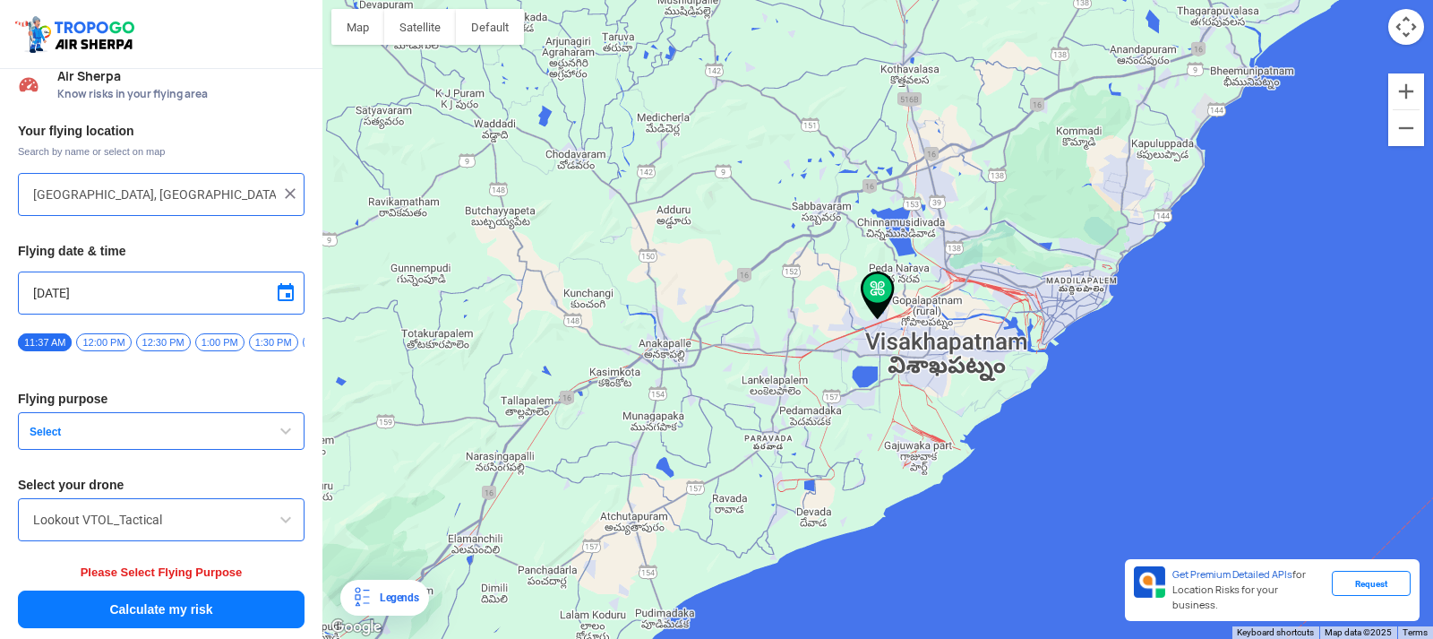
scroll to position [20, 0]
click at [197, 441] on button "Select" at bounding box center [161, 431] width 287 height 38
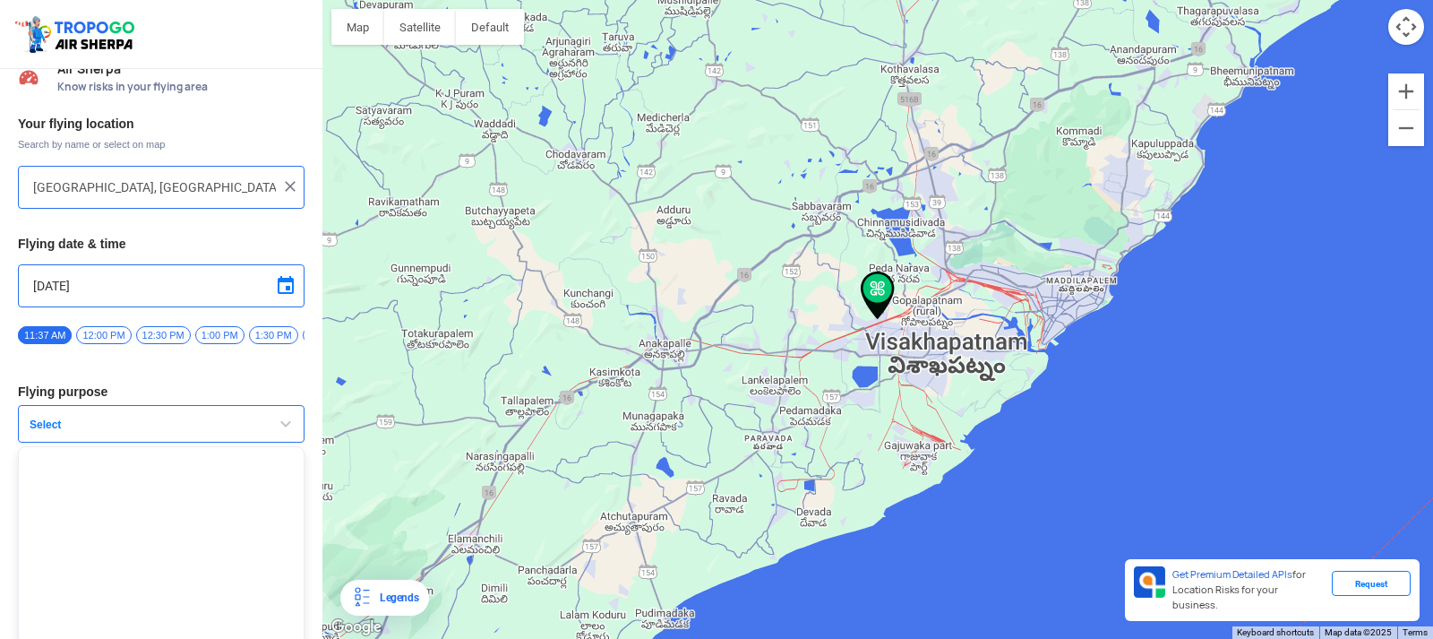
click at [167, 418] on button "Select" at bounding box center [161, 424] width 287 height 38
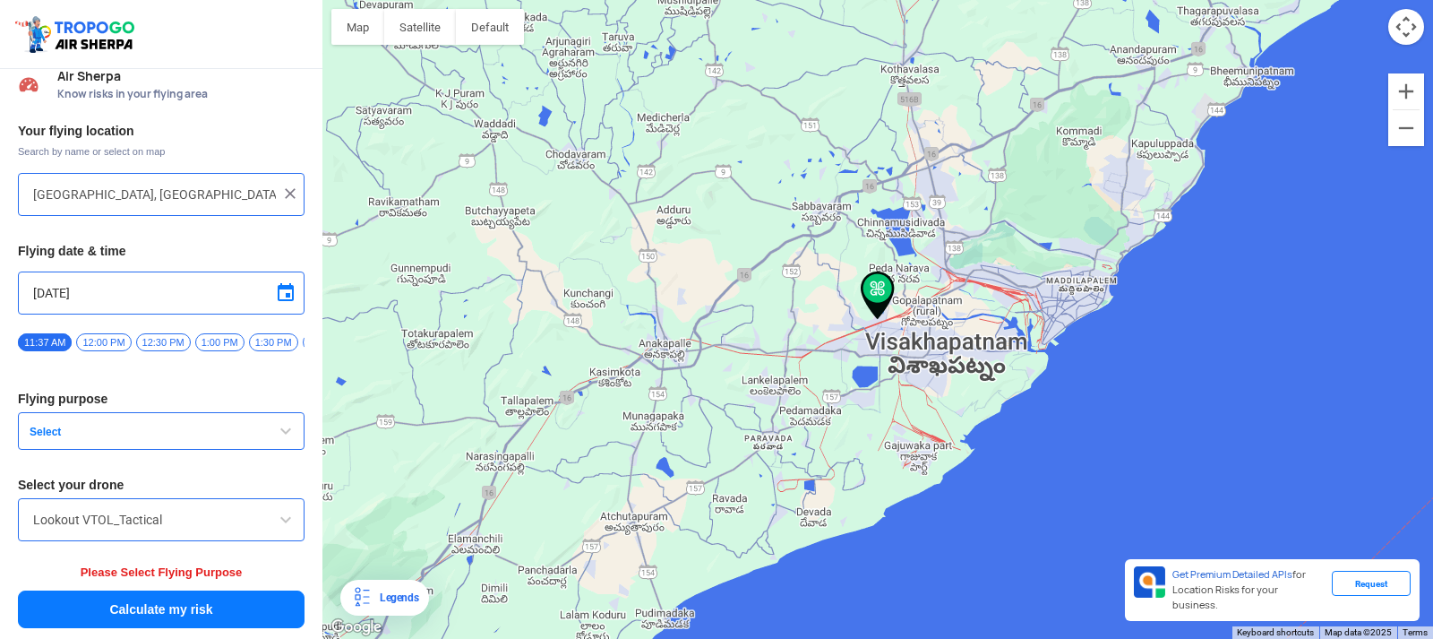
click at [117, 429] on span "Select" at bounding box center [134, 432] width 224 height 14
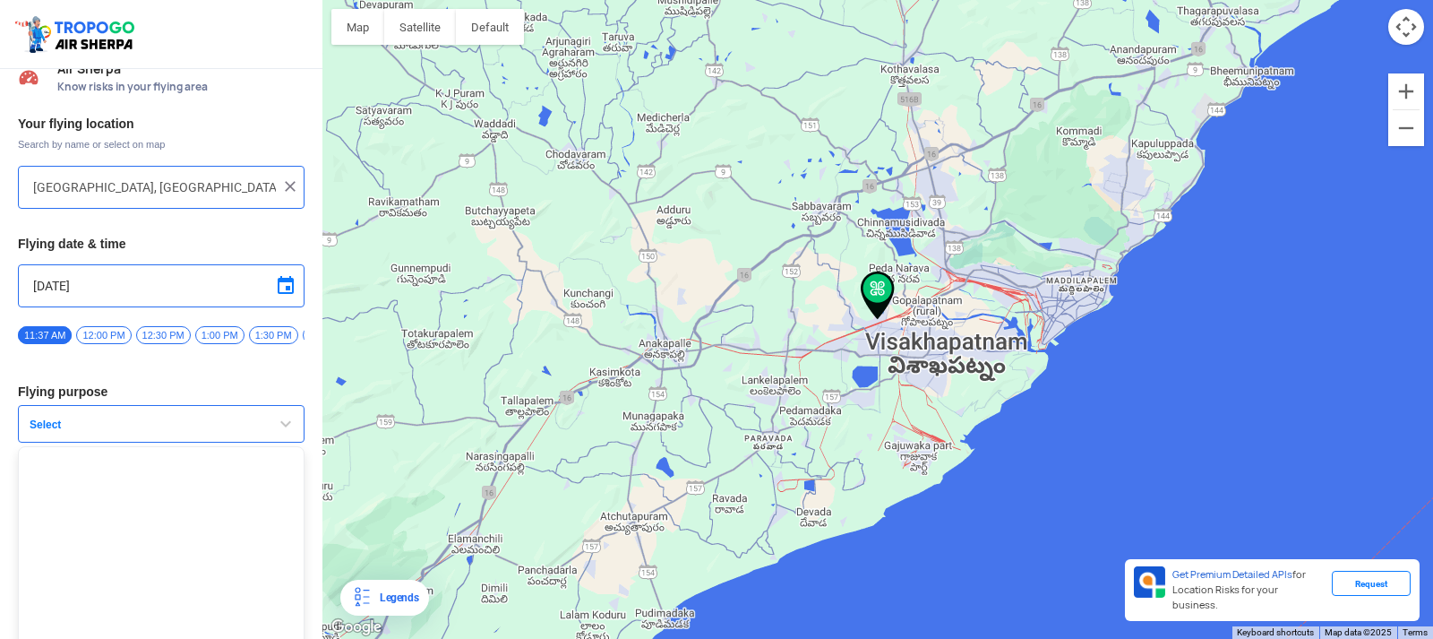
click at [118, 431] on span "Select" at bounding box center [134, 424] width 224 height 14
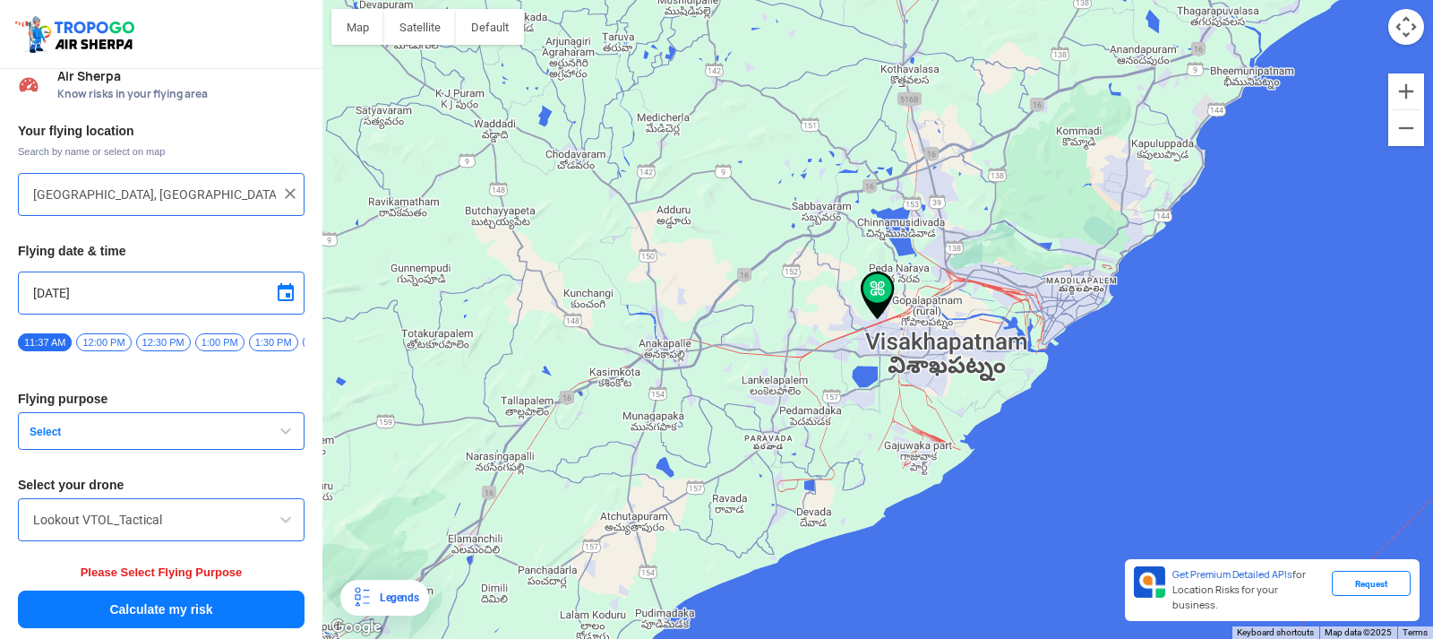
click at [222, 432] on span "Select" at bounding box center [134, 432] width 224 height 14
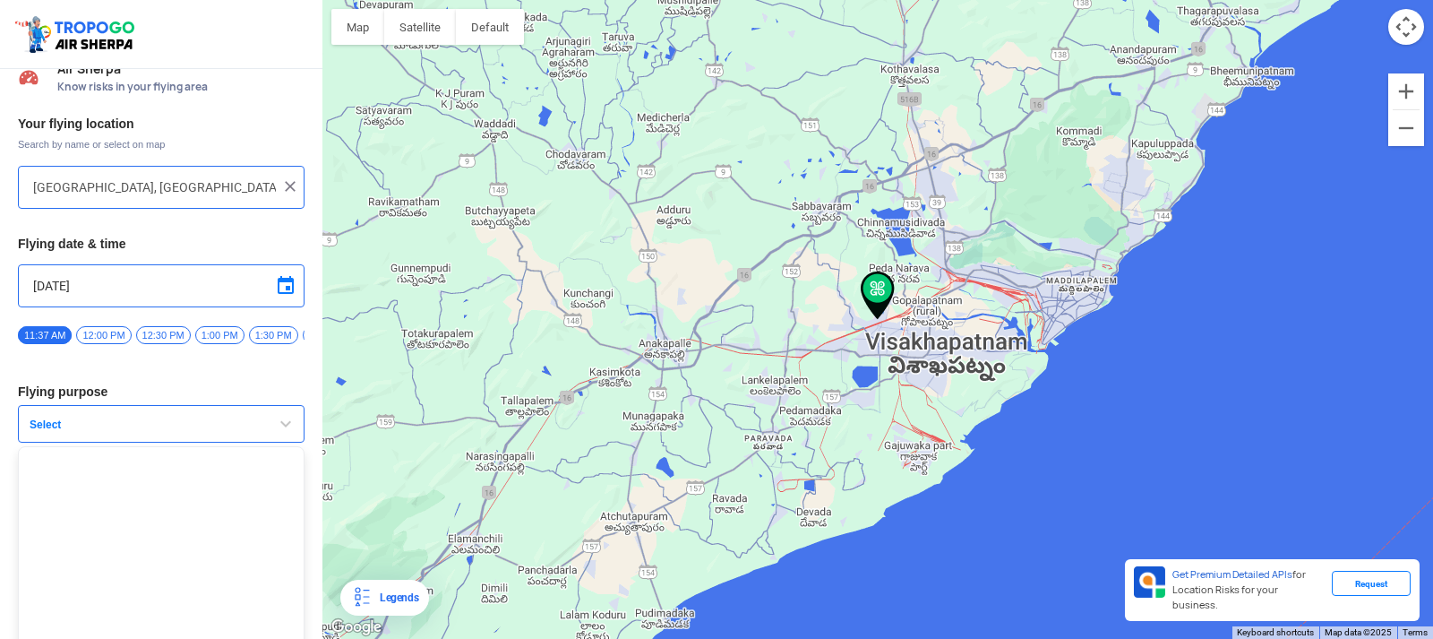
click at [66, 432] on span "Select" at bounding box center [134, 424] width 224 height 14
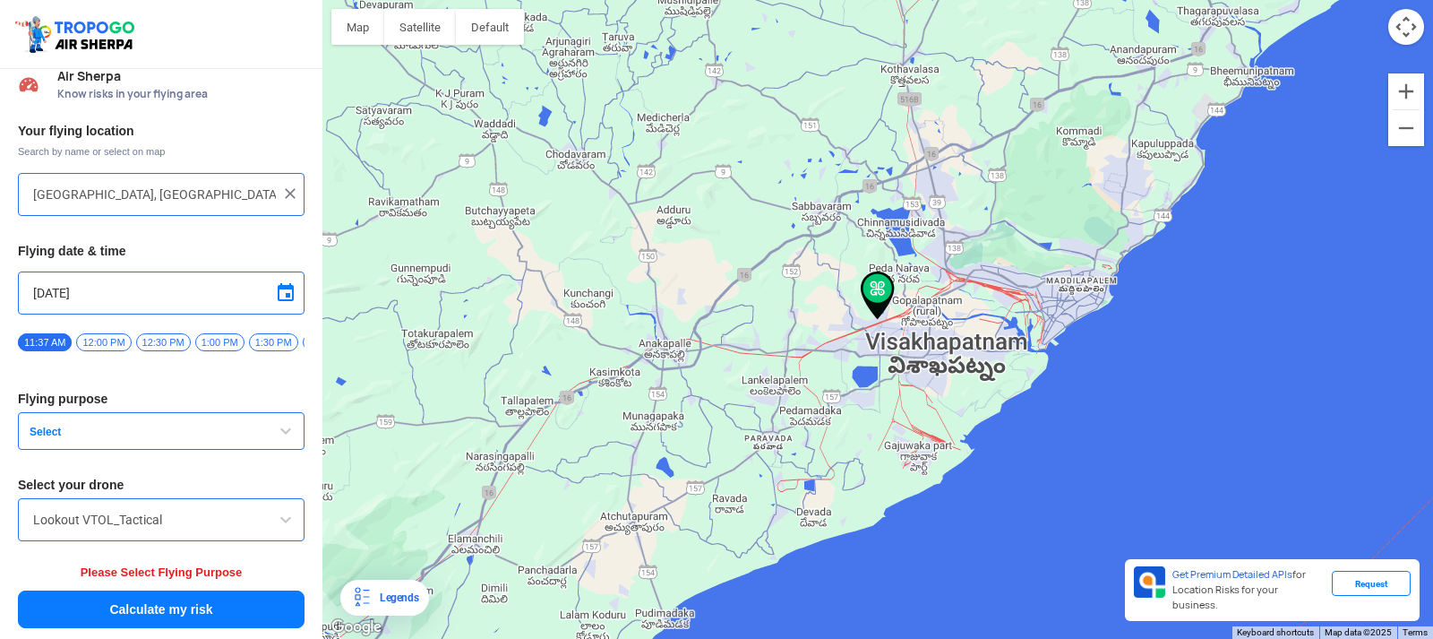
click at [278, 424] on span "button" at bounding box center [285, 430] width 21 height 21
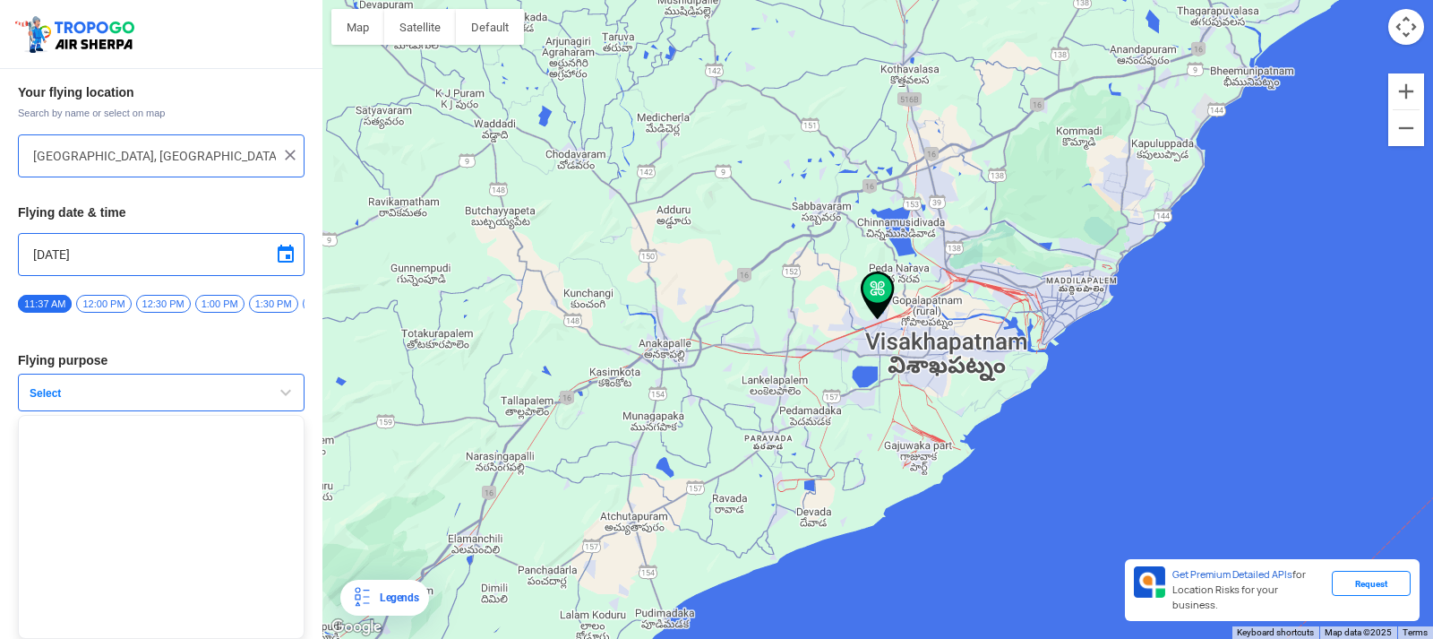
click at [270, 395] on button "Select" at bounding box center [161, 393] width 287 height 38
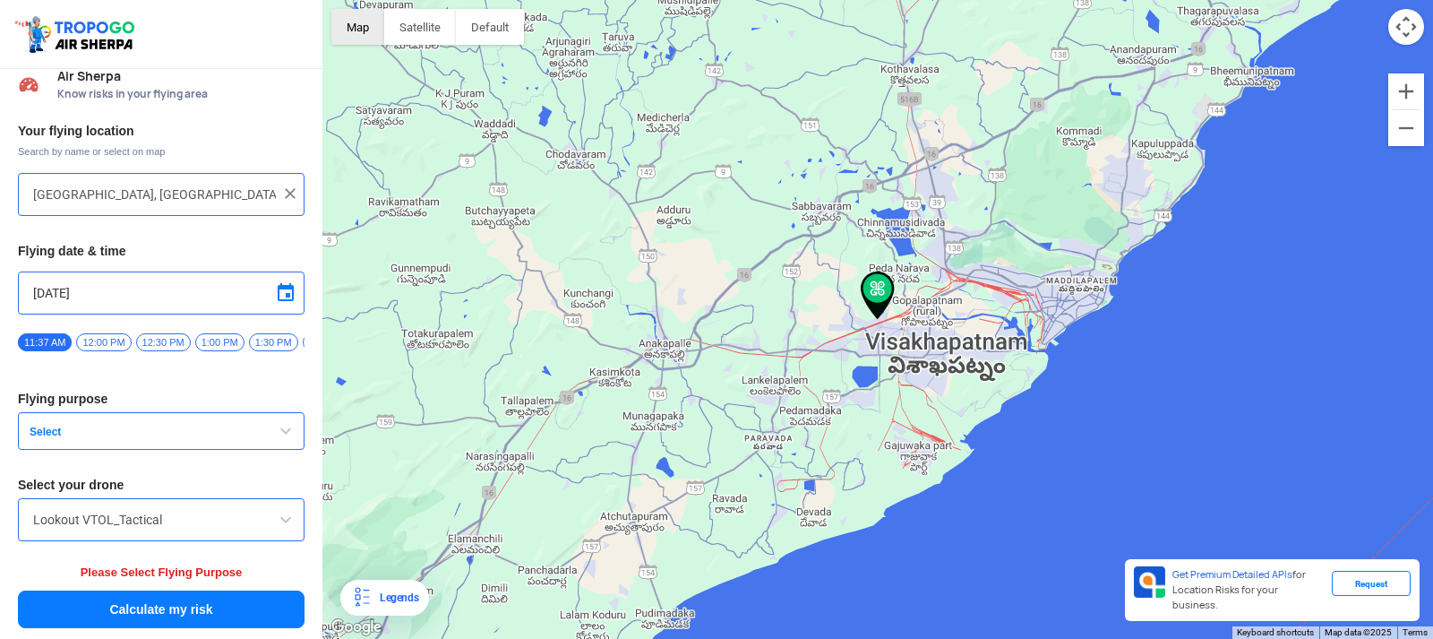
click at [368, 38] on button "Map" at bounding box center [357, 27] width 53 height 36
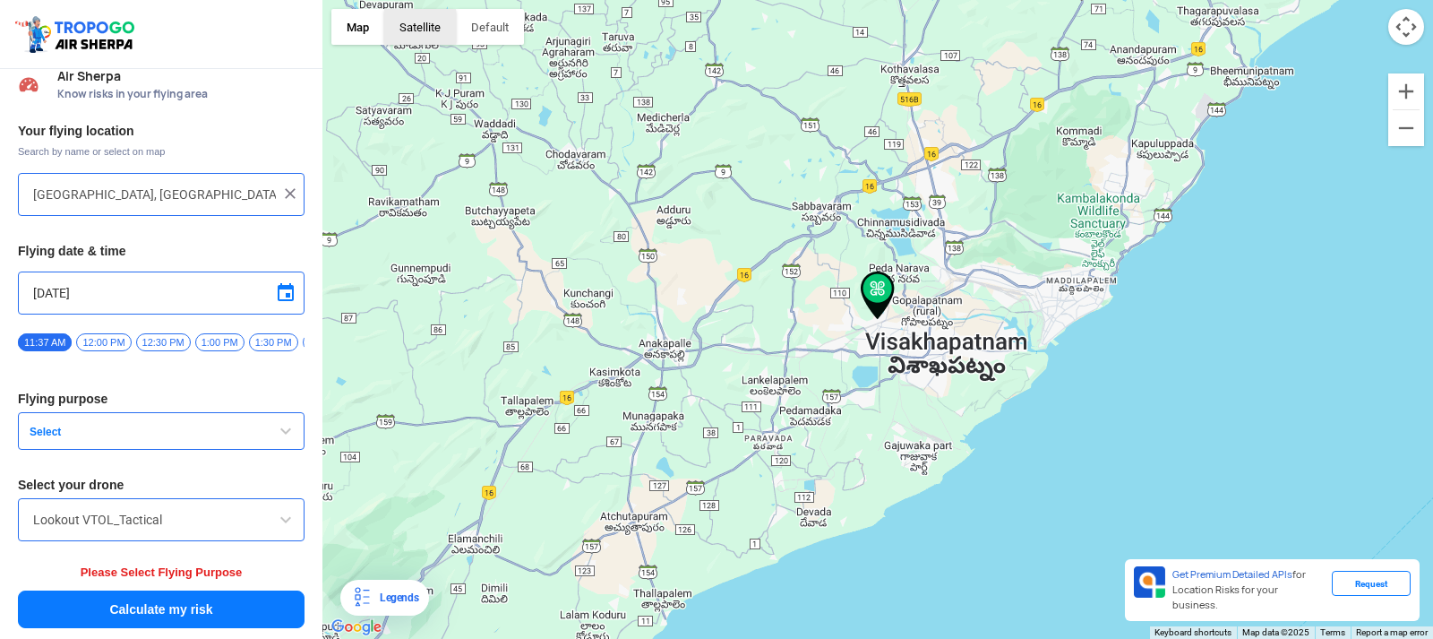
click at [435, 27] on button "Satellite" at bounding box center [420, 27] width 72 height 36
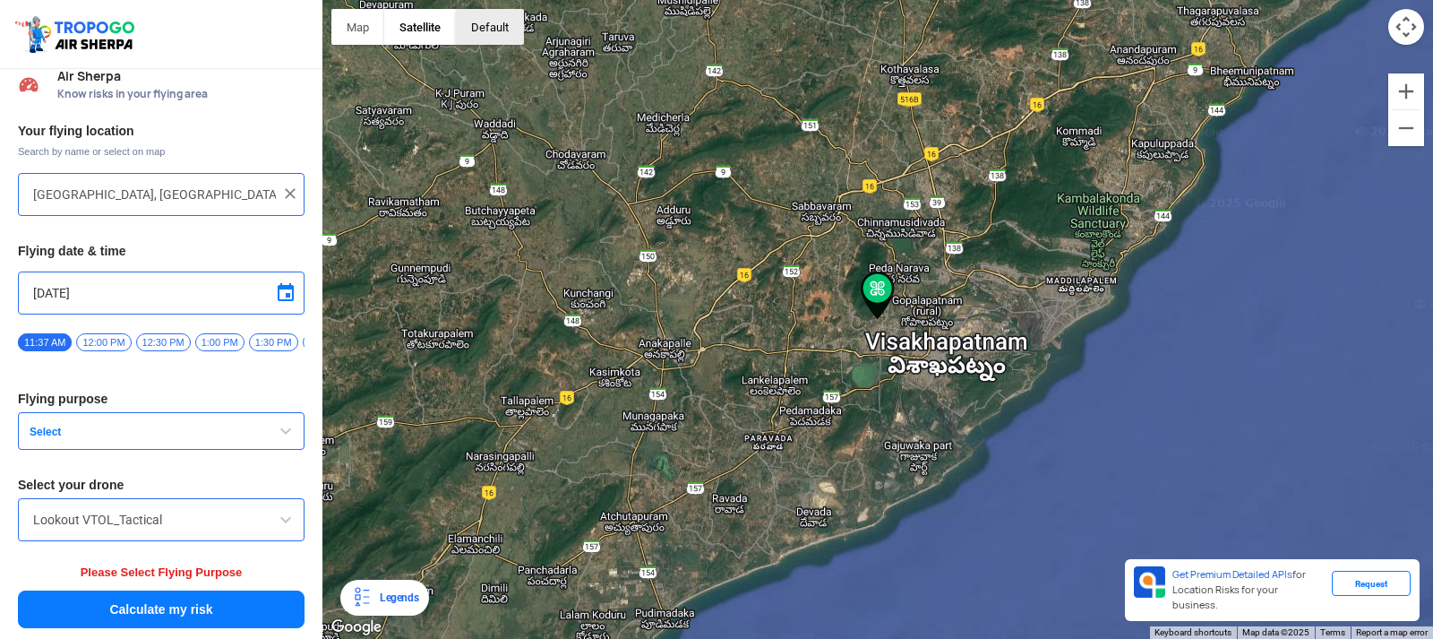
click at [477, 28] on button "button" at bounding box center [490, 27] width 68 height 36
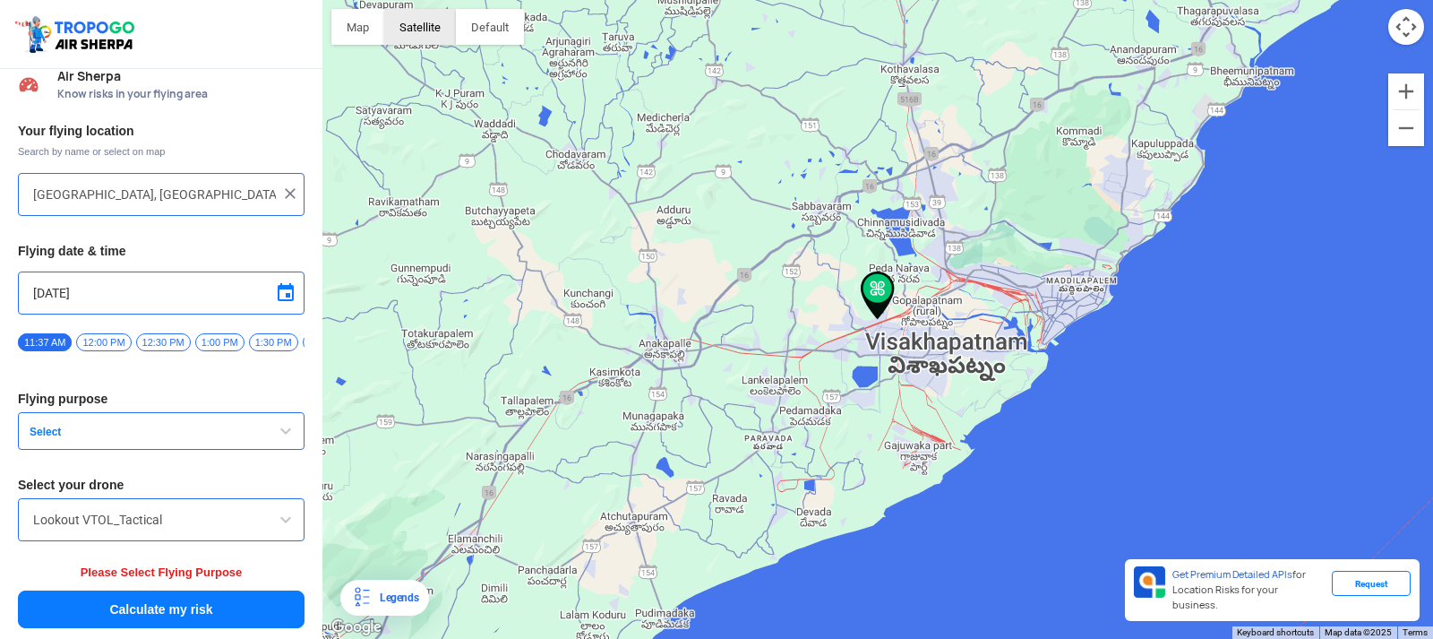
click at [448, 29] on button "Satellite" at bounding box center [420, 27] width 72 height 36
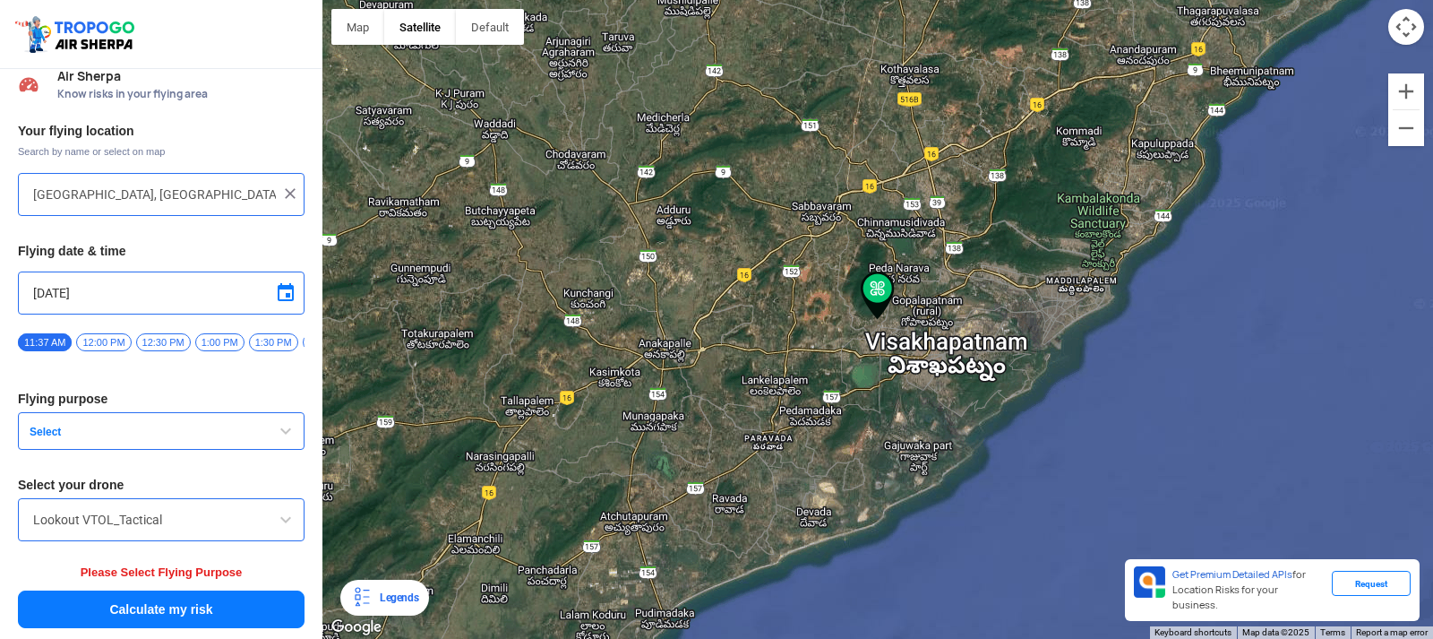
click at [212, 603] on button "Calculate my risk" at bounding box center [161, 609] width 287 height 38
click at [259, 425] on button "Select" at bounding box center [161, 431] width 287 height 38
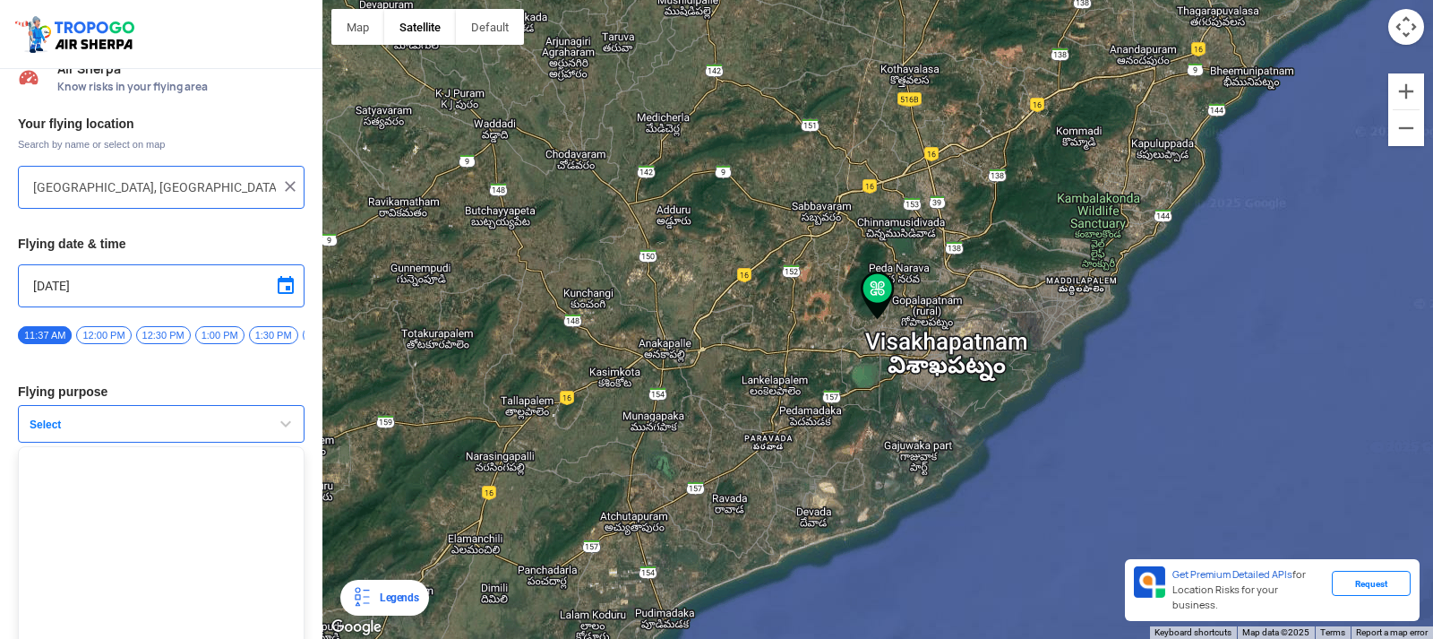
click at [259, 425] on button "Select" at bounding box center [161, 424] width 287 height 38
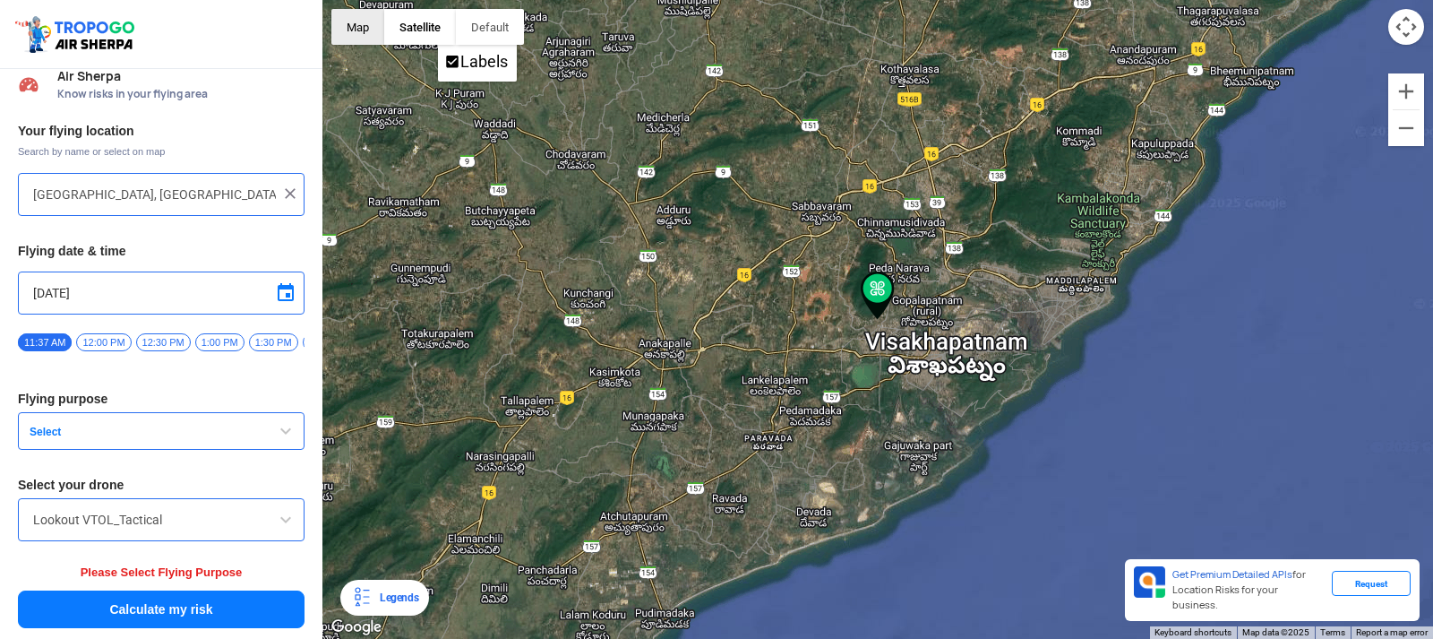
click at [368, 29] on button "Map" at bounding box center [357, 27] width 53 height 36
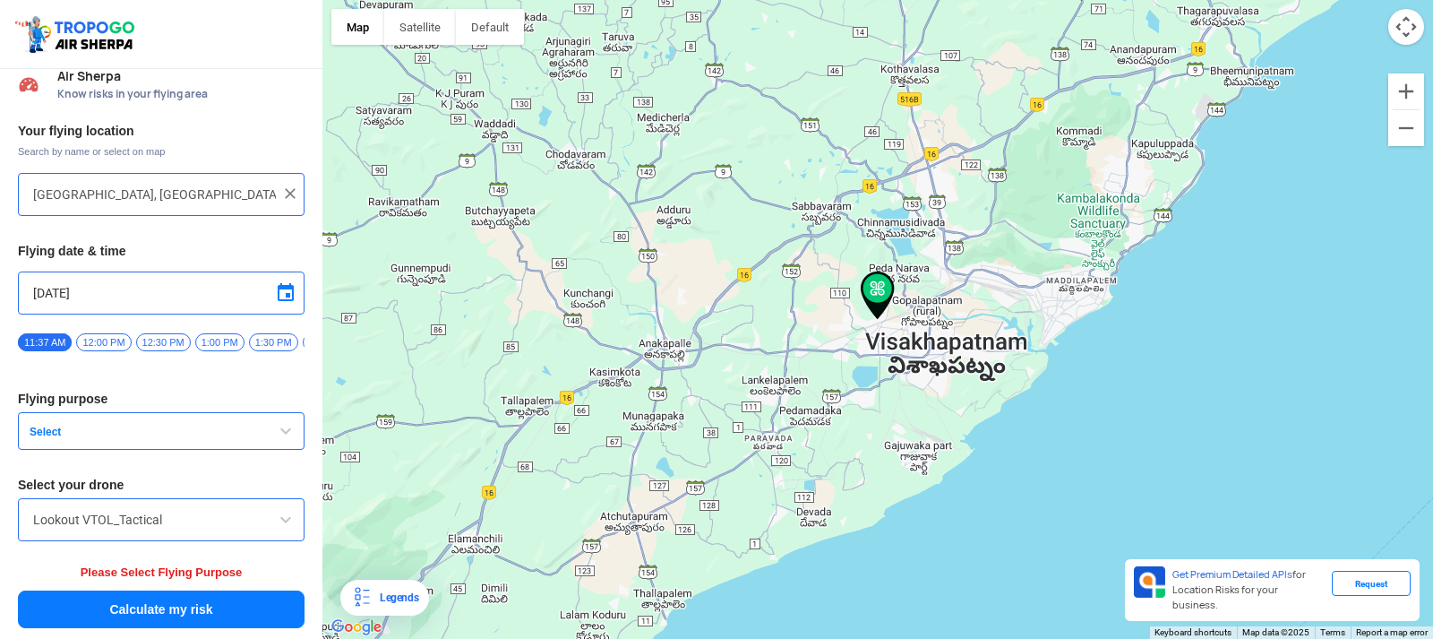
click at [254, 418] on button "Select" at bounding box center [161, 431] width 287 height 38
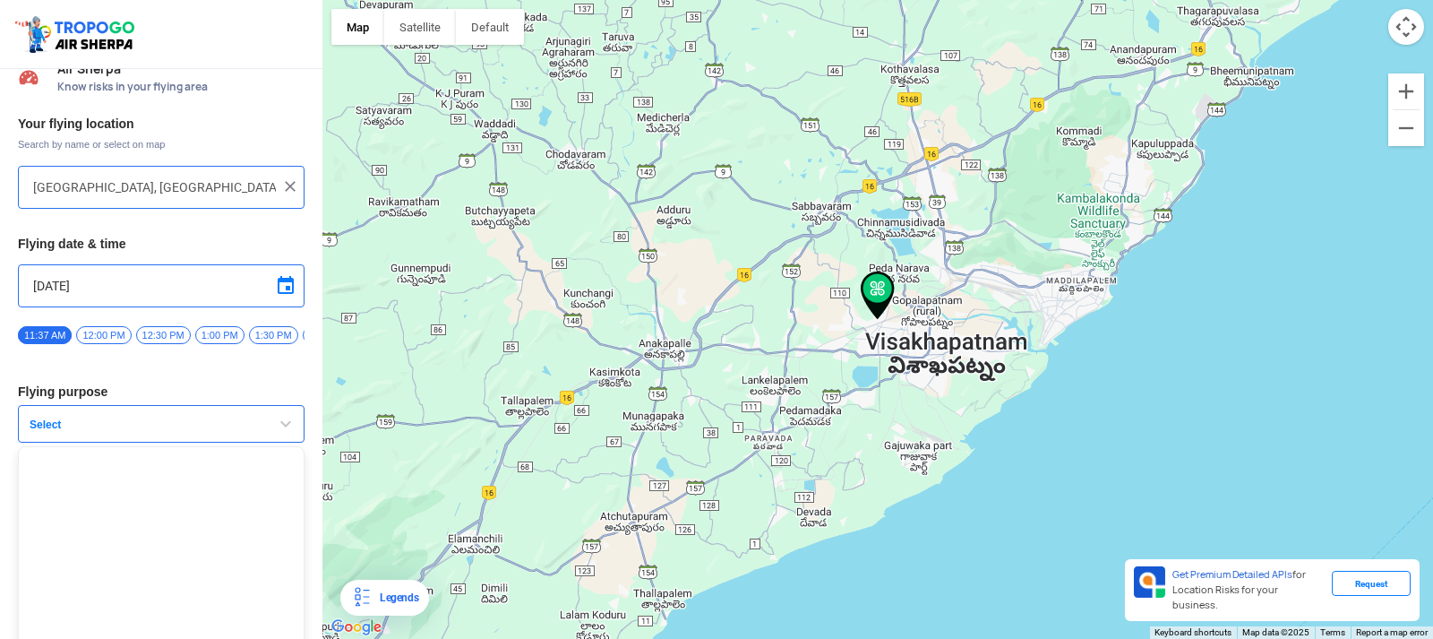
click at [276, 382] on div "Your flying location Search by name or select on map [GEOGRAPHIC_DATA], [GEOGRA…" at bounding box center [161, 369] width 322 height 525
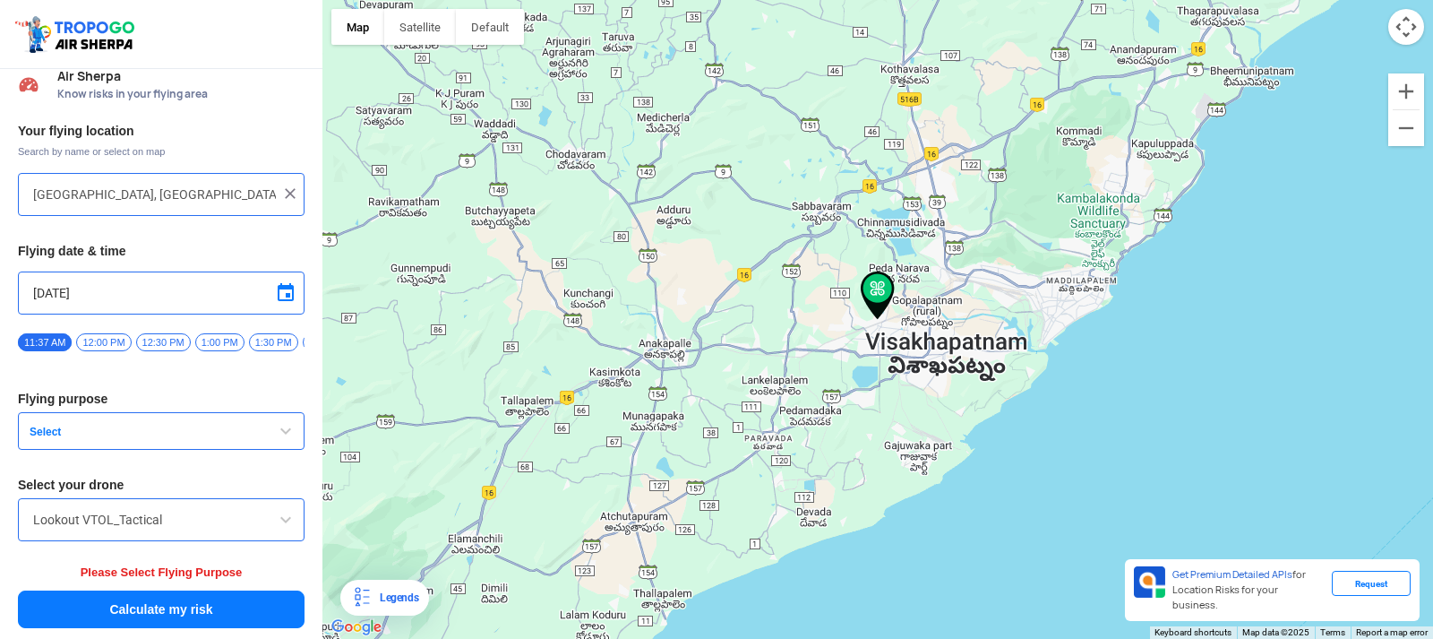
click at [254, 425] on button "Select" at bounding box center [161, 431] width 287 height 38
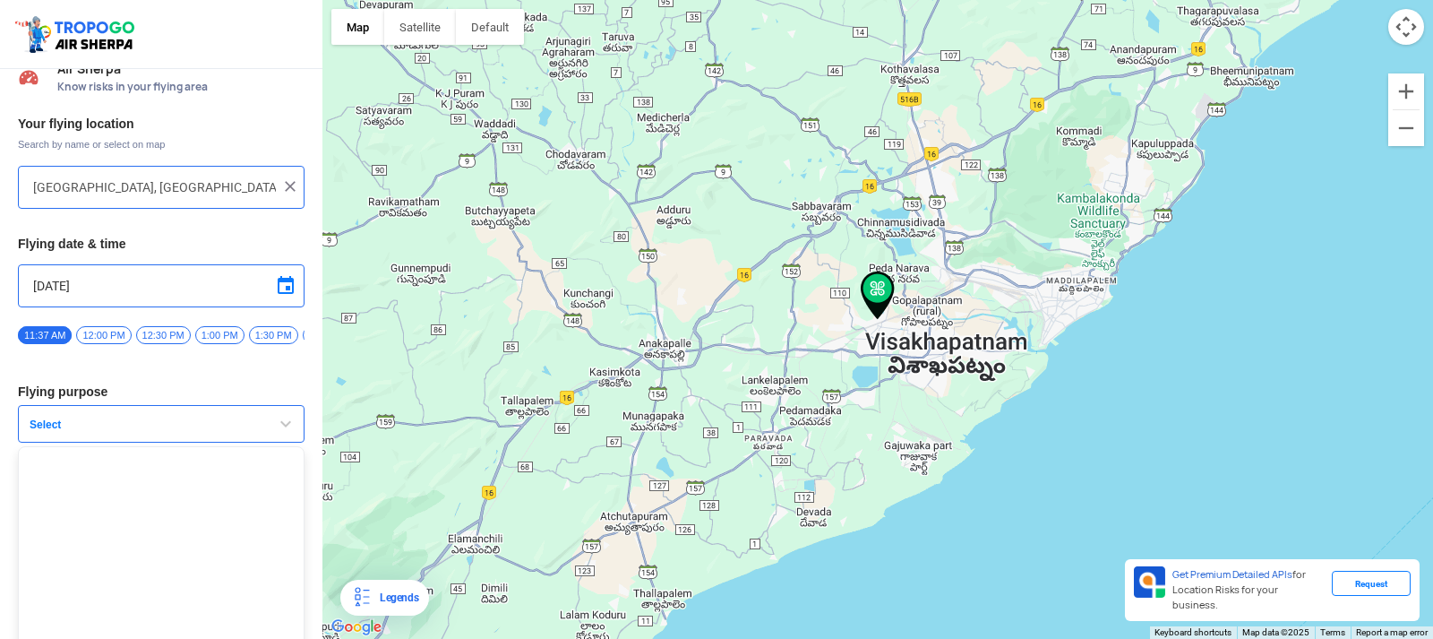
click at [254, 425] on button "Select" at bounding box center [161, 424] width 287 height 38
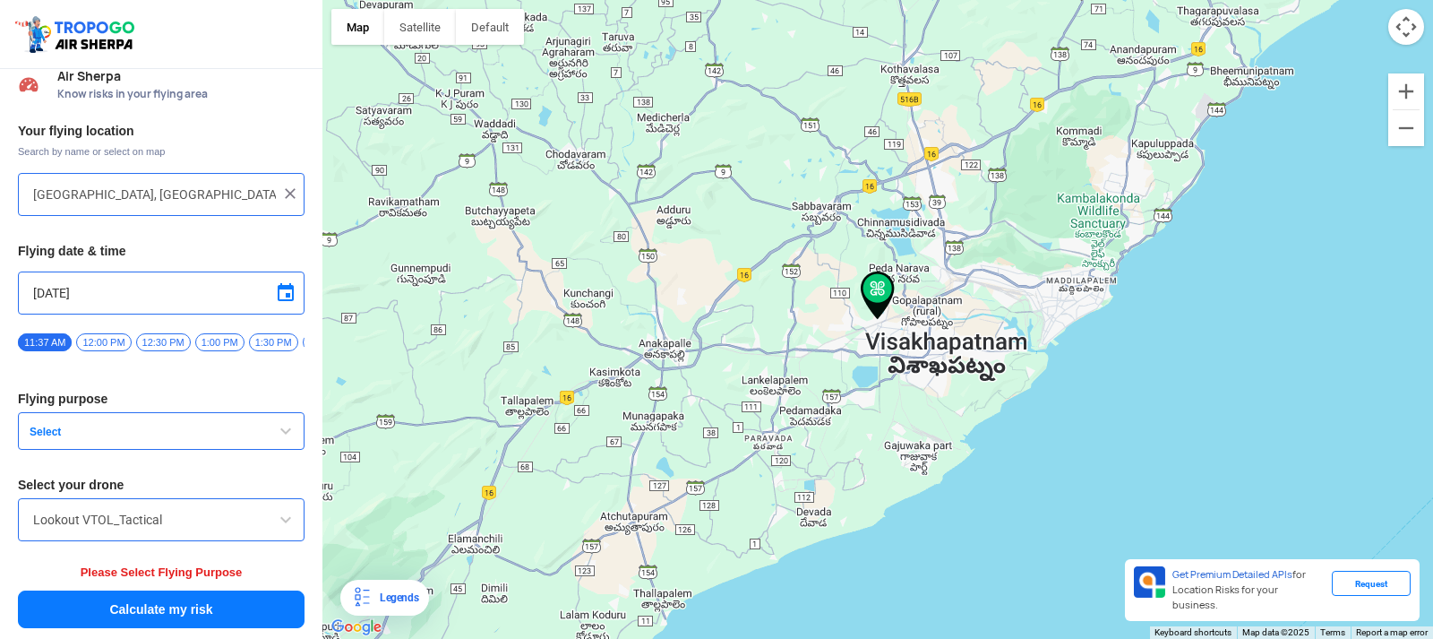
click at [60, 441] on button "Select" at bounding box center [161, 431] width 287 height 38
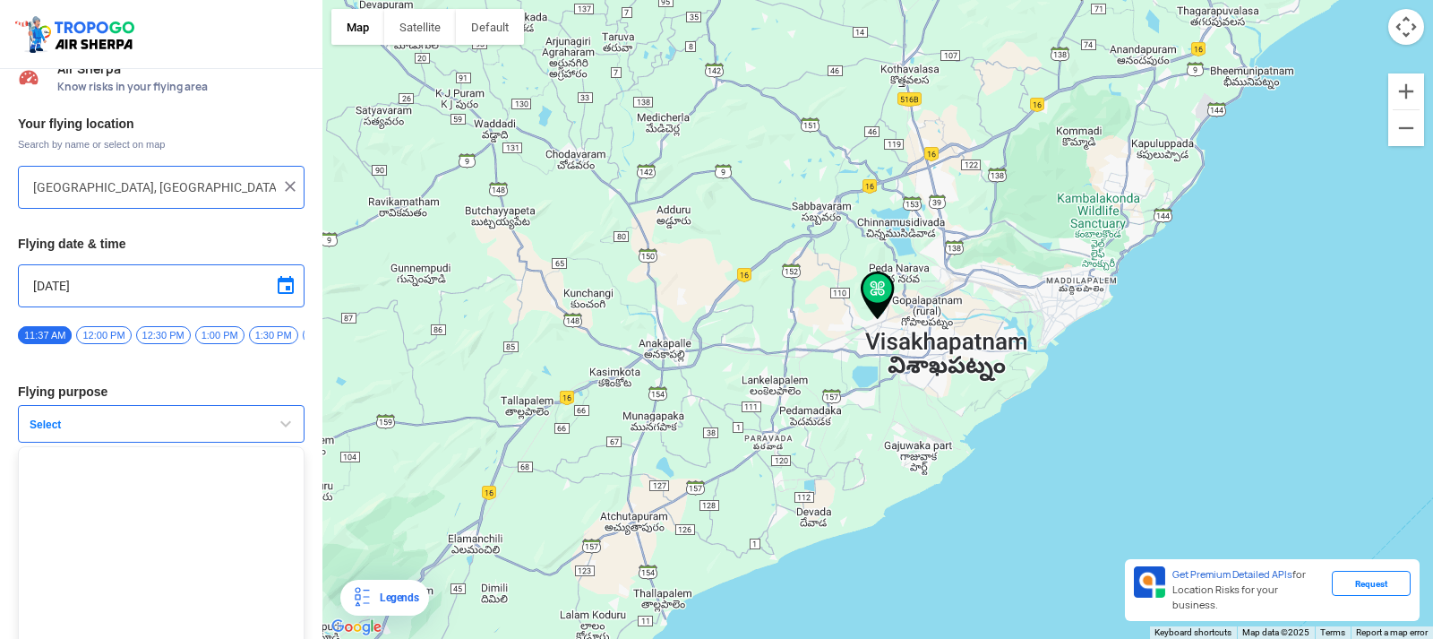
click at [70, 432] on span "Select" at bounding box center [134, 424] width 224 height 14
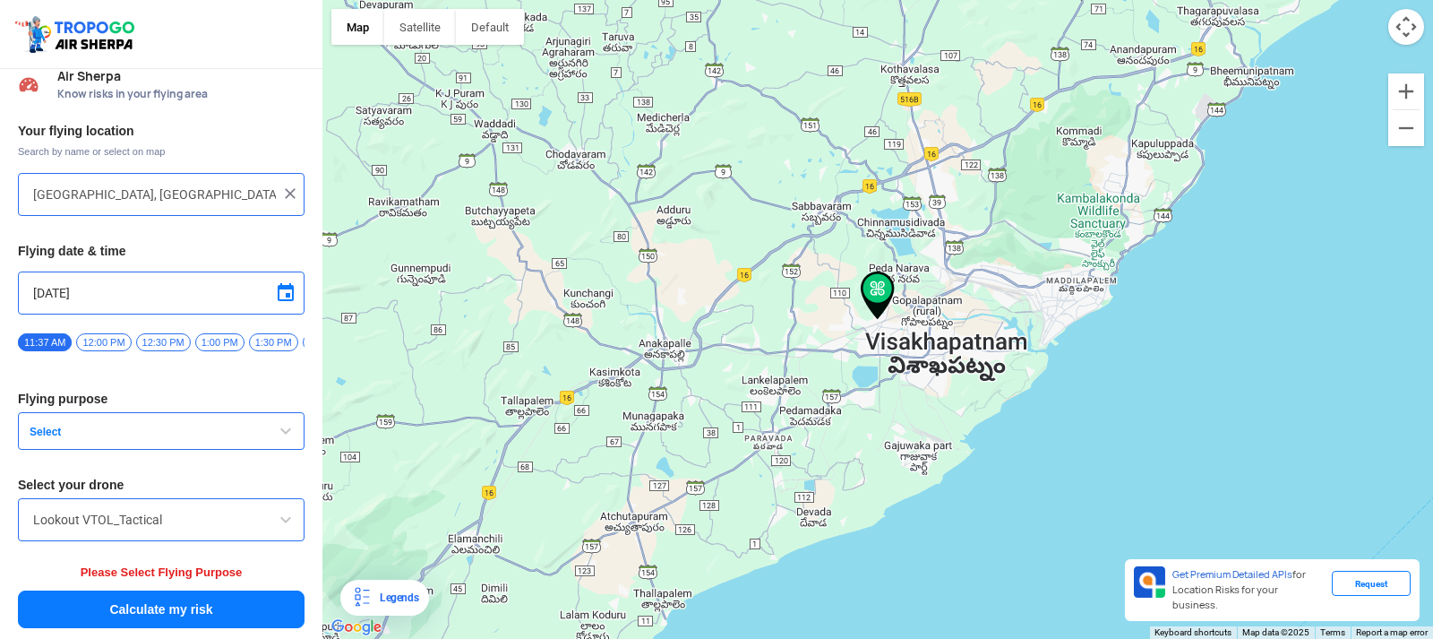
click at [284, 416] on button "Select" at bounding box center [161, 431] width 287 height 38
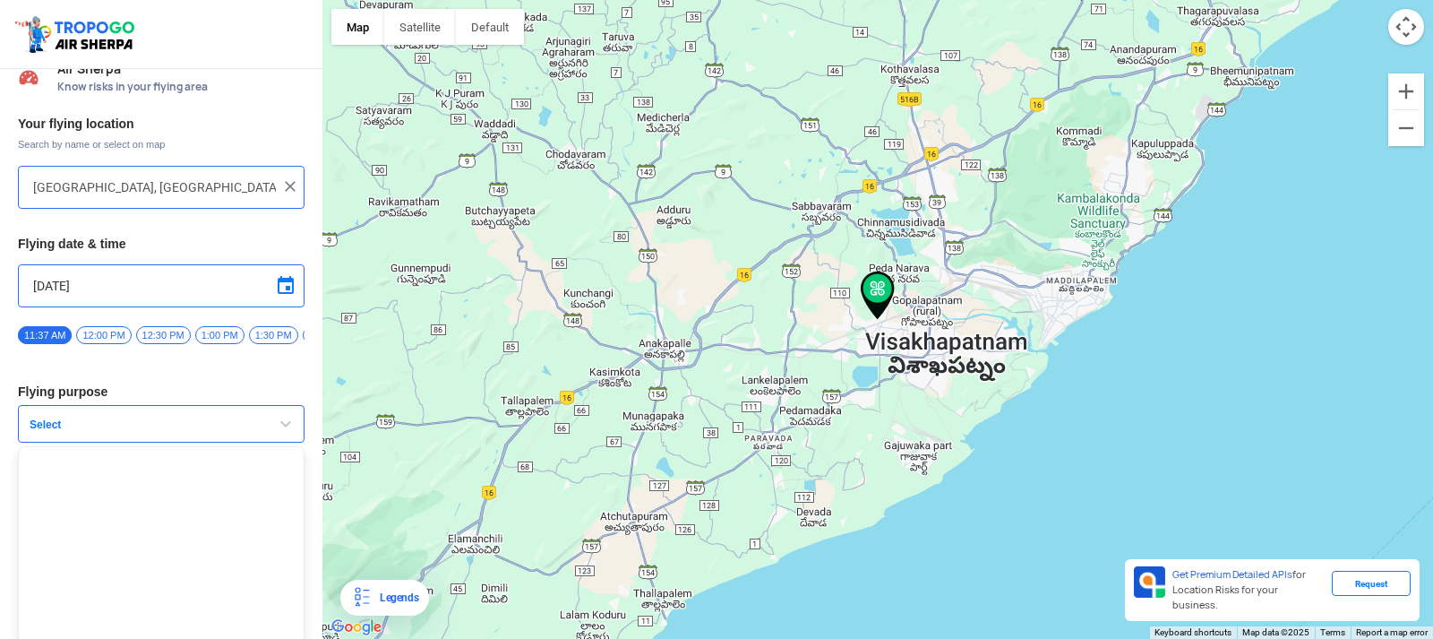
click at [284, 410] on div "Your flying location Search by name or select on map [GEOGRAPHIC_DATA], [GEOGRA…" at bounding box center [161, 369] width 322 height 525
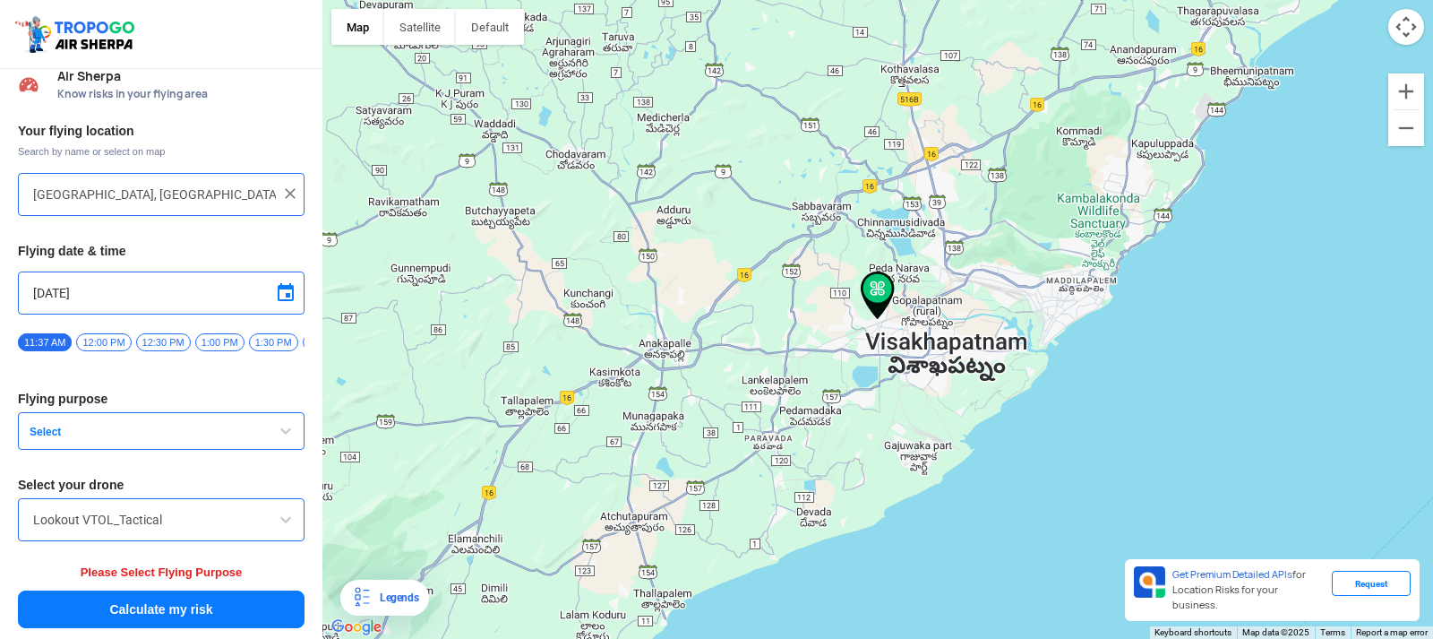
click at [257, 417] on button "Select" at bounding box center [161, 431] width 287 height 38
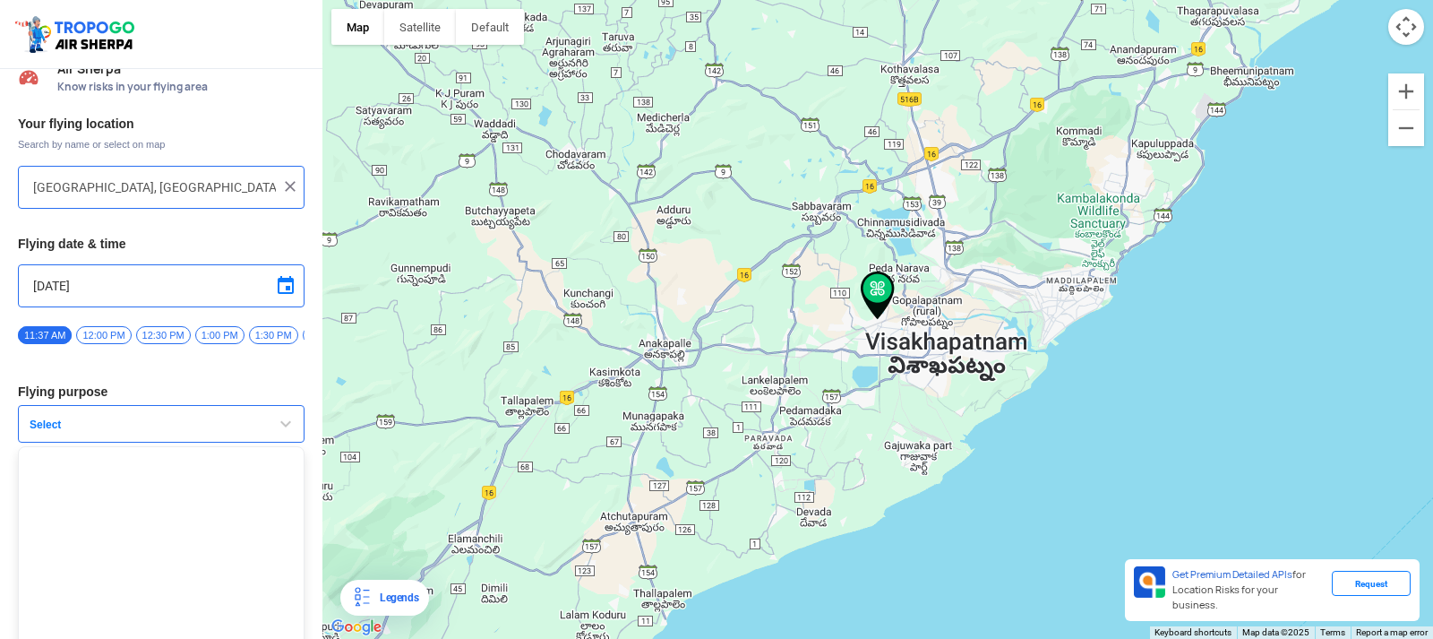
click at [257, 417] on button "Select" at bounding box center [161, 424] width 287 height 38
